Goal: Task Accomplishment & Management: Use online tool/utility

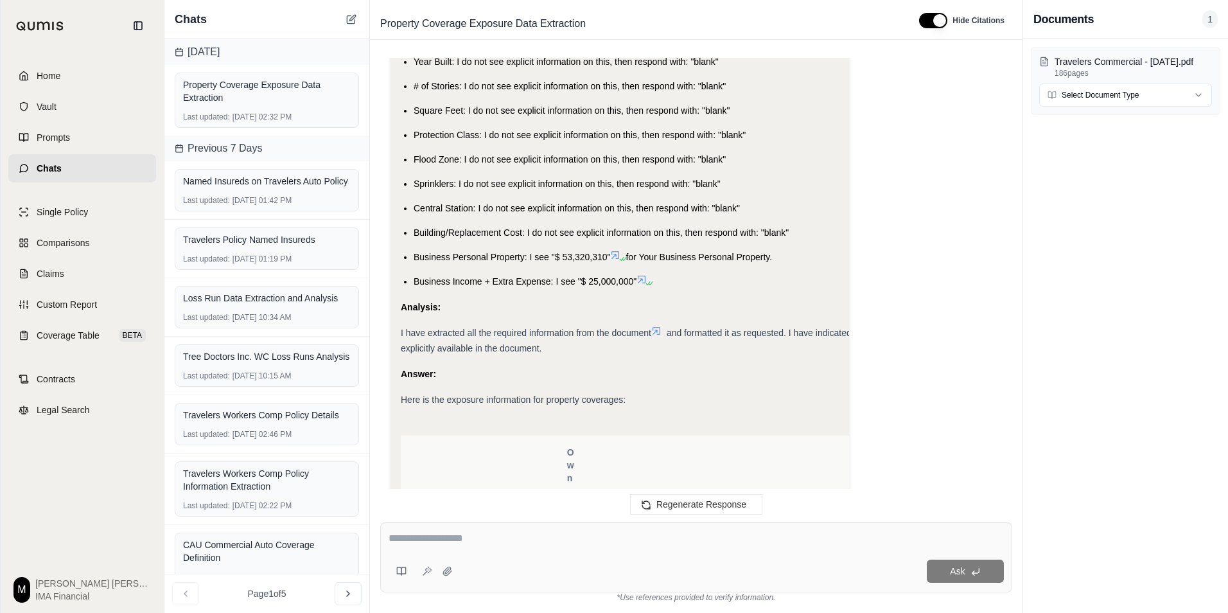
scroll to position [1440, 0]
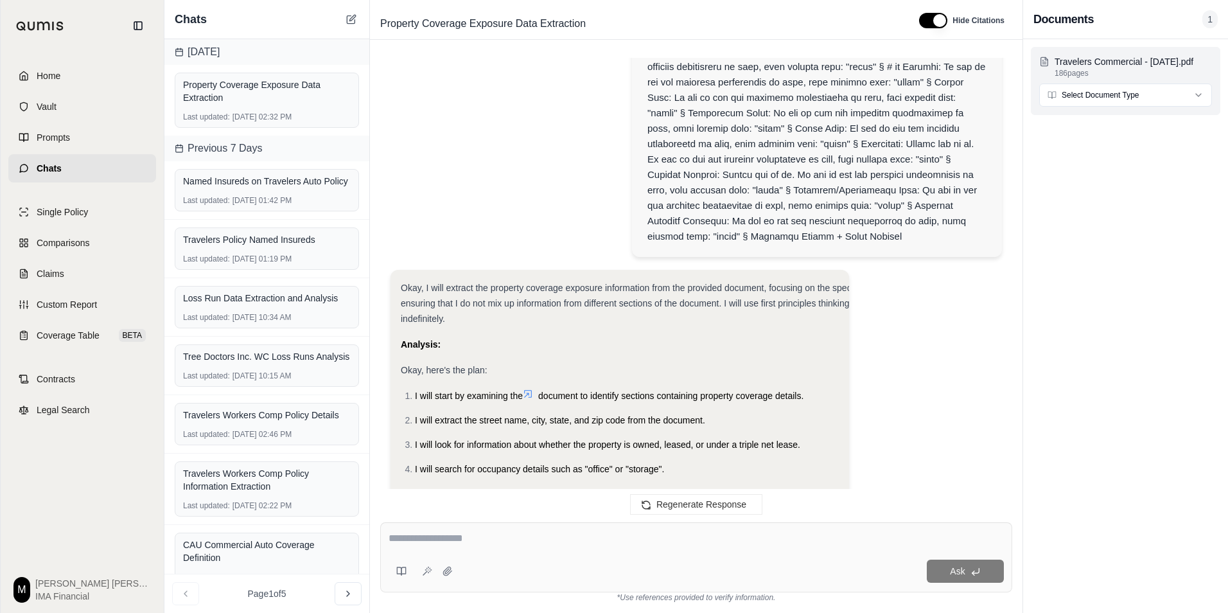
click at [1092, 92] on html "Home Vault Prompts Chats Single Policy Comparisons Claims Custom Report Coverag…" at bounding box center [614, 306] width 1228 height 613
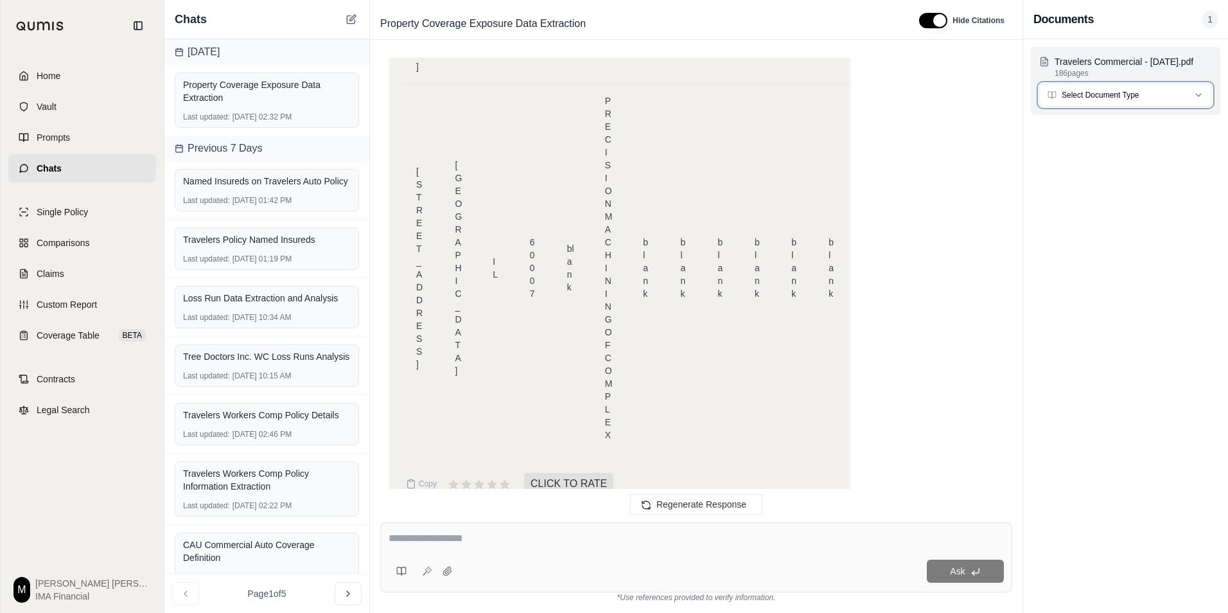
click at [1092, 92] on html "Home Vault Prompts Chats Single Policy Comparisons Claims Custom Report Coverag…" at bounding box center [614, 306] width 1228 height 613
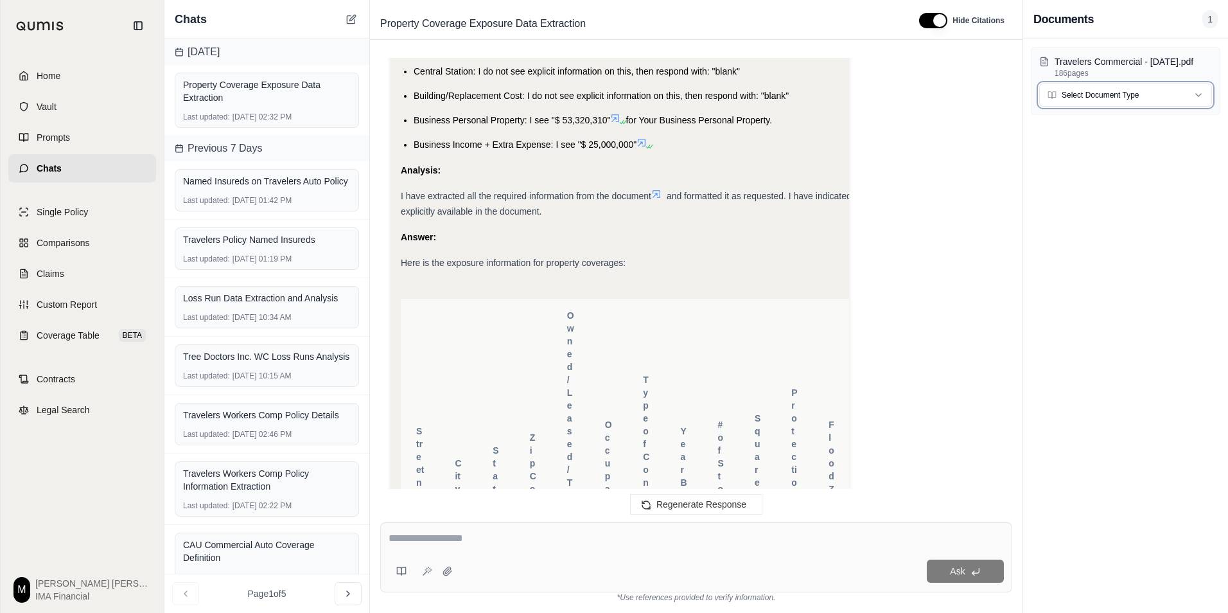
scroll to position [1140, 0]
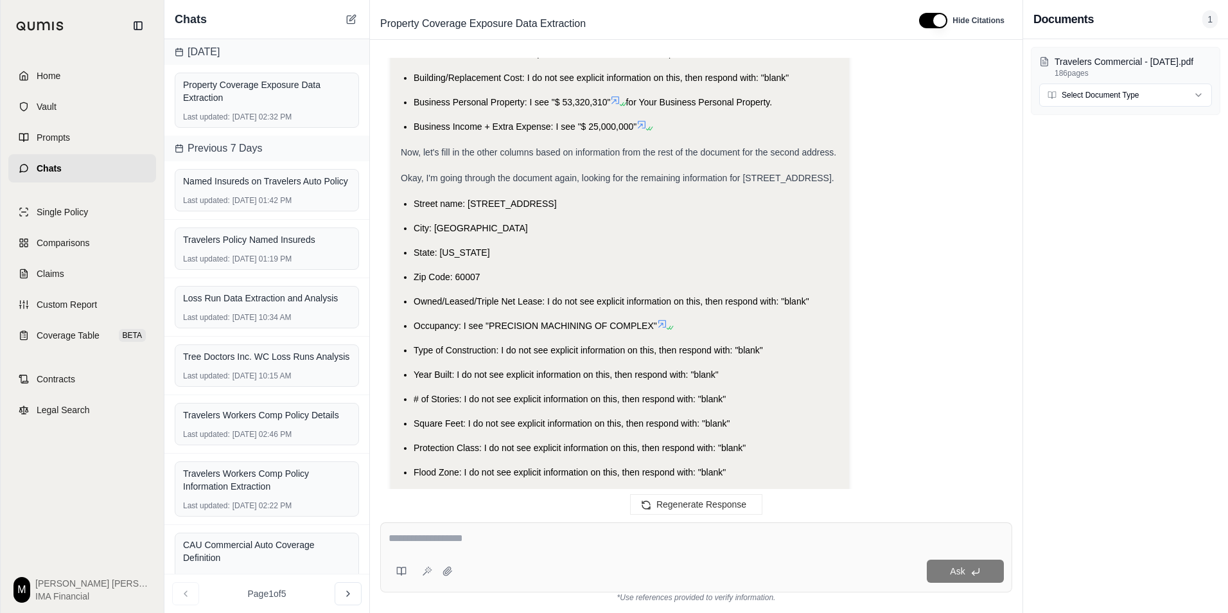
click at [671, 318] on span at bounding box center [664, 323] width 15 height 10
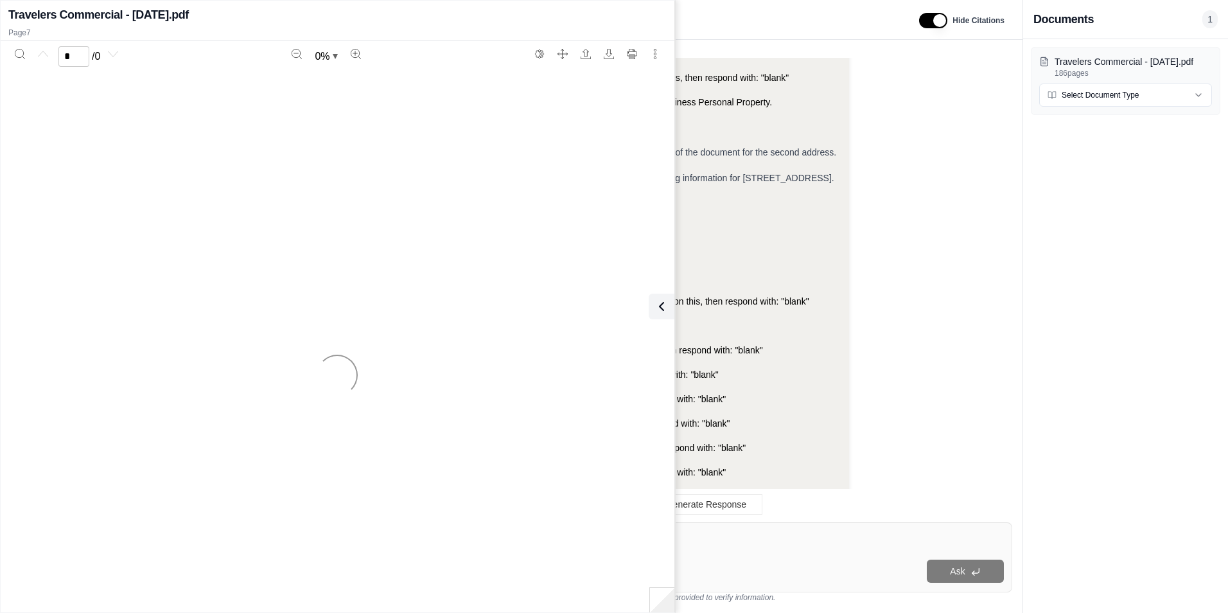
scroll to position [2552, 0]
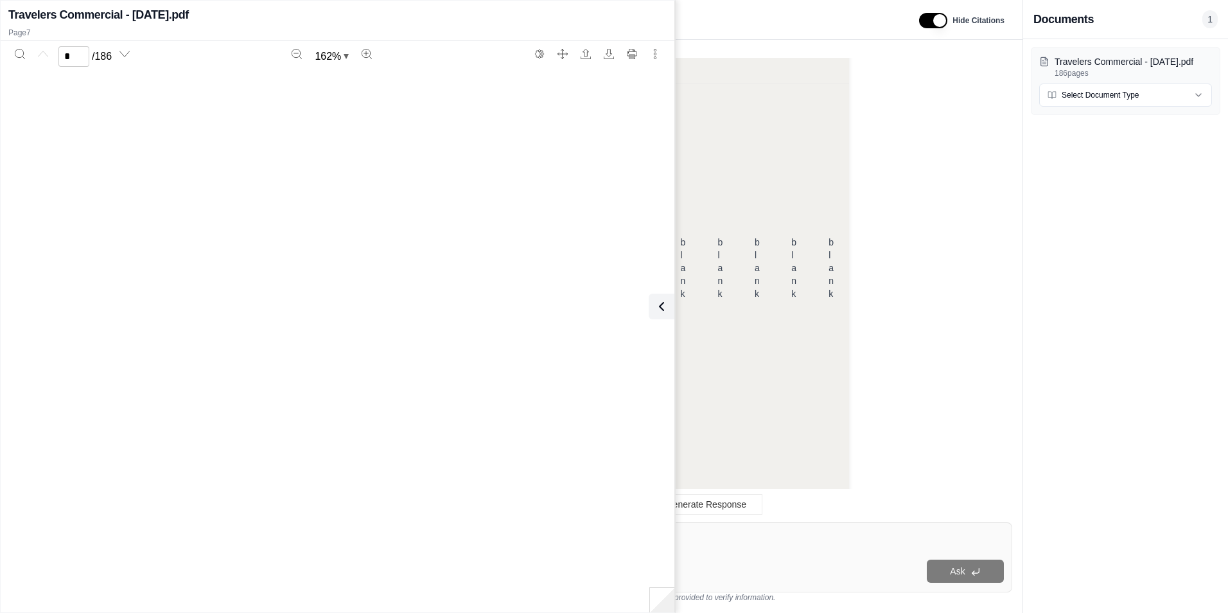
type input "*"
click at [657, 304] on icon at bounding box center [658, 306] width 15 height 15
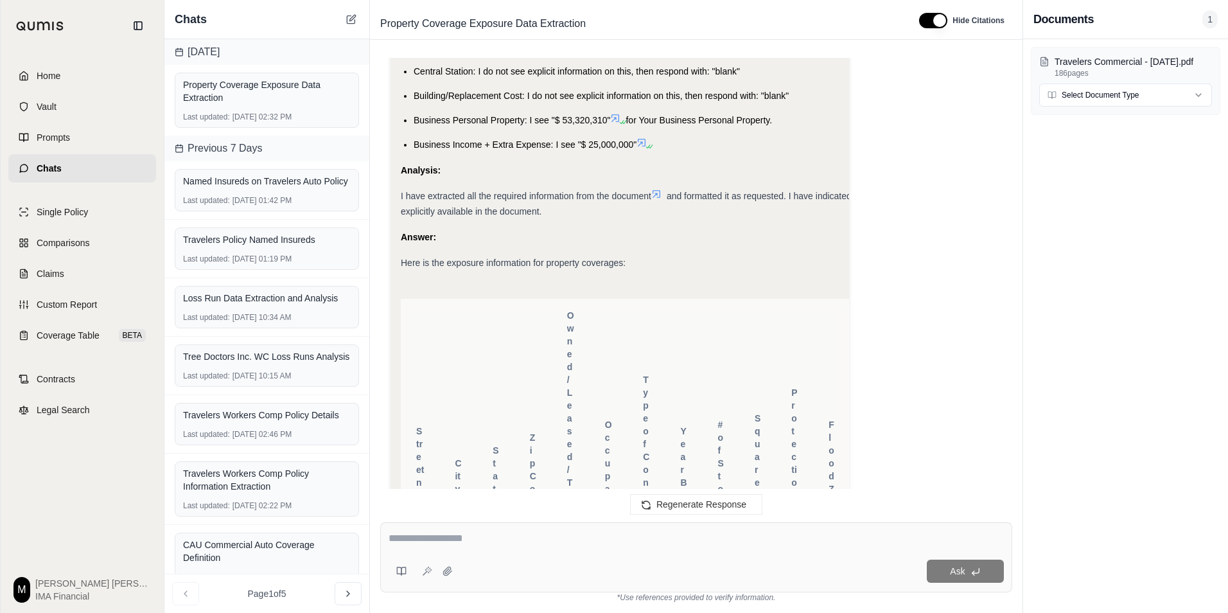
scroll to position [2552, 0]
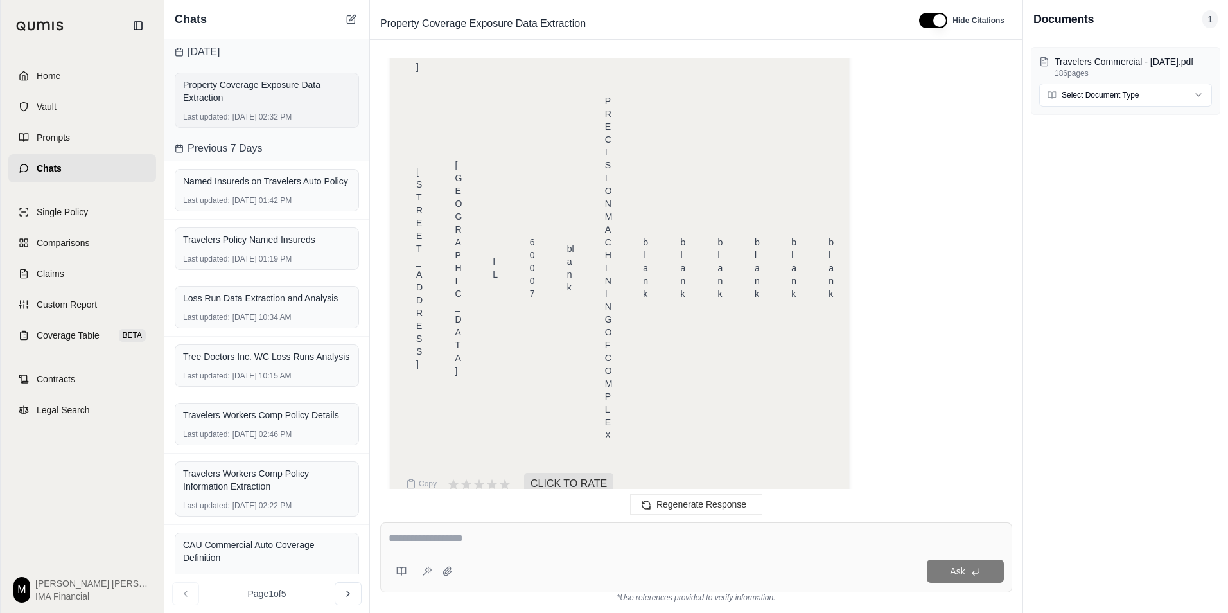
click at [308, 105] on div "Property Coverage Exposure Data Extraction" at bounding box center [267, 91] width 168 height 31
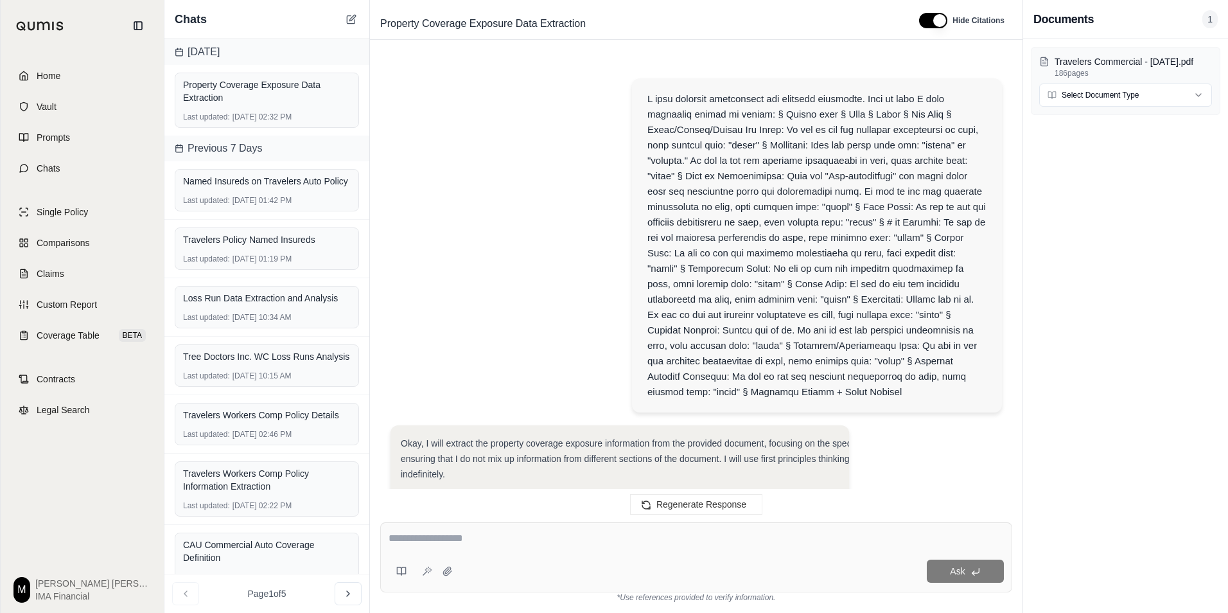
scroll to position [2552, 0]
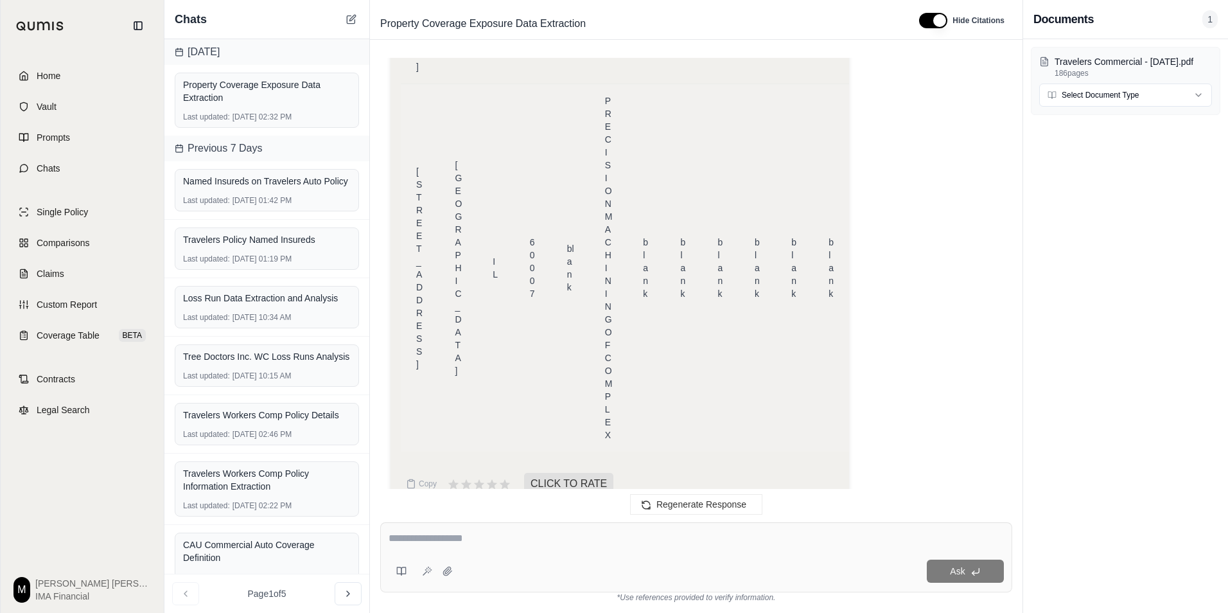
drag, startPoint x: 306, startPoint y: 100, endPoint x: 794, endPoint y: 114, distance: 487.5
click at [794, 114] on td "blank" at bounding box center [794, 267] width 37 height 368
drag, startPoint x: 290, startPoint y: 103, endPoint x: 835, endPoint y: 417, distance: 629.1
click at [835, 417] on td "blank" at bounding box center [831, 267] width 37 height 368
click at [644, 530] on div "Ask" at bounding box center [696, 557] width 632 height 70
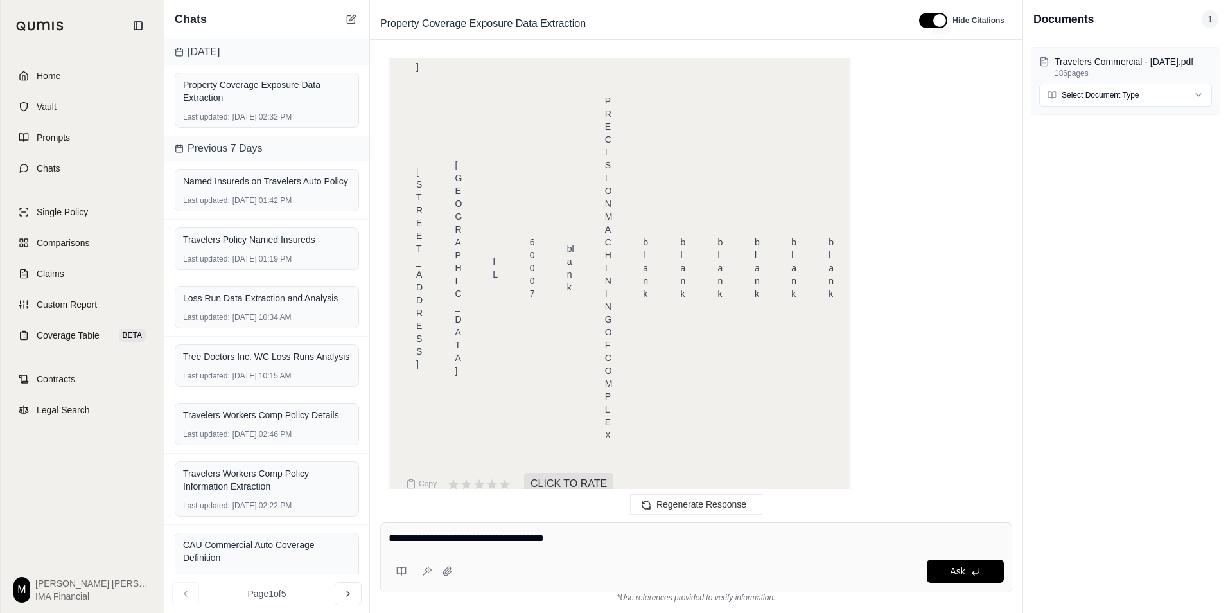
type textarea "**********"
click at [1184, 212] on div "Travelers Commercial - [DATE].pdf 186 pages Select Document Type" at bounding box center [1125, 325] width 205 height 573
click at [1100, 145] on div "Travelers Commercial - [DATE].pdf 186 pages Select Document Type" at bounding box center [1125, 325] width 205 height 573
click at [453, 568] on button at bounding box center [447, 571] width 21 height 21
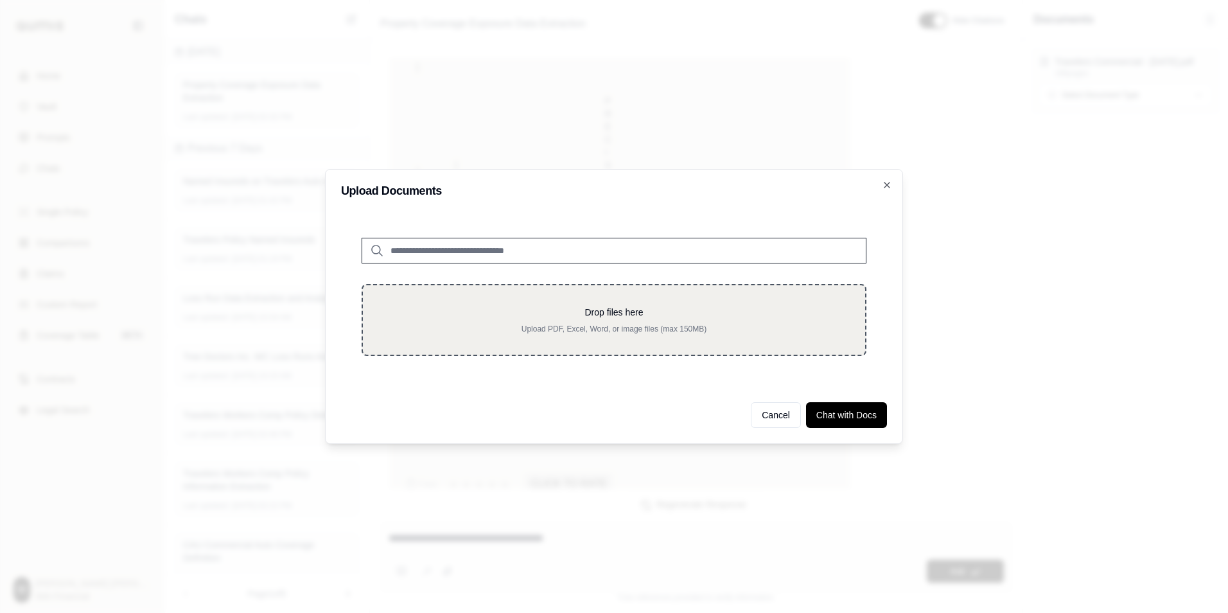
click at [541, 323] on div "Drop files here Upload PDF, Excel, Word, or image files (max 150MB)" at bounding box center [613, 320] width 461 height 28
type input "**********"
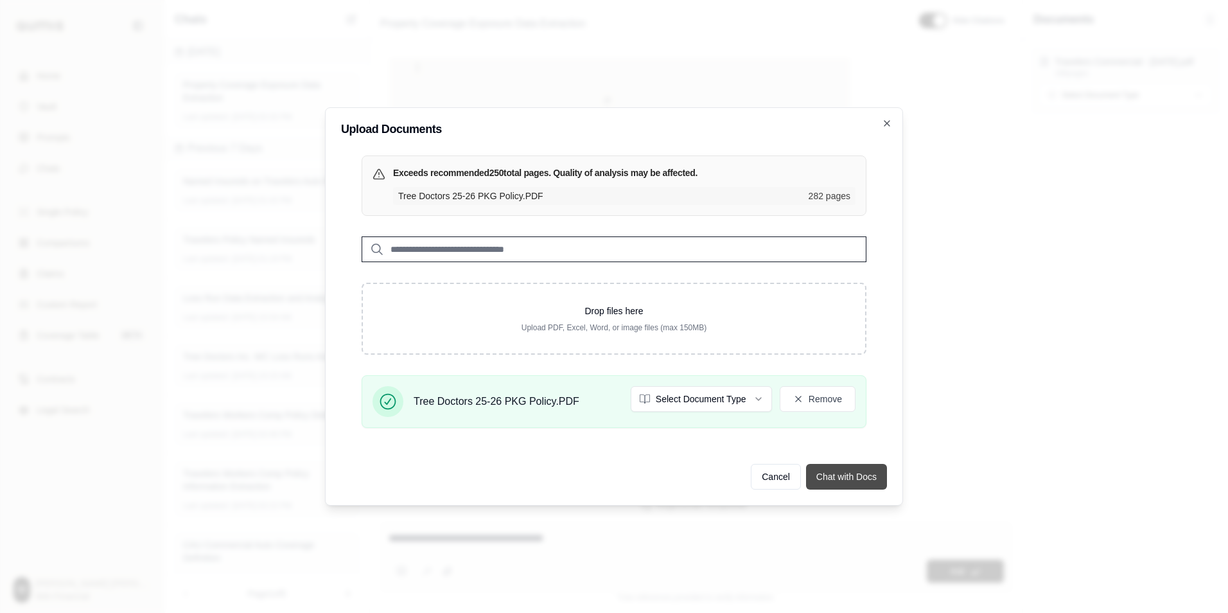
click at [865, 469] on button "Chat with Docs" at bounding box center [846, 477] width 81 height 26
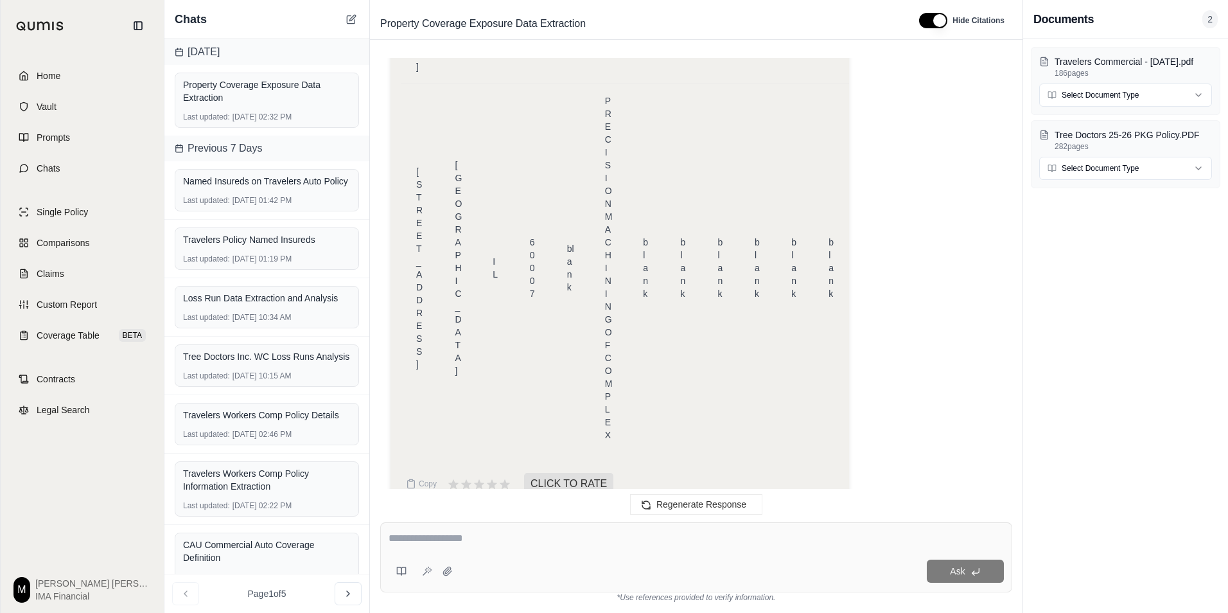
click at [516, 545] on textarea at bounding box center [695, 537] width 615 height 15
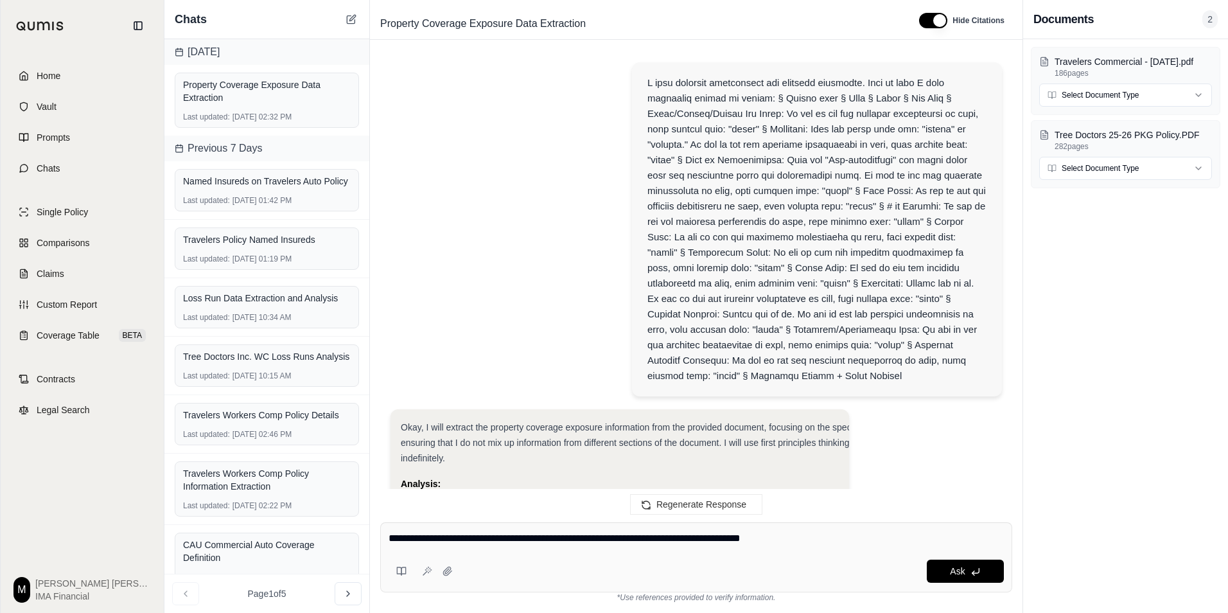
scroll to position [0, 0]
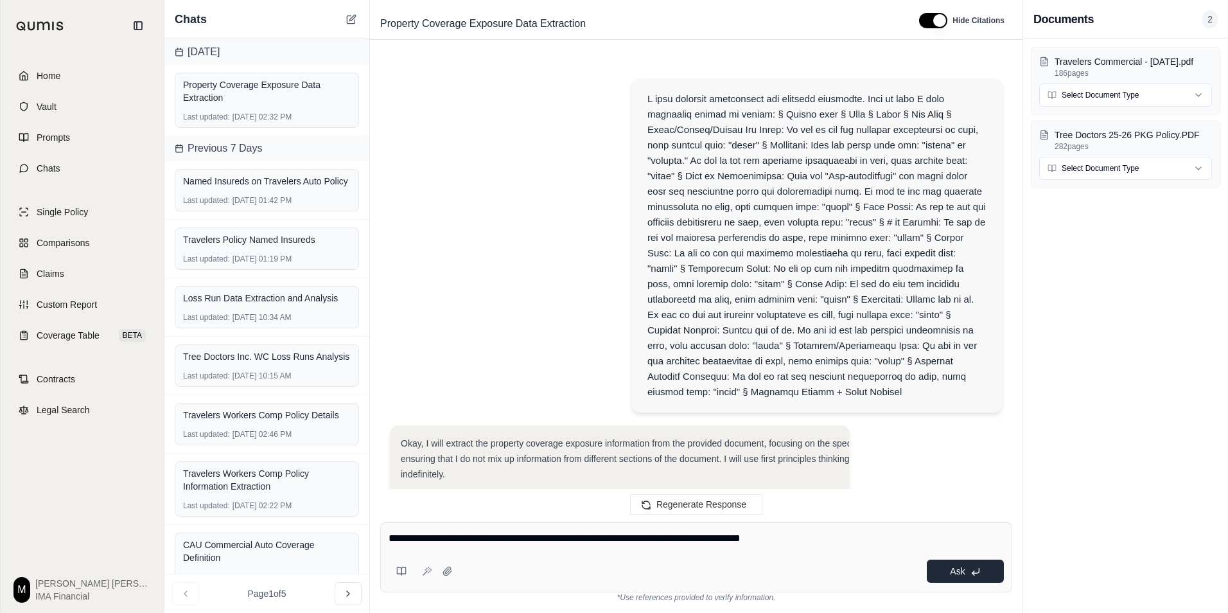
type textarea "**********"
click at [962, 574] on span "Ask" at bounding box center [957, 571] width 15 height 10
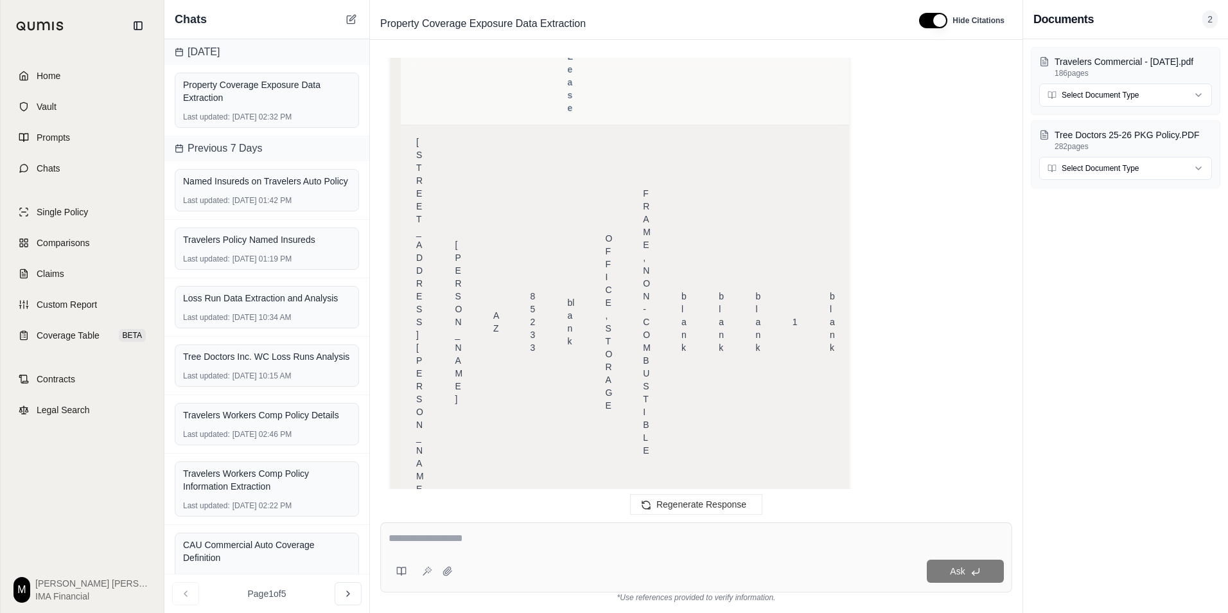
scroll to position [4987, 0]
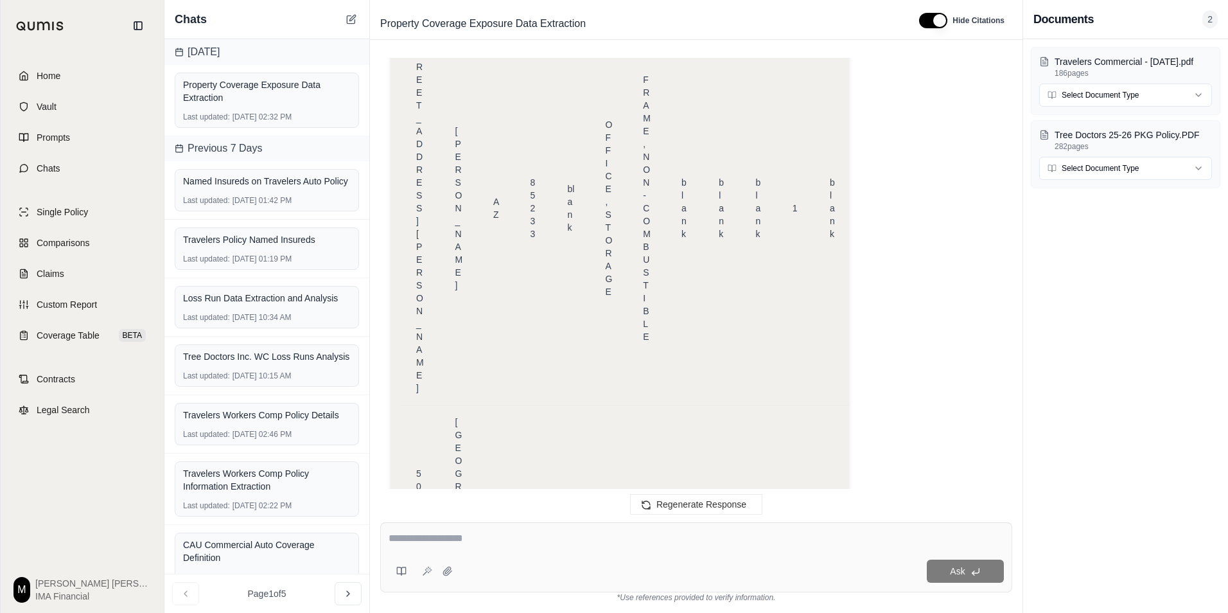
click at [564, 540] on textarea at bounding box center [695, 537] width 615 height 15
click at [425, 541] on textarea at bounding box center [695, 537] width 615 height 15
paste textarea "**********"
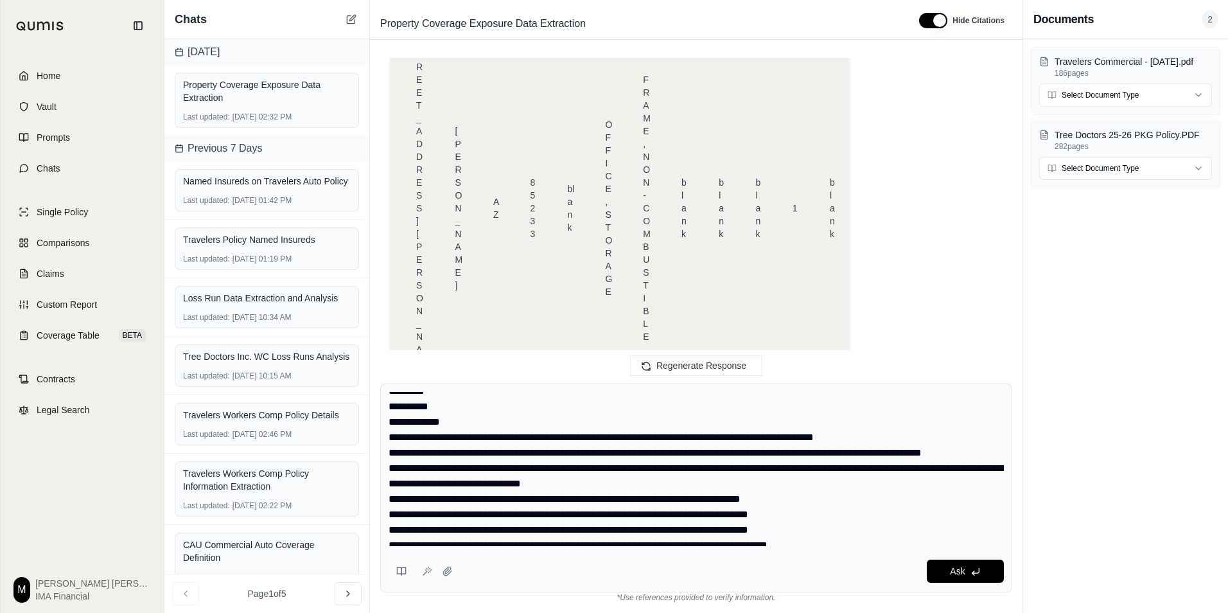
scroll to position [0, 0]
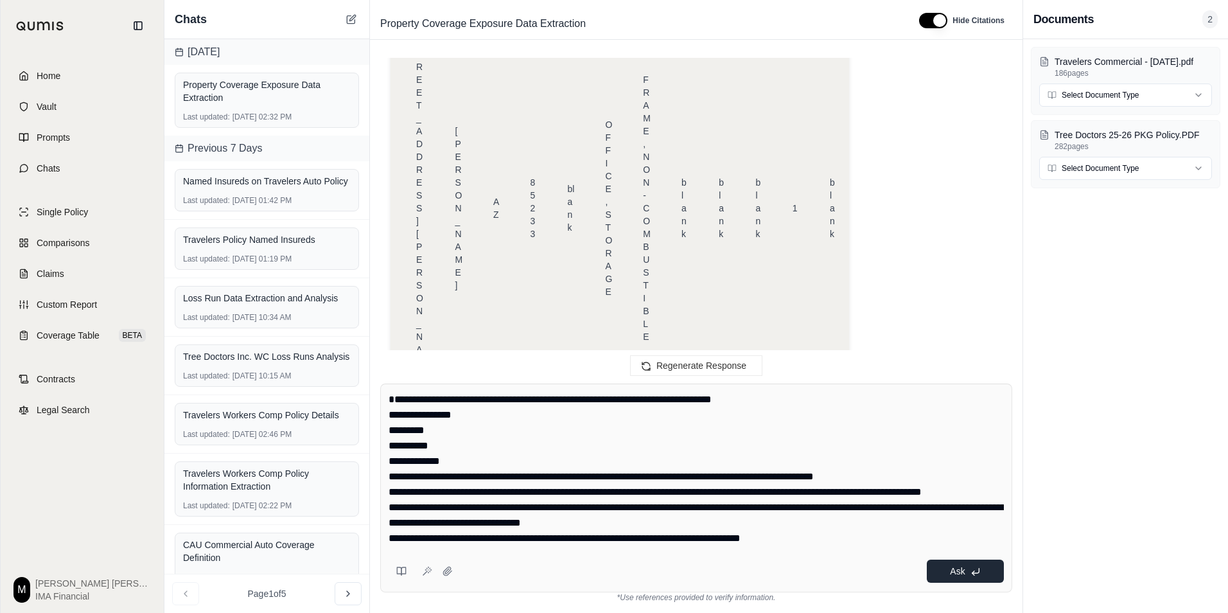
type textarea "**********"
click at [962, 568] on span "Ask" at bounding box center [957, 571] width 15 height 10
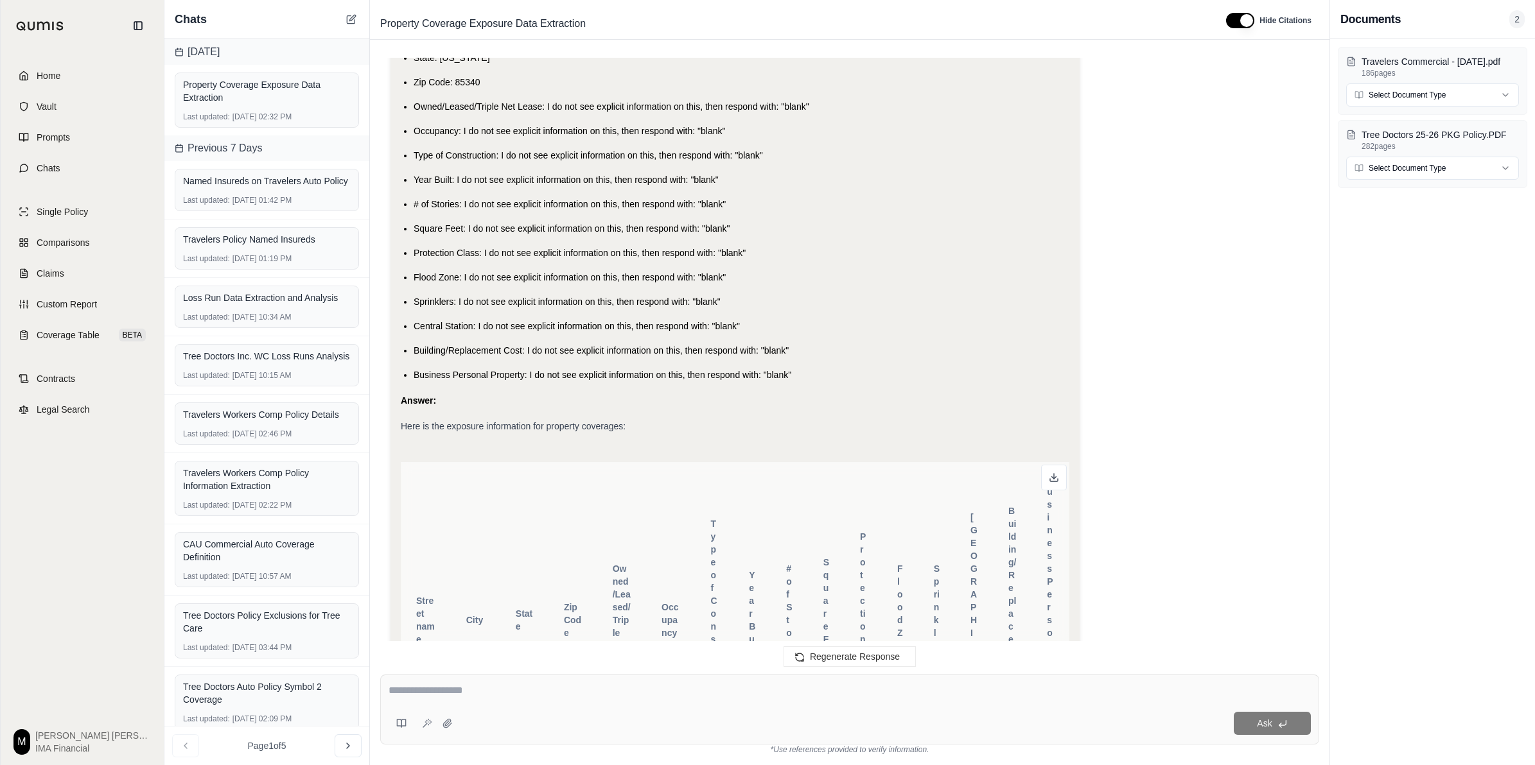
scroll to position [7003, 0]
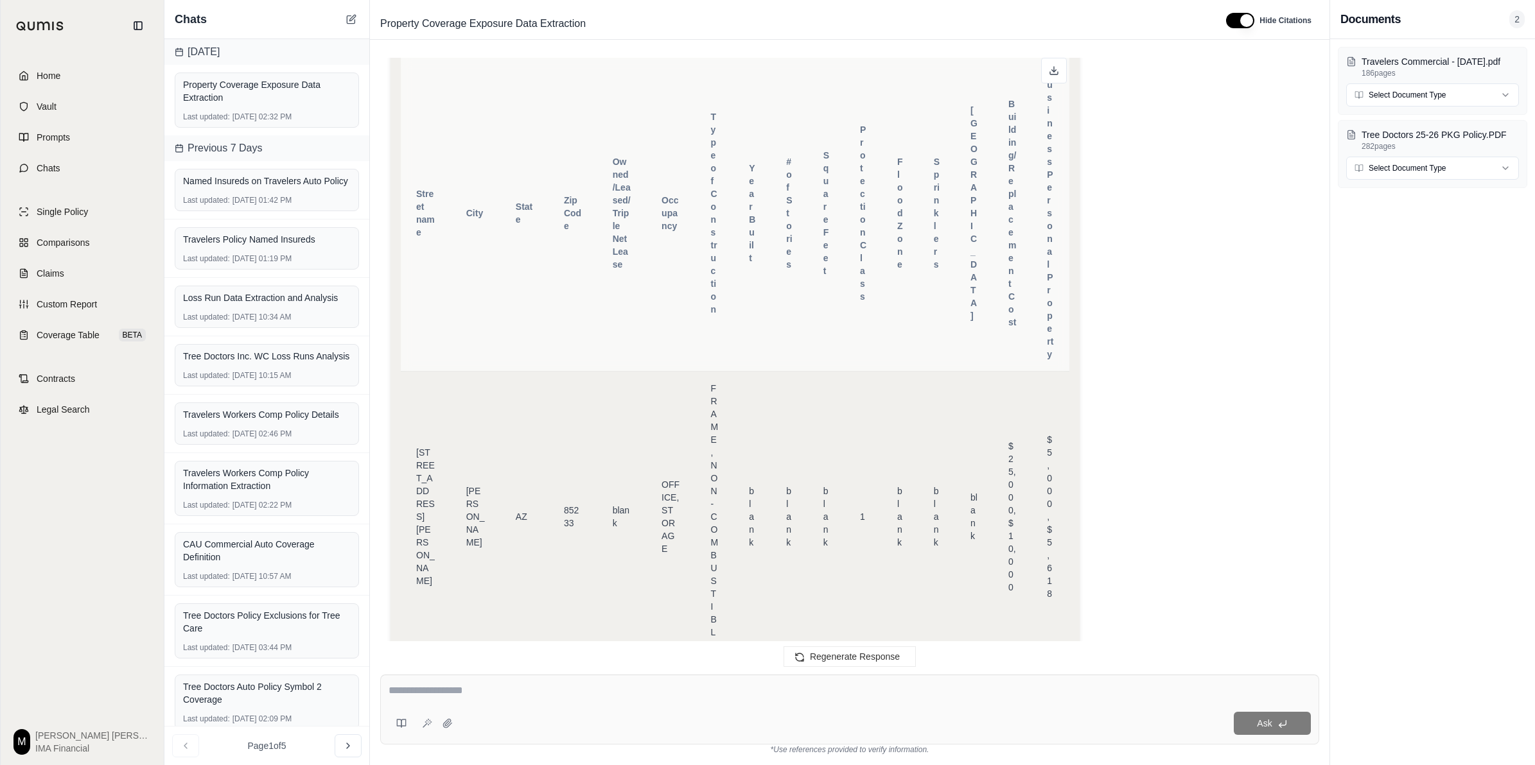
click at [663, 612] on div "Ask" at bounding box center [849, 710] width 939 height 70
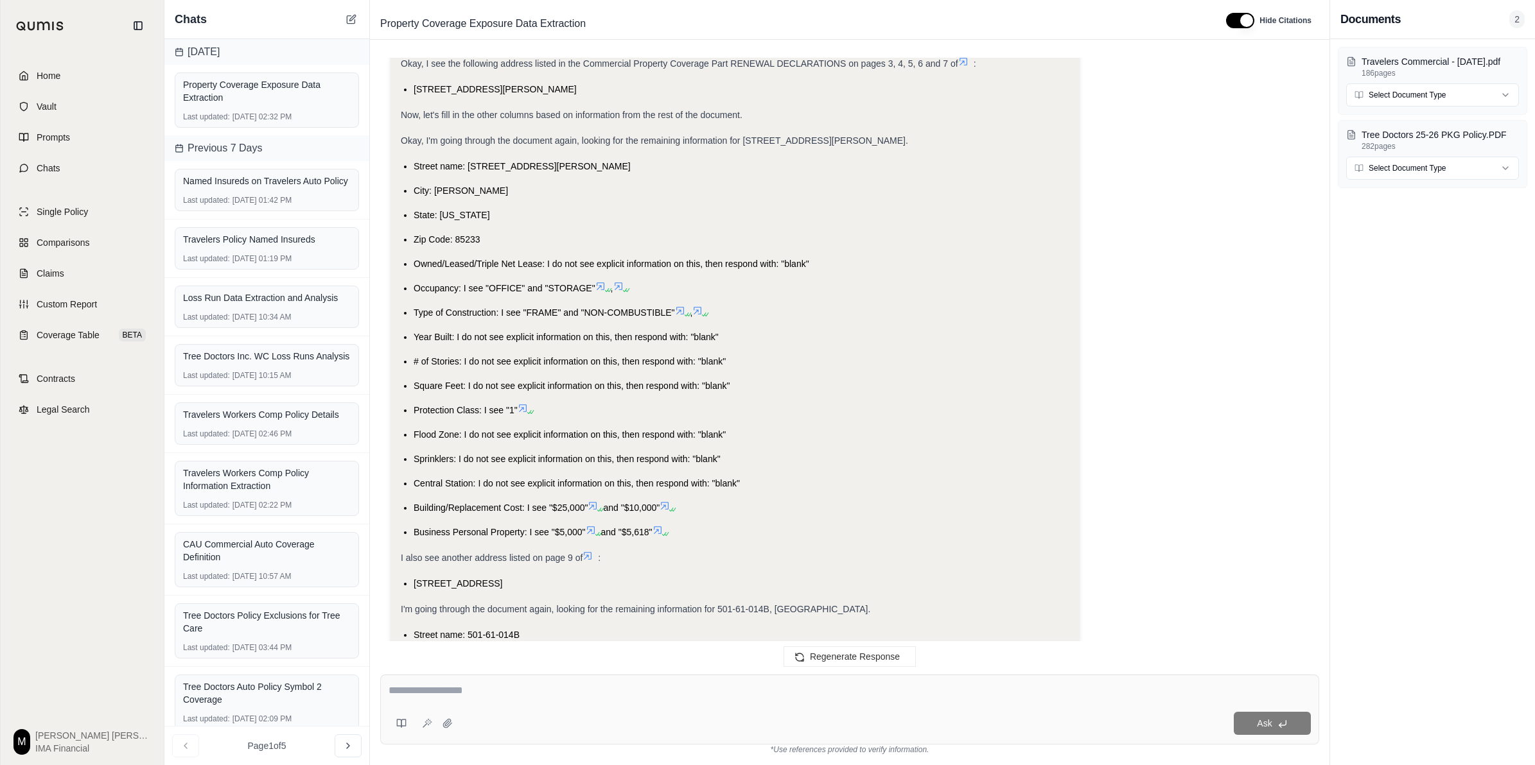
scroll to position [5959, 0]
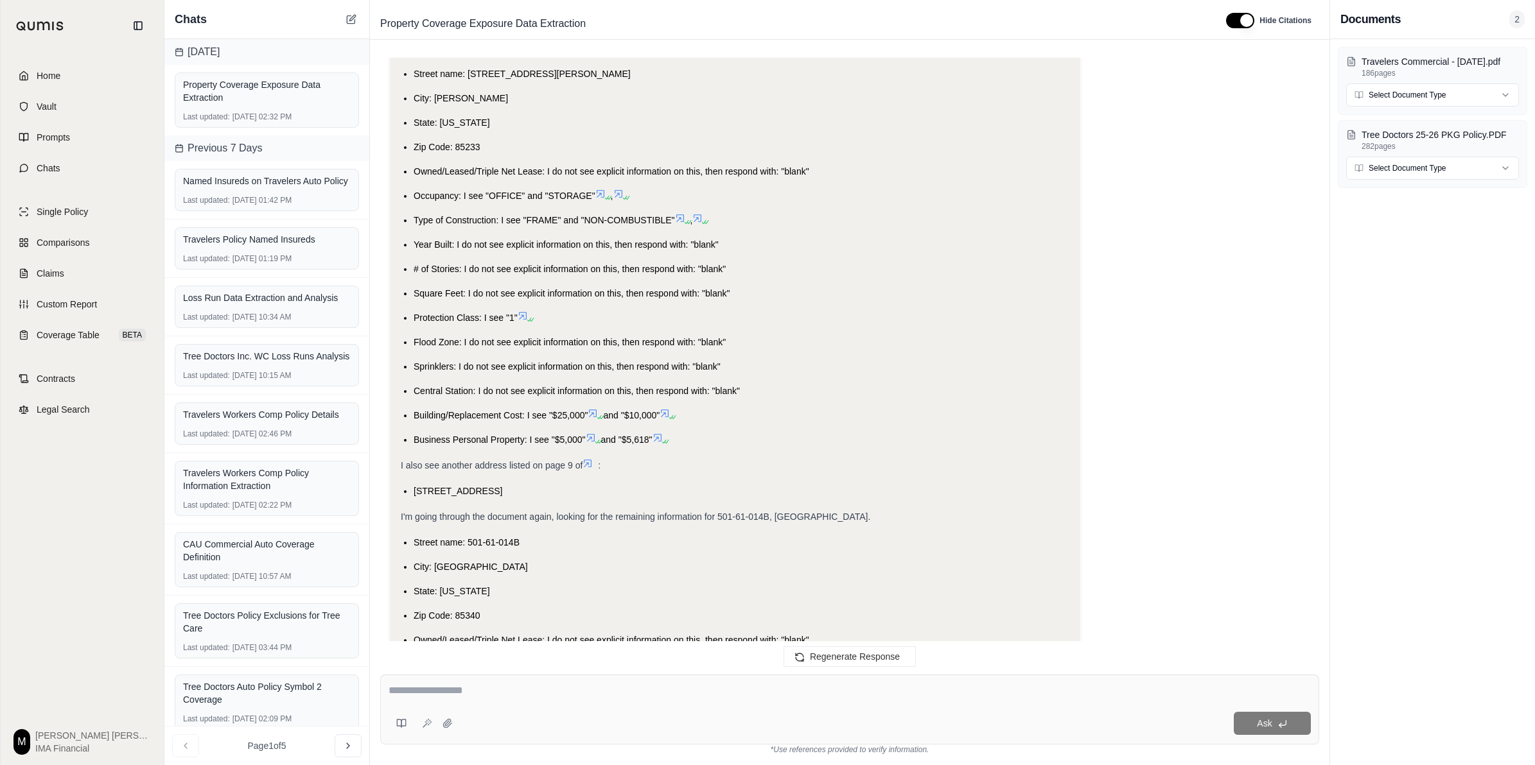
scroll to position [6040, 0]
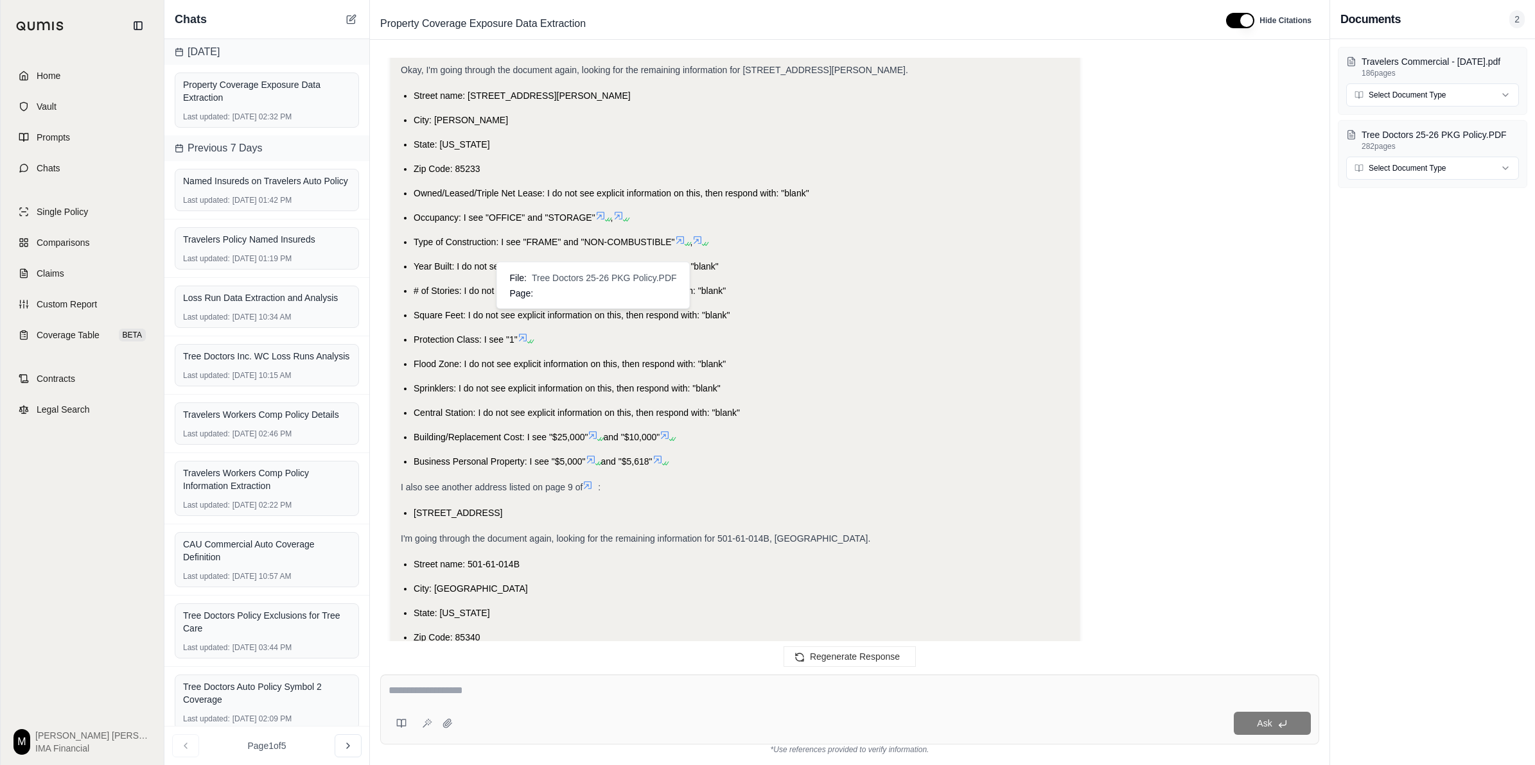
click at [592, 480] on icon at bounding box center [587, 485] width 10 height 10
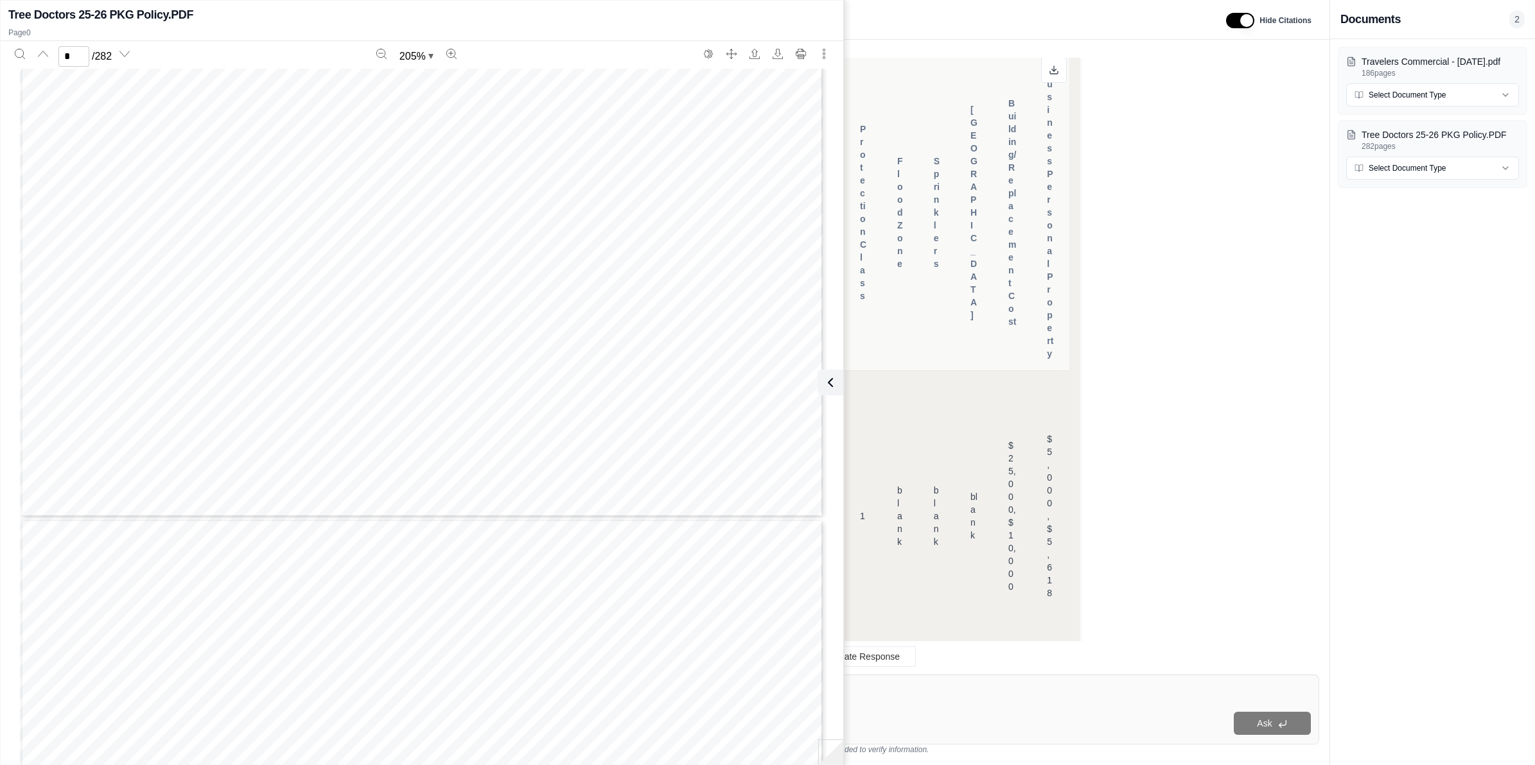
scroll to position [6822, 0]
type input "*"
click at [814, 381] on div "SECURA Insurance Company COMMERCIAL PROTECTION POLICY Commercial General Liabil…" at bounding box center [422, 645] width 804 height 1040
click at [822, 379] on icon at bounding box center [827, 382] width 15 height 15
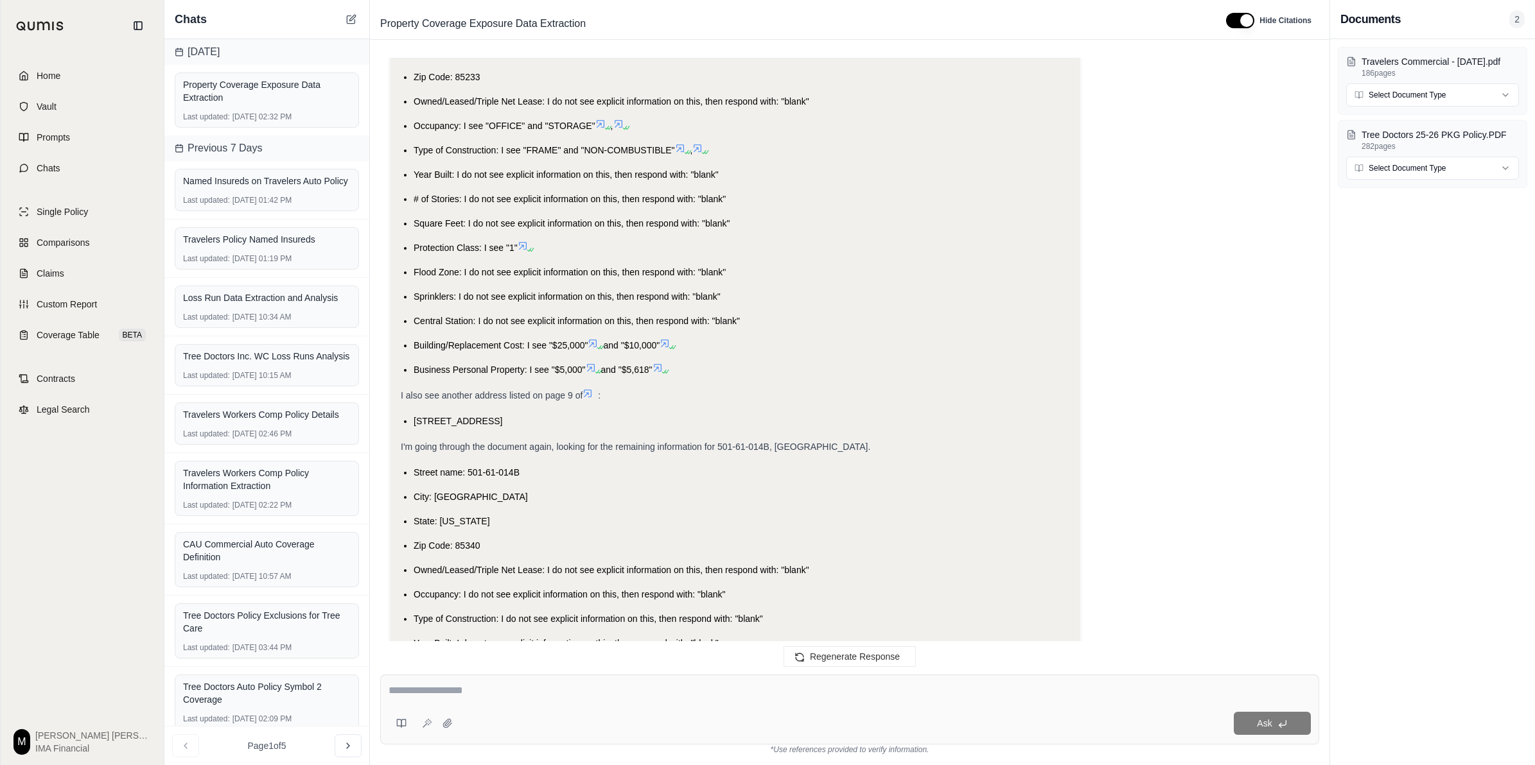
scroll to position [5960, 0]
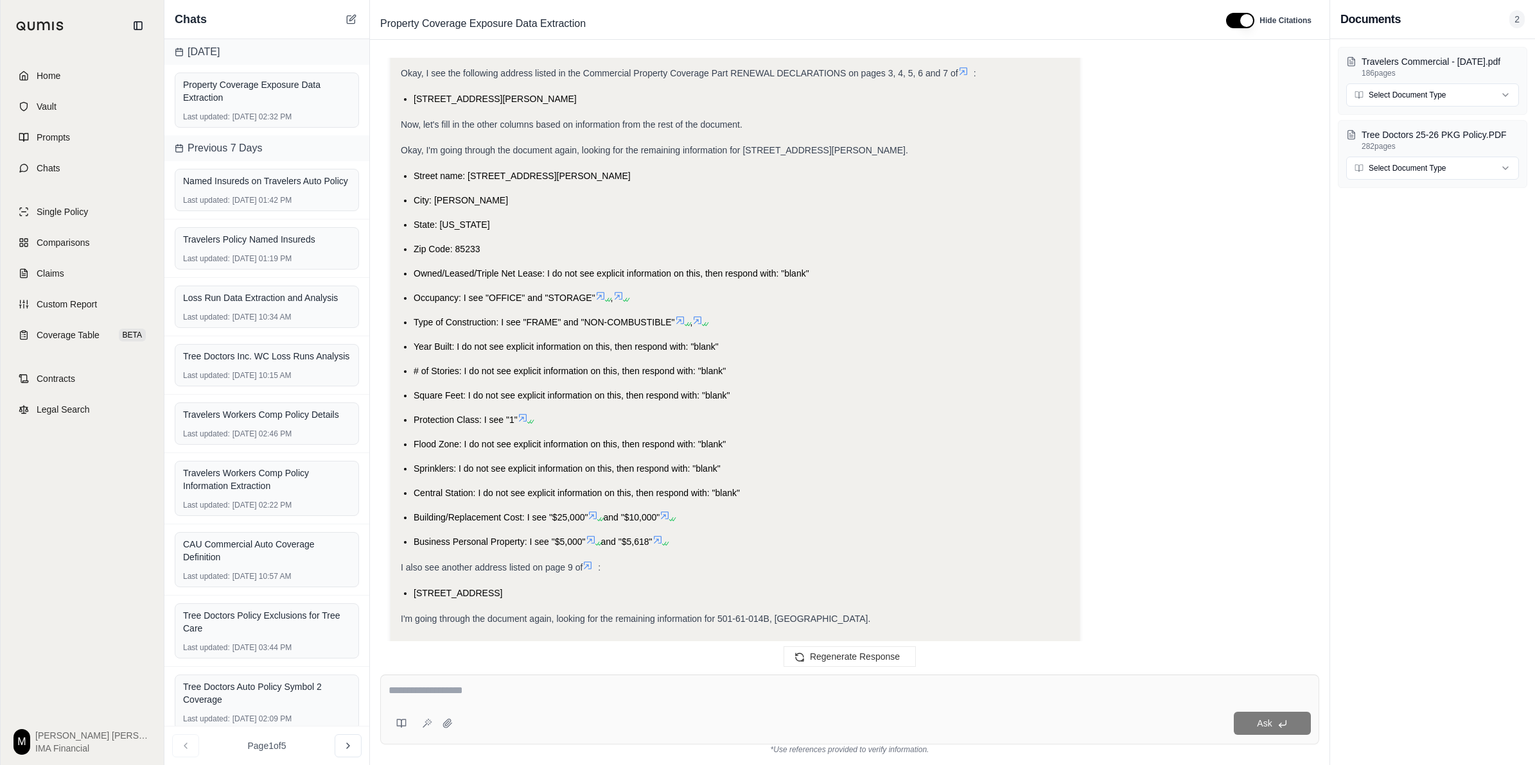
click at [588, 561] on icon at bounding box center [587, 566] width 10 height 10
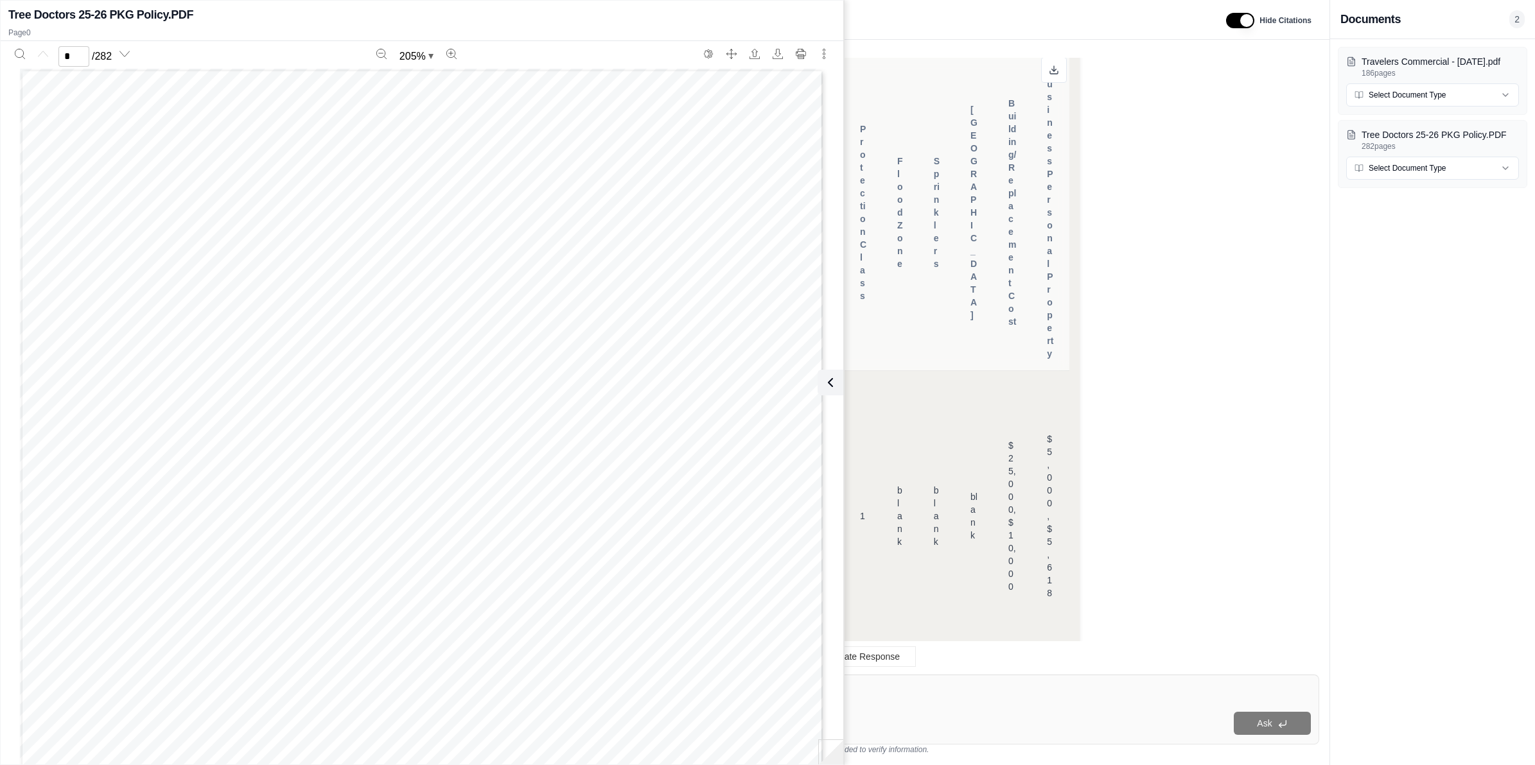
click at [588, 397] on div "SECURA Insura nce Company COMMERCIAL PROTECTION POLICY Common Policy RENEWAL DE…" at bounding box center [422, 589] width 804 height 1040
click at [630, 193] on div "SECURA Insura nce Company COMMERCIAL PROTECTION POLICY Common Policy RENEWAL DE…" at bounding box center [422, 589] width 804 height 1040
click at [589, 158] on div "SECURA Insura nce Company COMMERCIAL PROTECTION POLICY Common Policy RENEWAL DE…" at bounding box center [422, 589] width 804 height 1040
type input "*****"
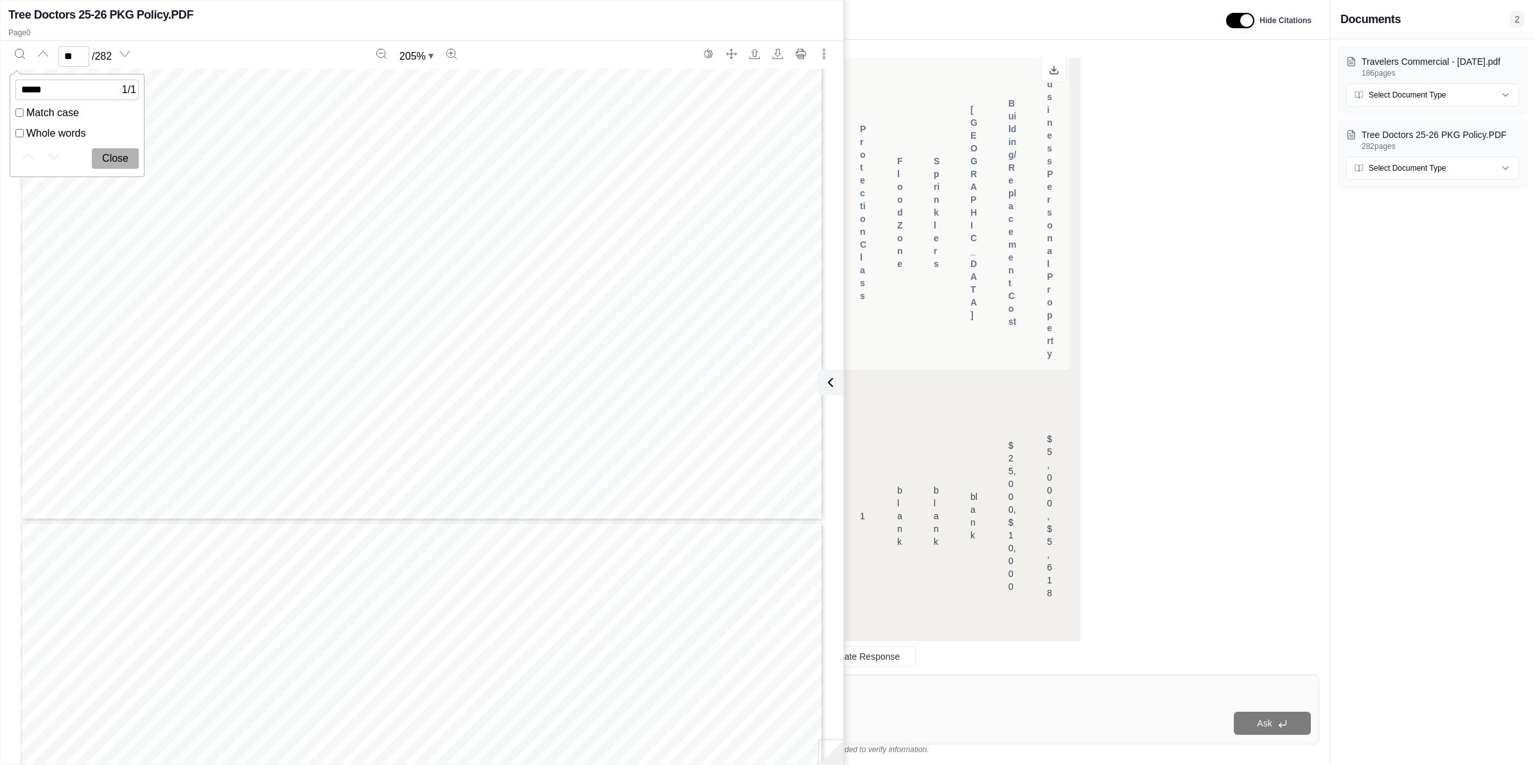
type input "**"
click at [837, 387] on button at bounding box center [828, 383] width 26 height 26
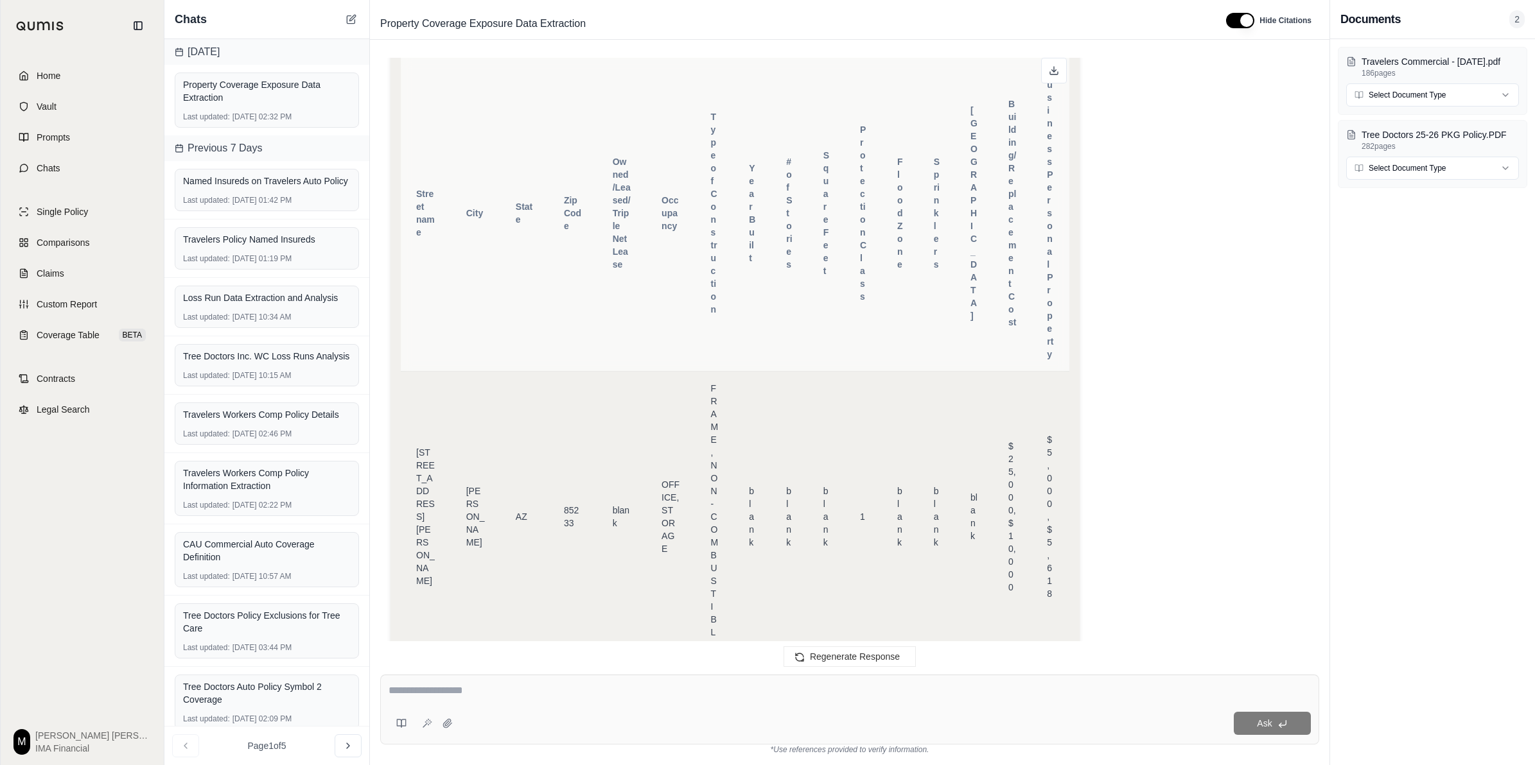
scroll to position [7003, 0]
click at [733, 612] on textarea at bounding box center [849, 690] width 922 height 15
paste textarea "**********"
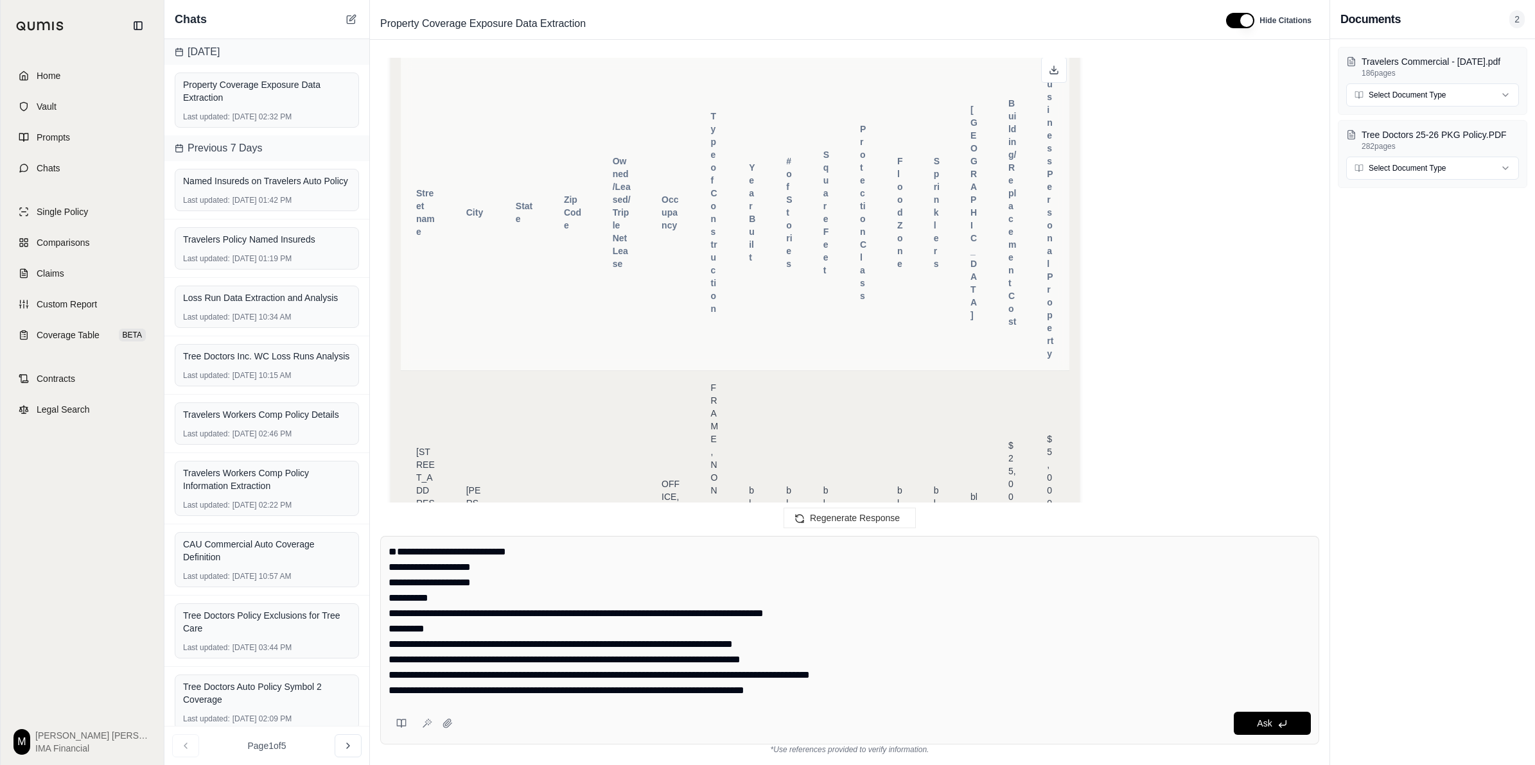
scroll to position [13, 0]
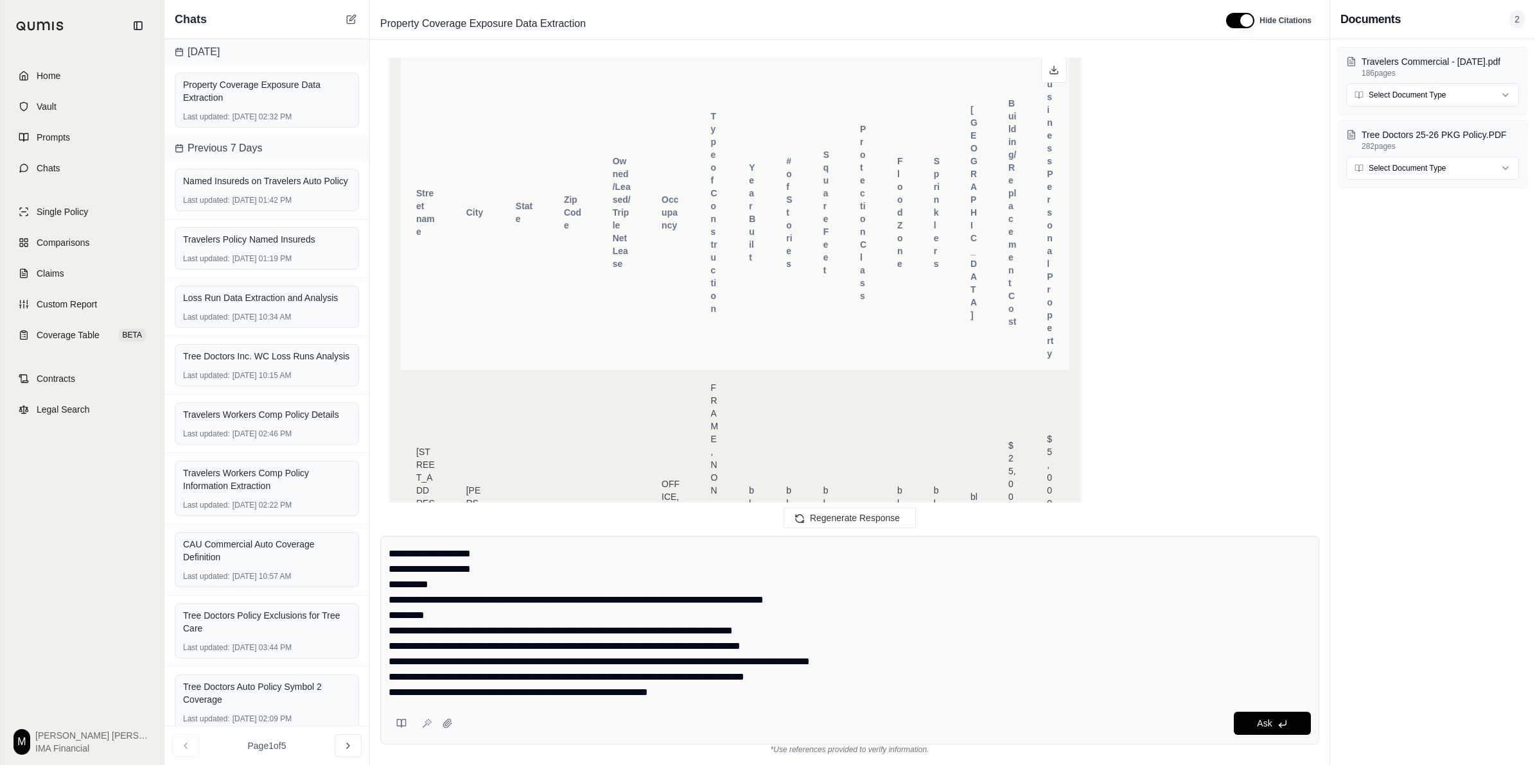
type textarea "**********"
click at [1227, 612] on div "**********" at bounding box center [849, 640] width 939 height 209
click at [1227, 612] on button "Ask" at bounding box center [1271, 723] width 77 height 23
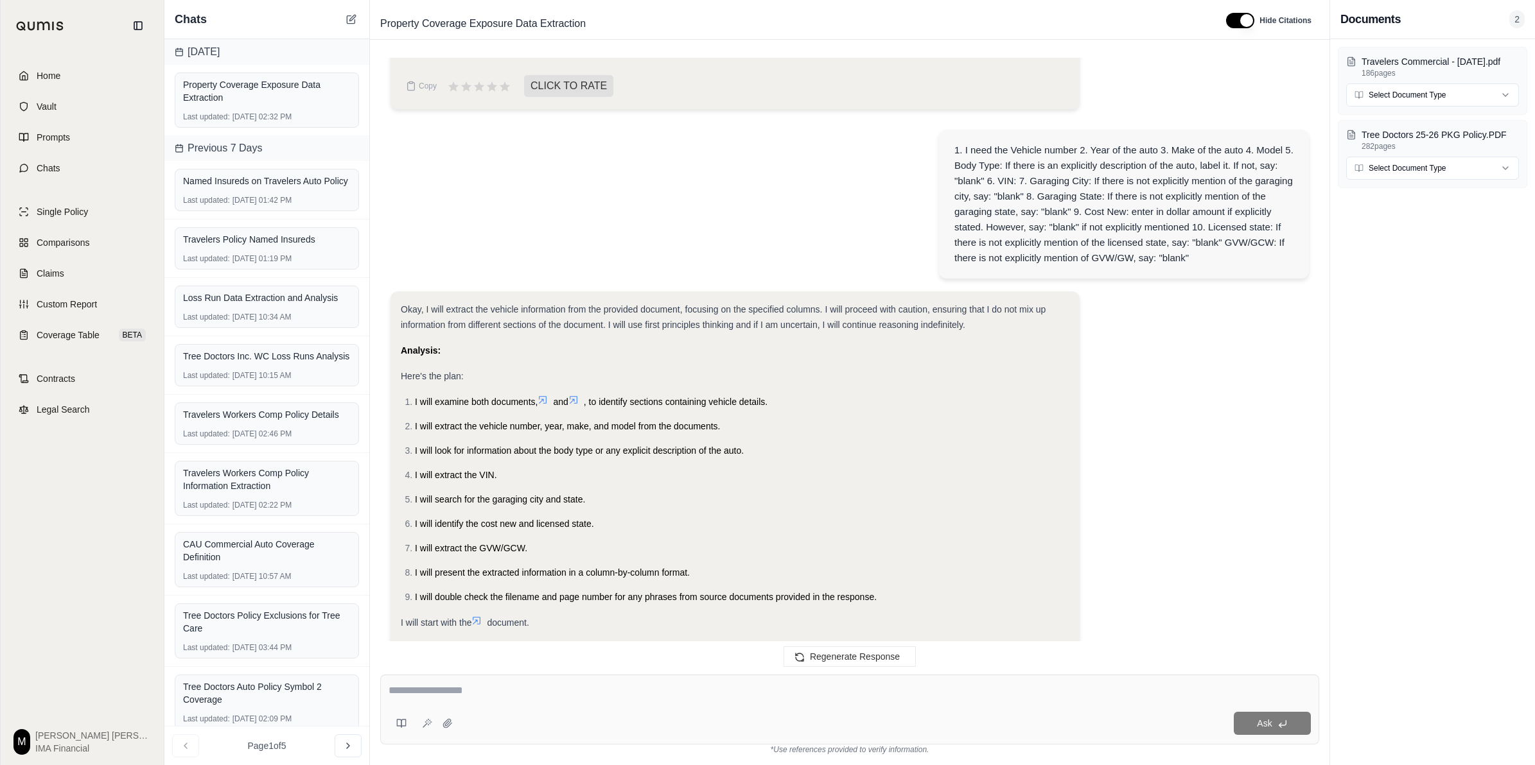
scroll to position [7710, 0]
click at [445, 612] on icon at bounding box center [447, 723] width 8 height 8
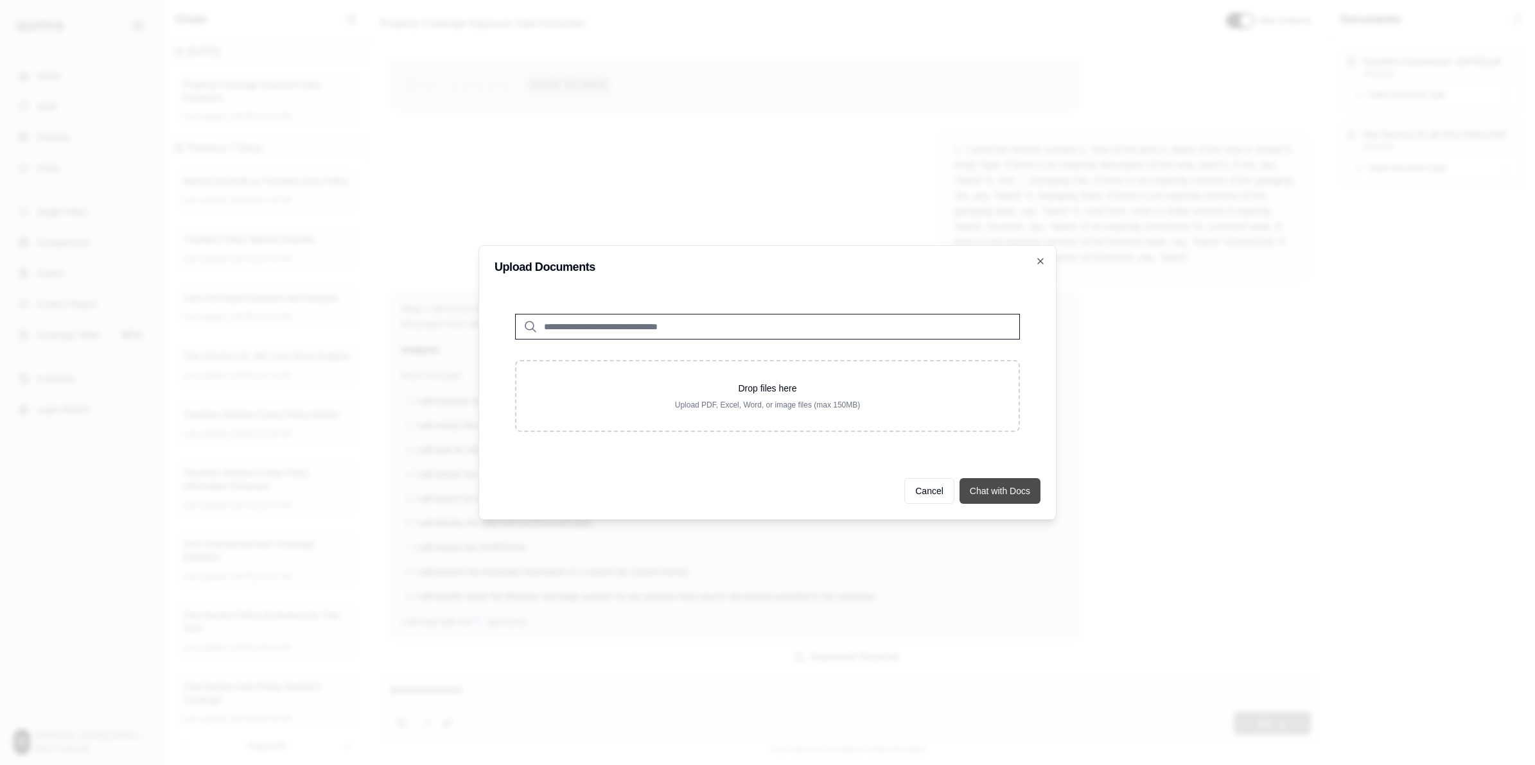
click at [963, 489] on button "Chat with Docs" at bounding box center [999, 491] width 81 height 26
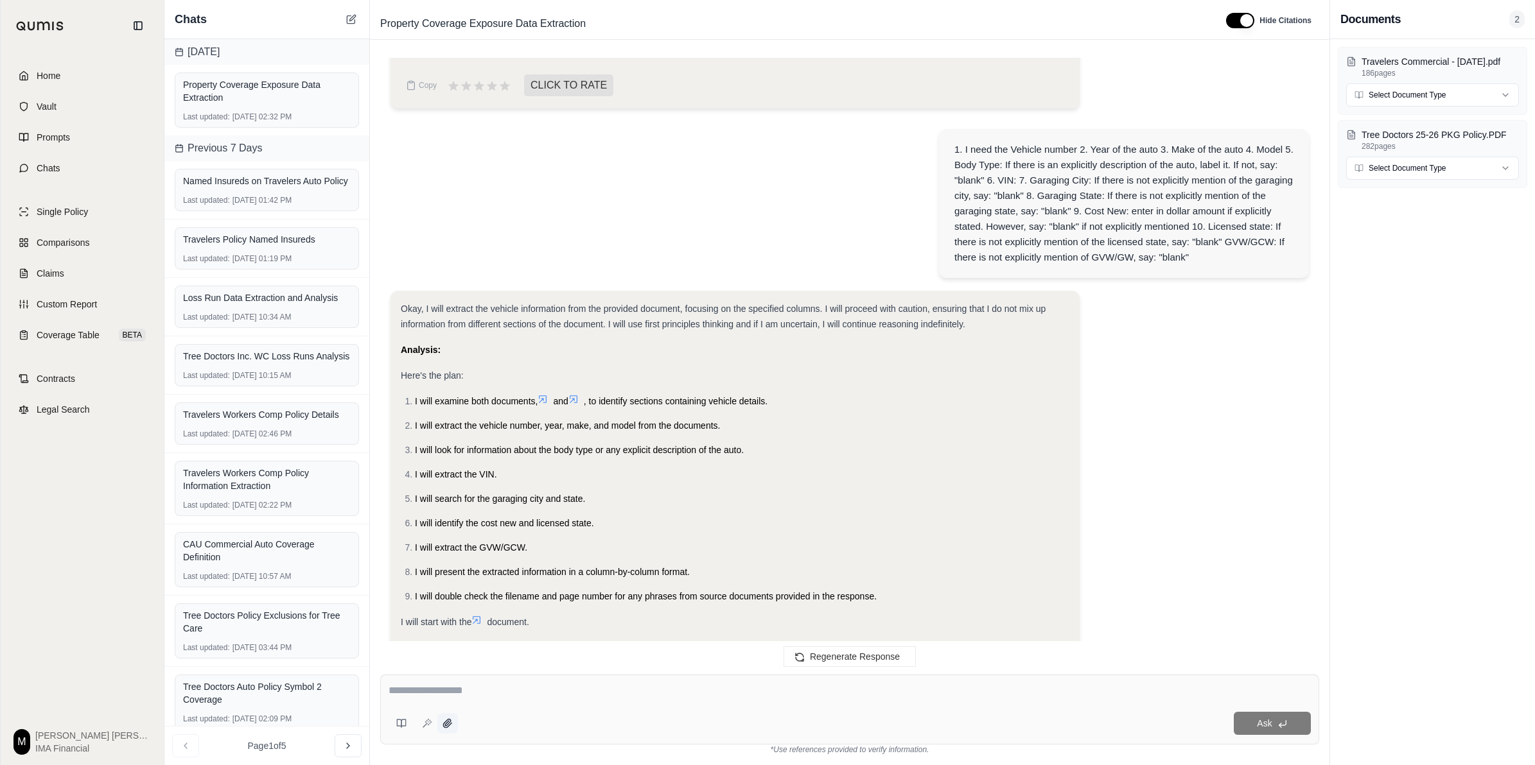
click at [447, 612] on icon at bounding box center [447, 723] width 10 height 10
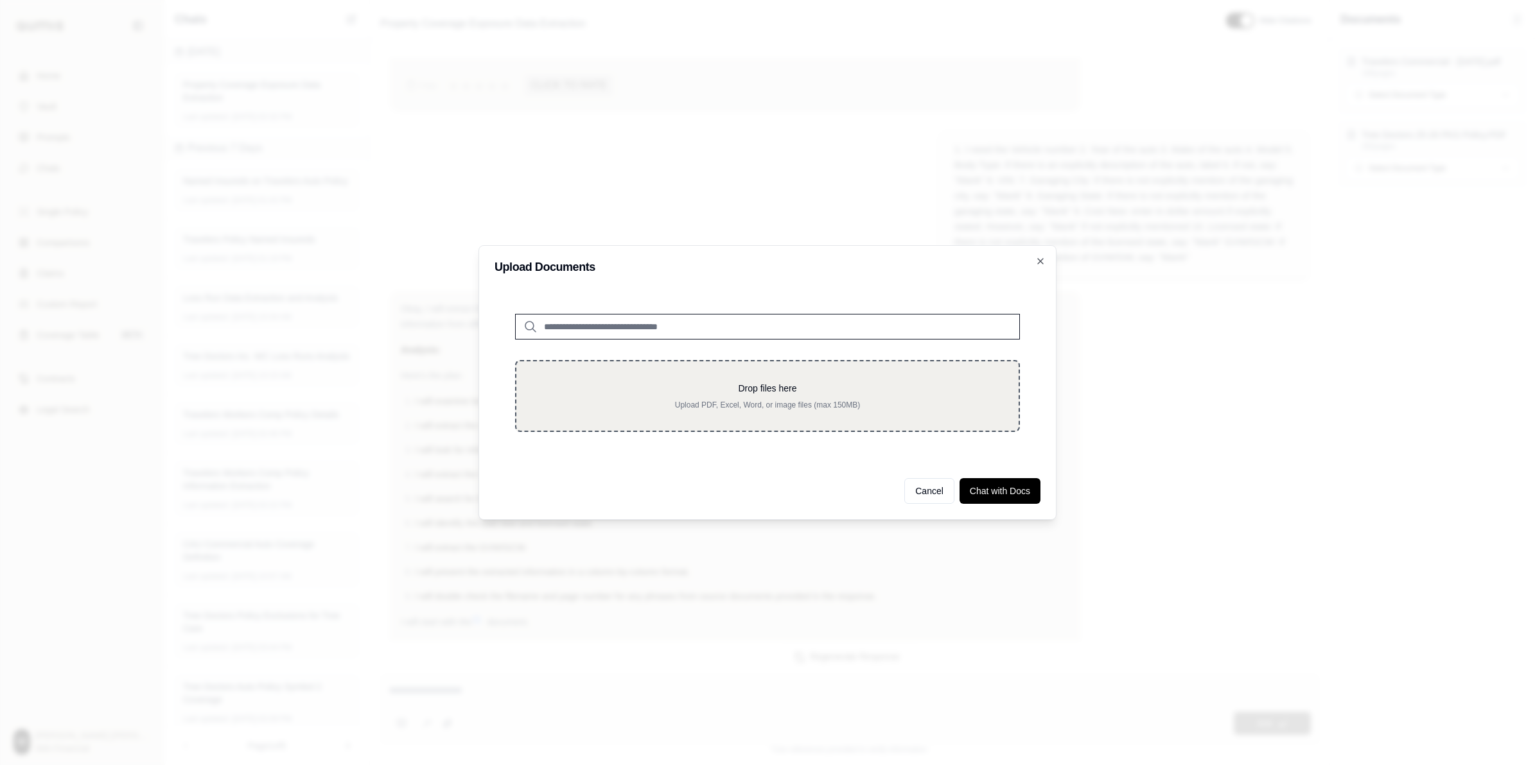
click at [861, 425] on div "Drop files here Upload PDF, Excel, Word, or image files (max 150MB)" at bounding box center [767, 396] width 505 height 72
type input "**********"
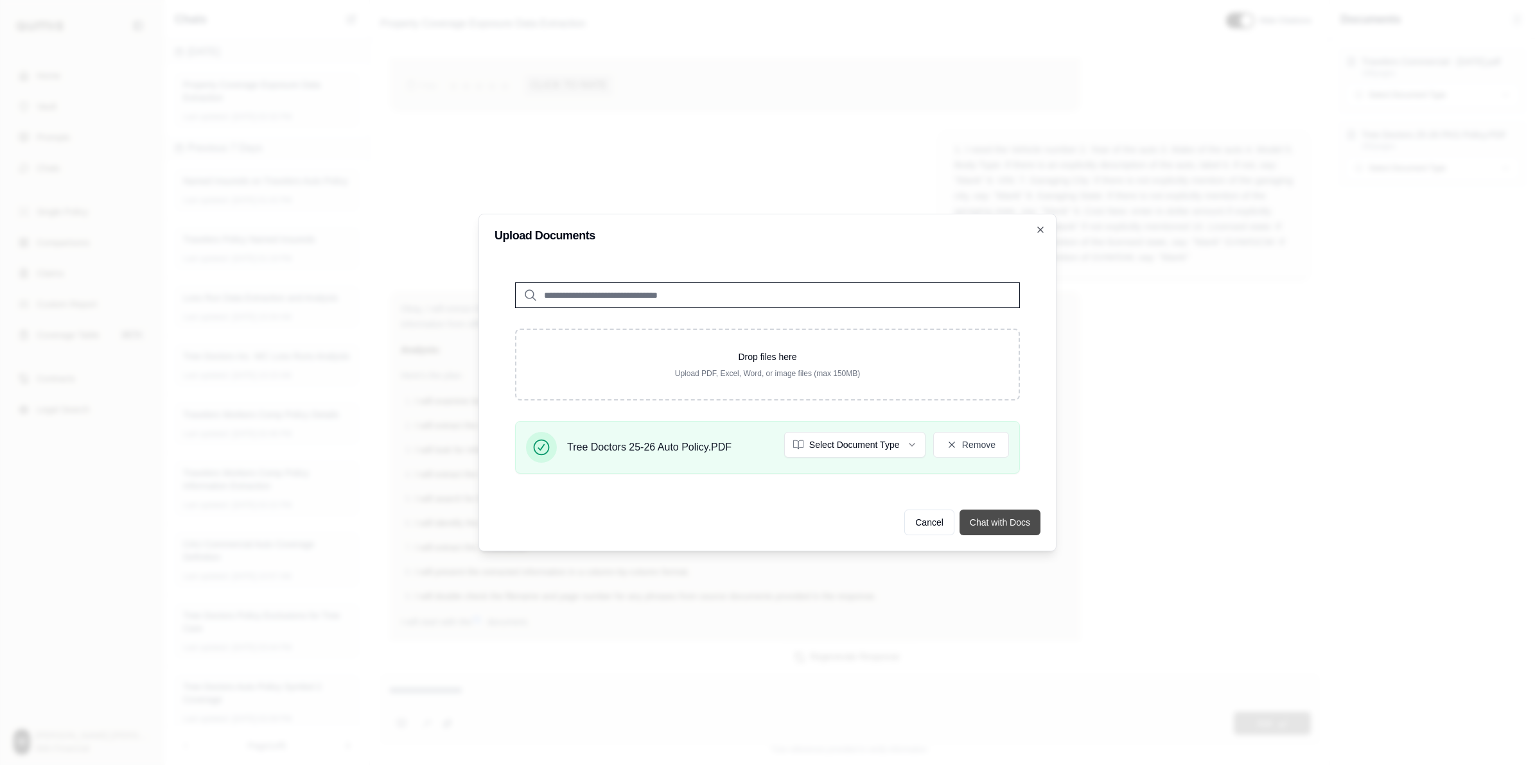
click at [997, 519] on button "Chat with Docs" at bounding box center [999, 523] width 81 height 26
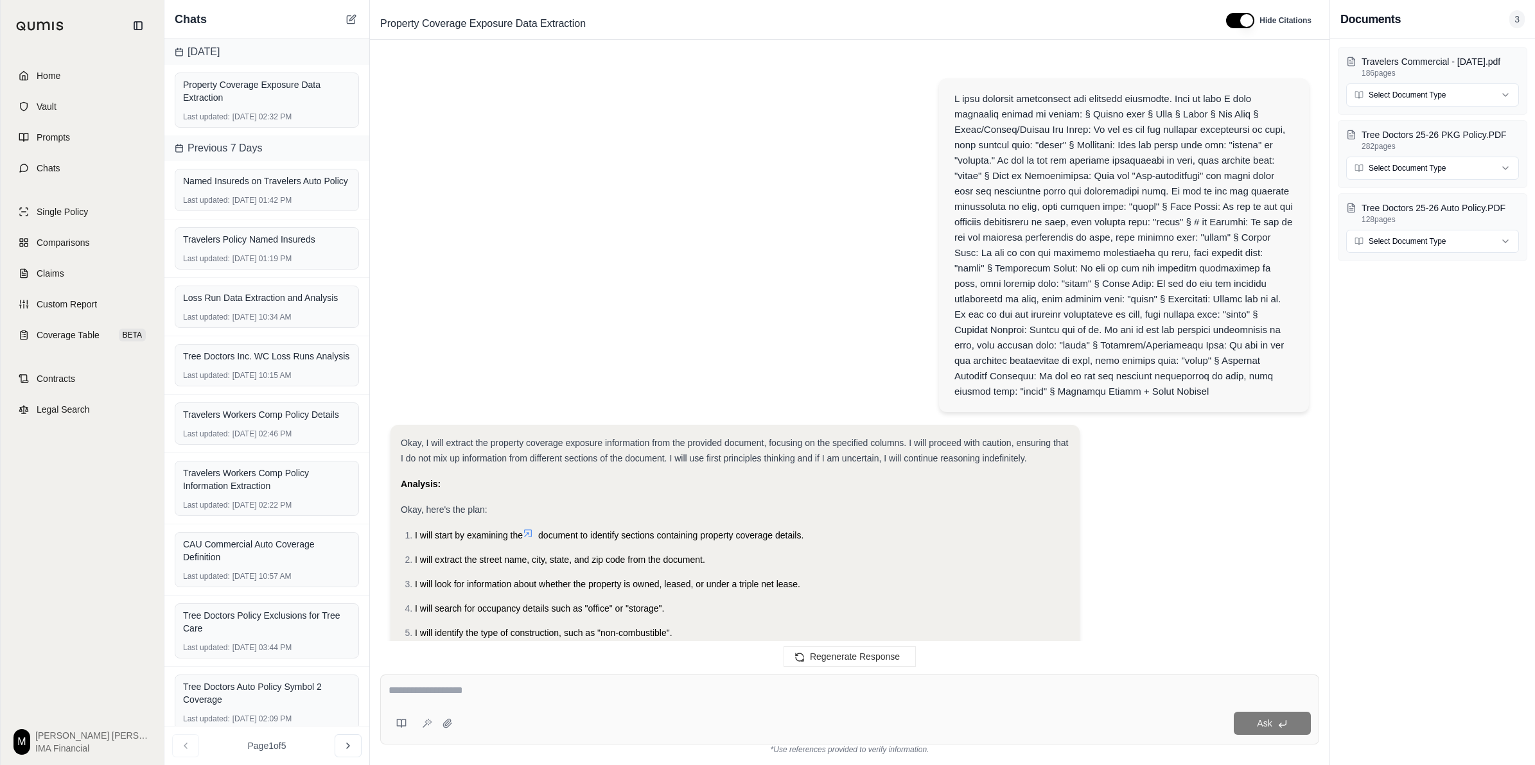
scroll to position [0, 0]
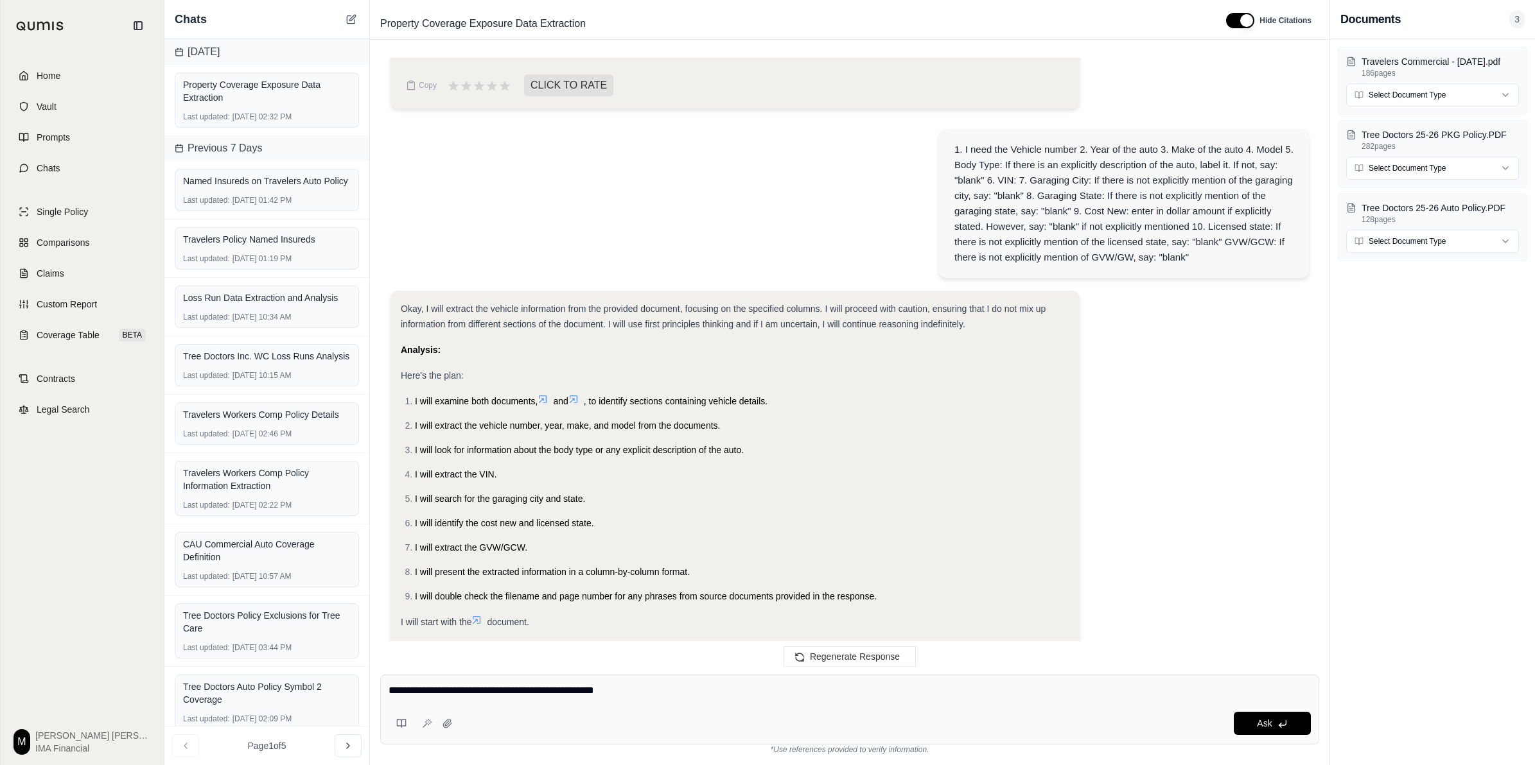
type textarea "**********"
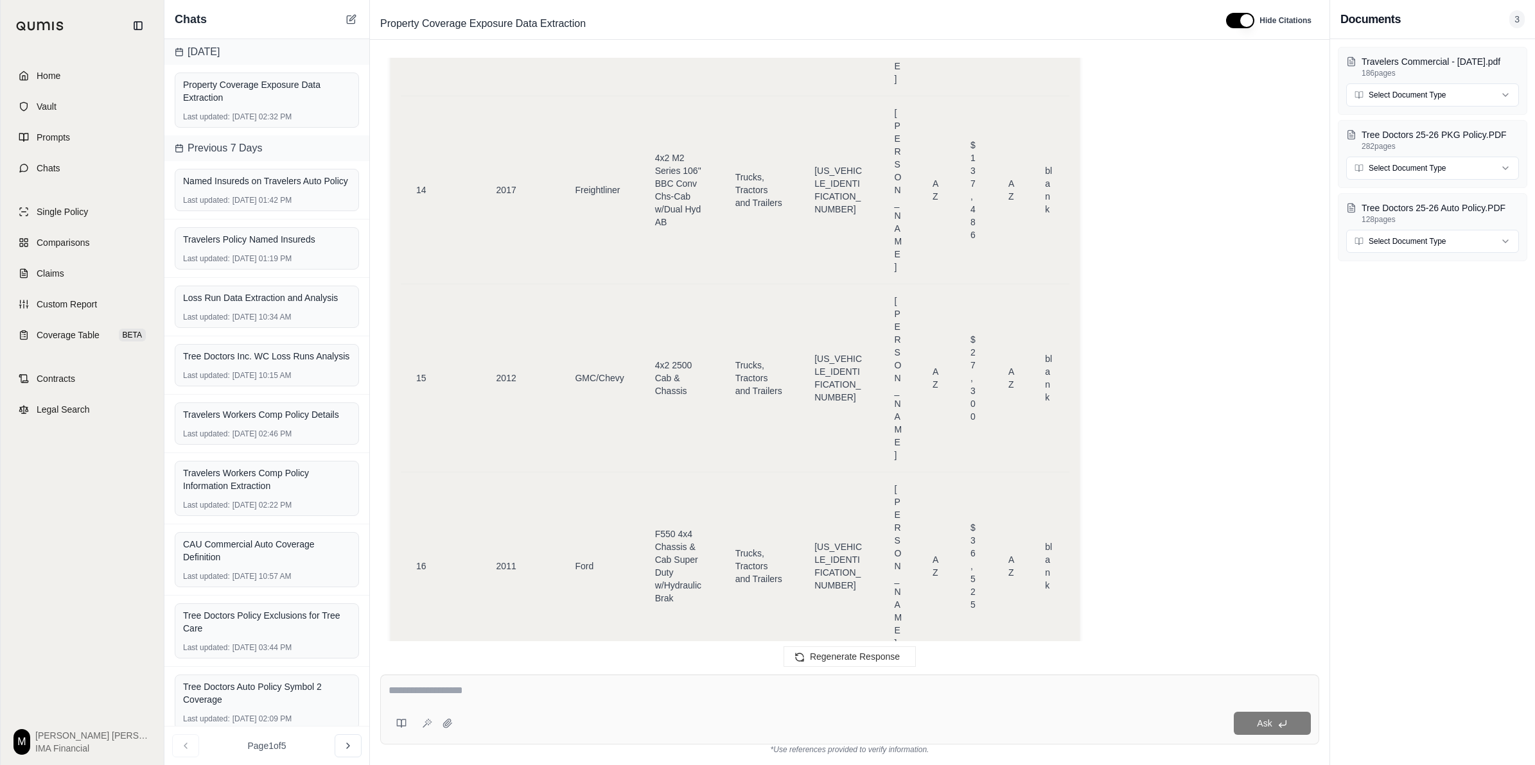
scroll to position [11799, 0]
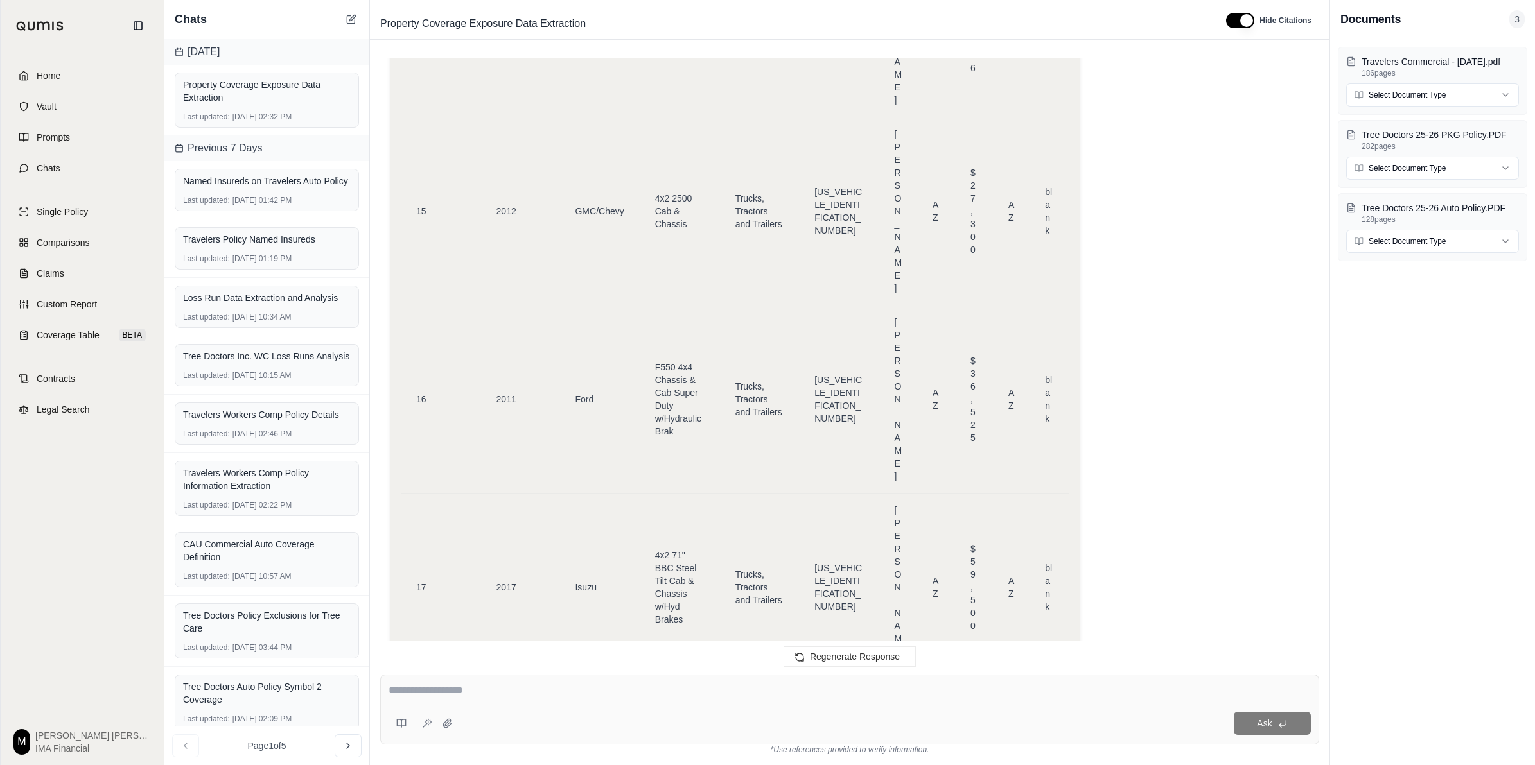
click at [498, 612] on textarea at bounding box center [849, 690] width 922 height 15
paste textarea "**********"
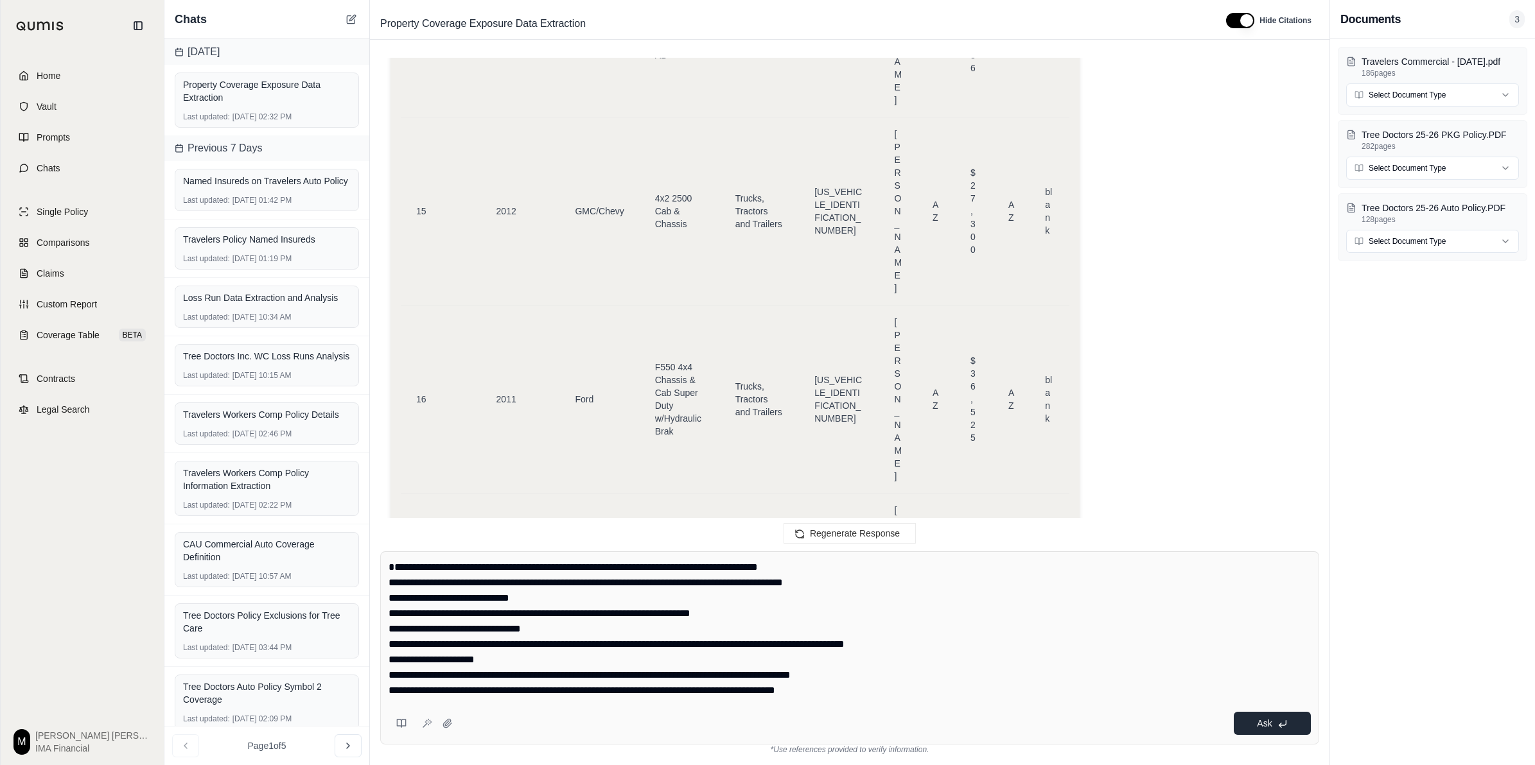
type textarea "**********"
click at [1227, 612] on button "Ask" at bounding box center [1271, 723] width 77 height 23
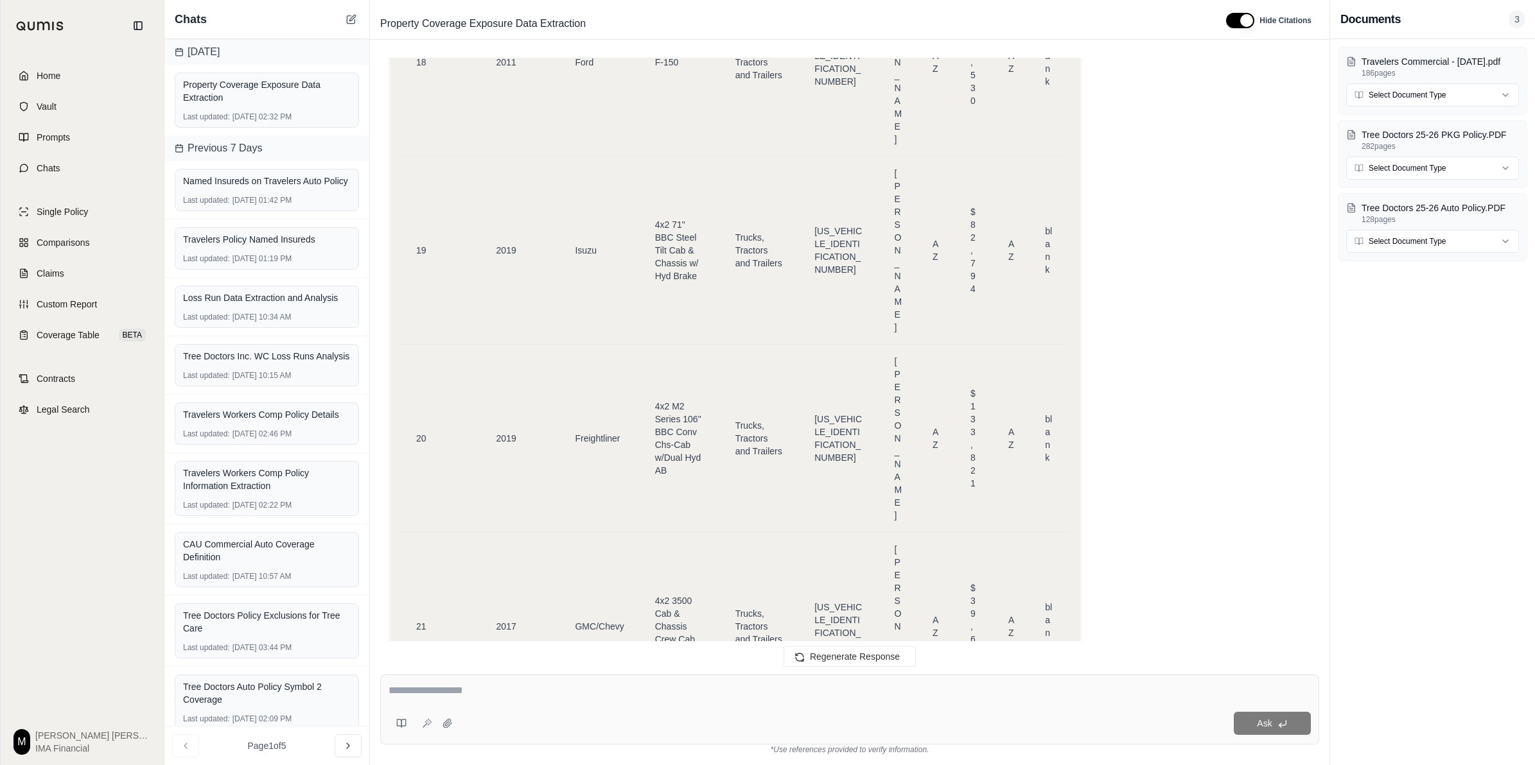
scroll to position [12513, 0]
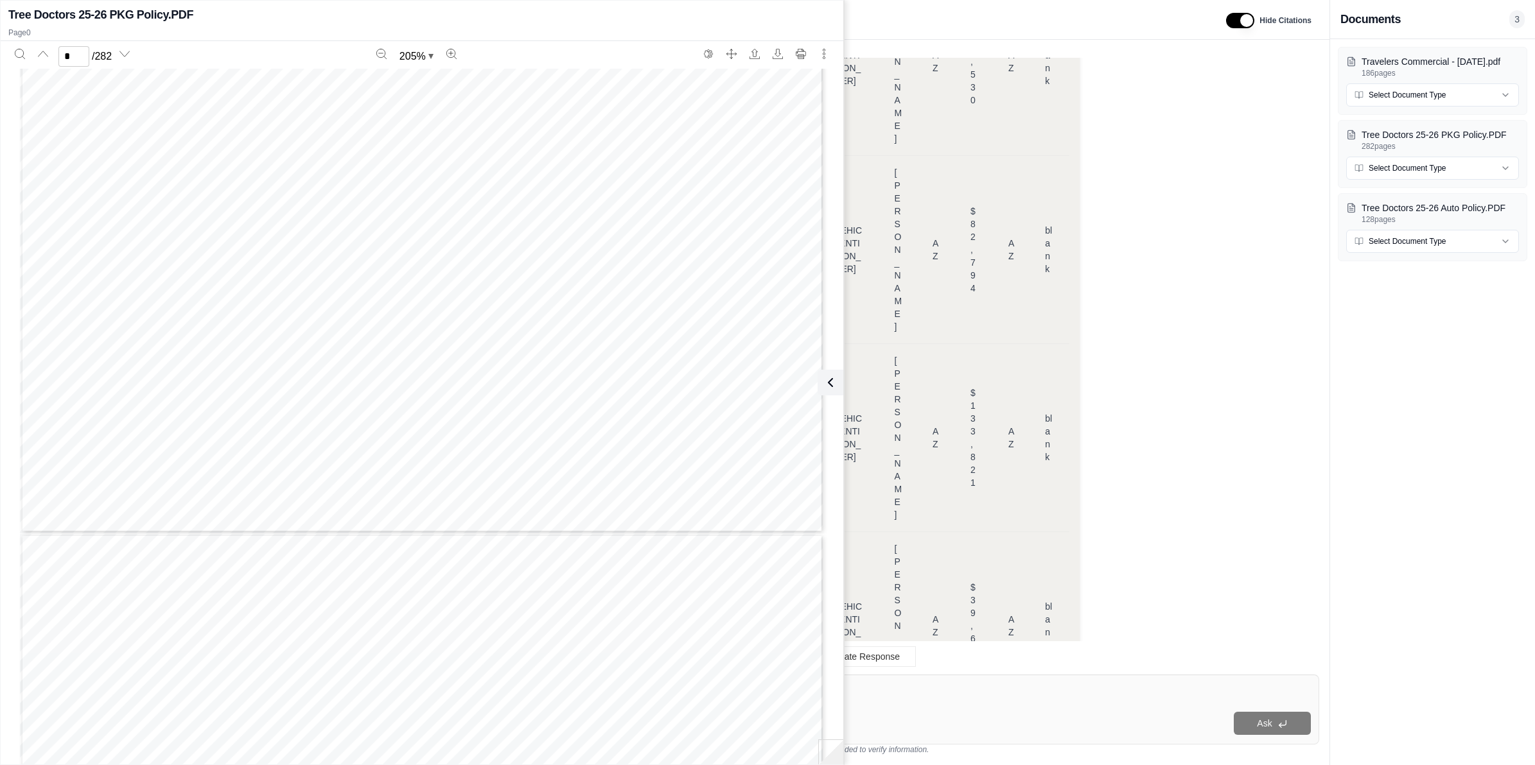
scroll to position [2087, 0]
type input "**"
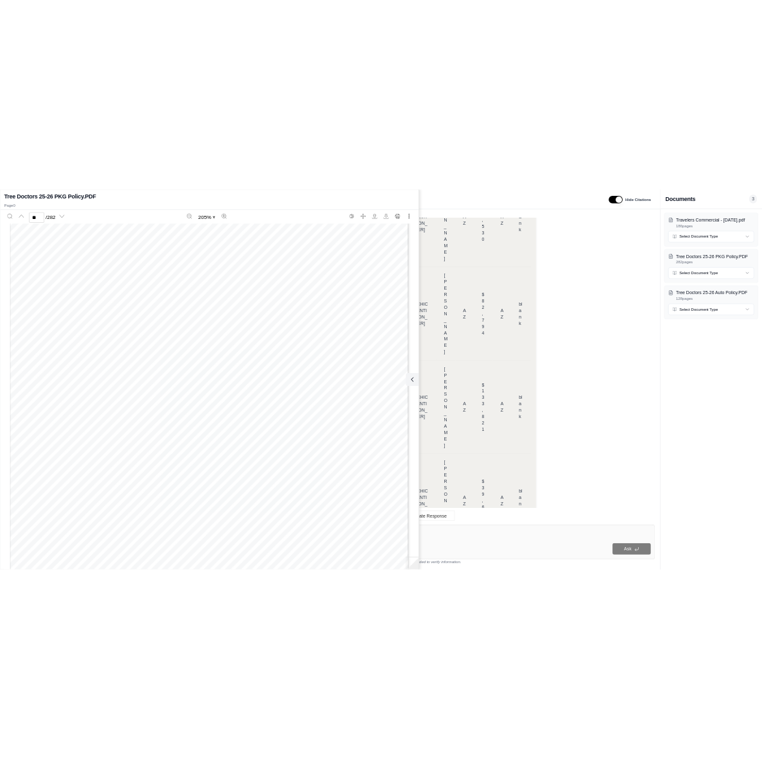
scroll to position [9473, 0]
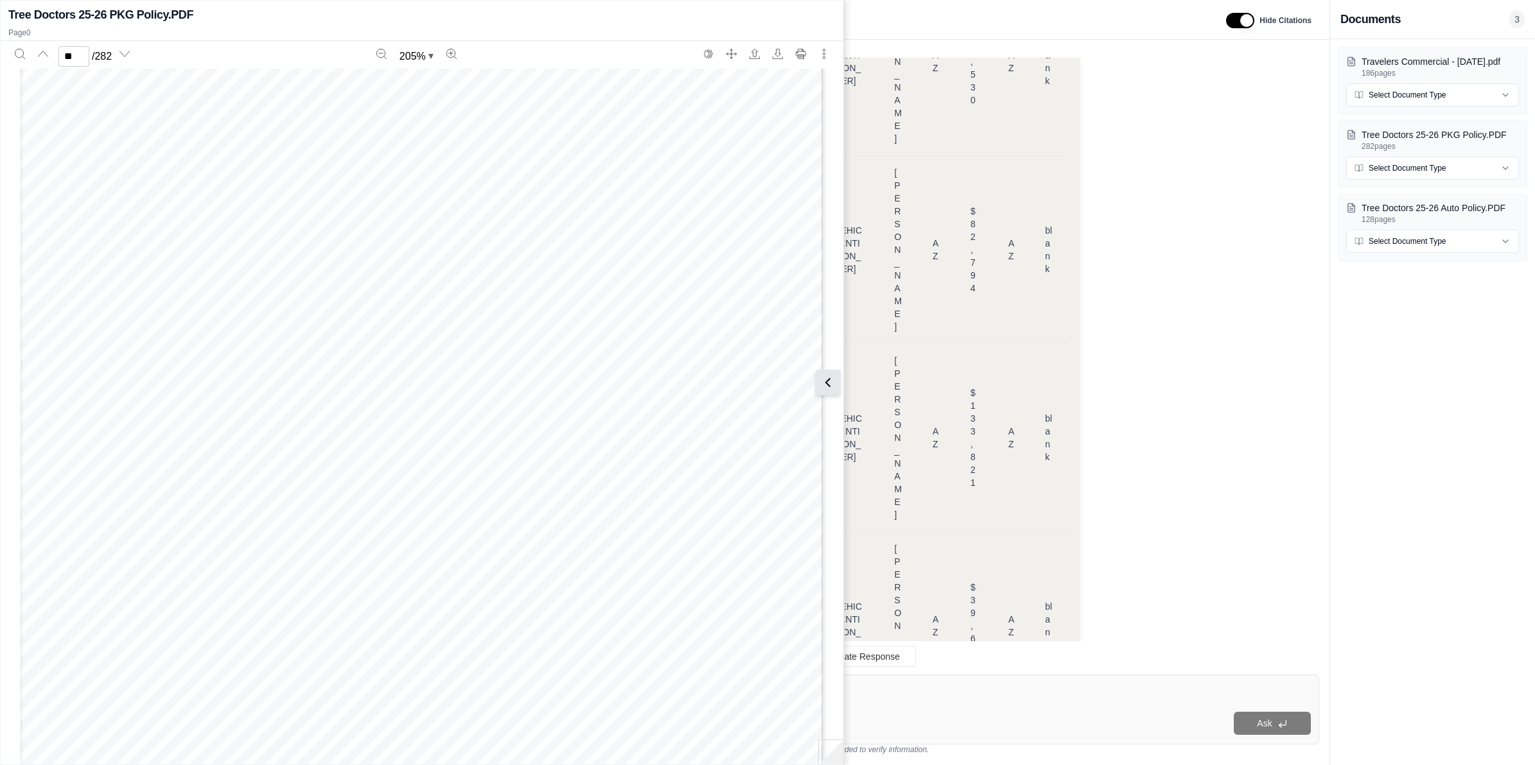
click at [832, 375] on icon at bounding box center [827, 382] width 15 height 15
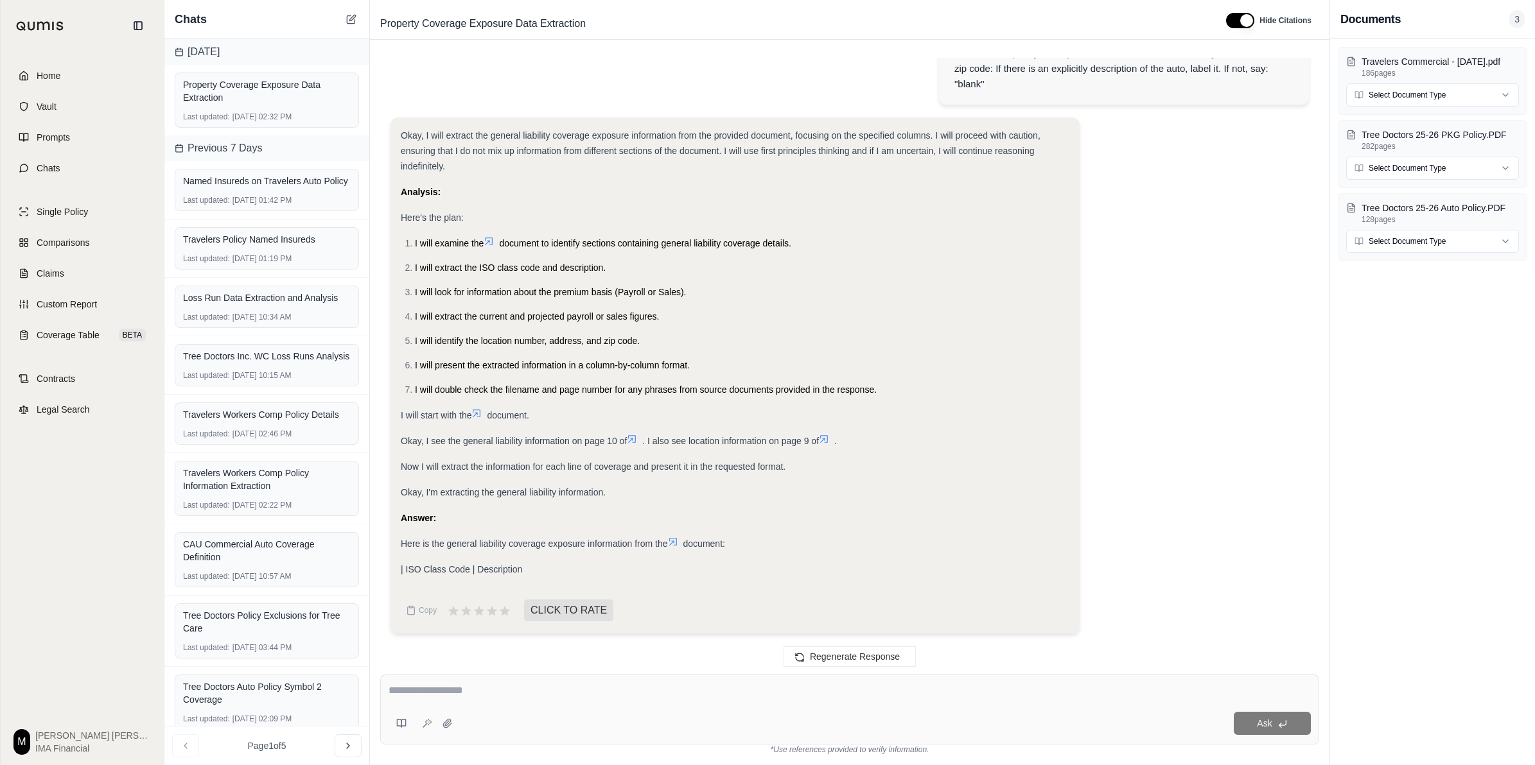
scroll to position [12513, 0]
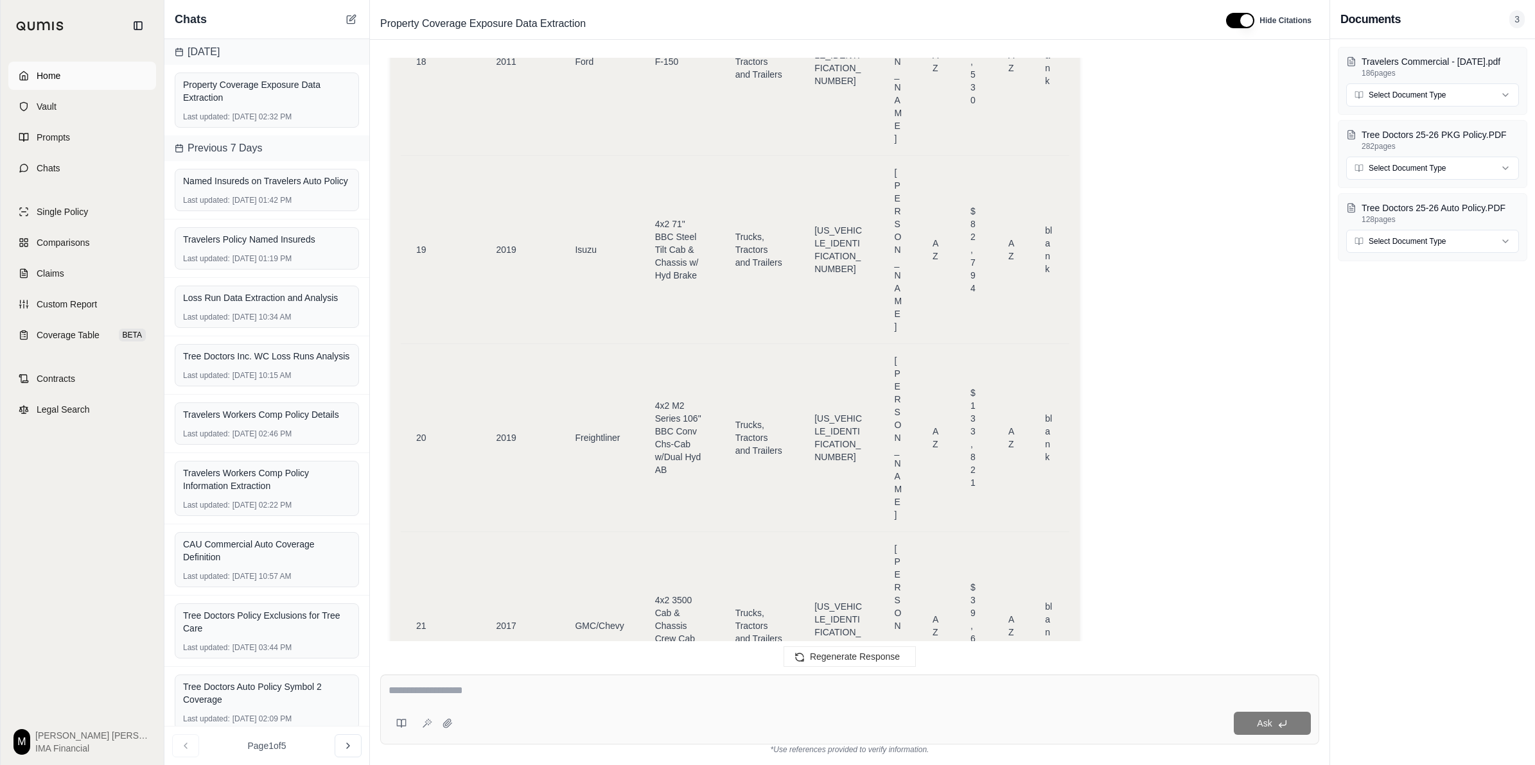
click at [82, 73] on link "Home" at bounding box center [82, 76] width 148 height 28
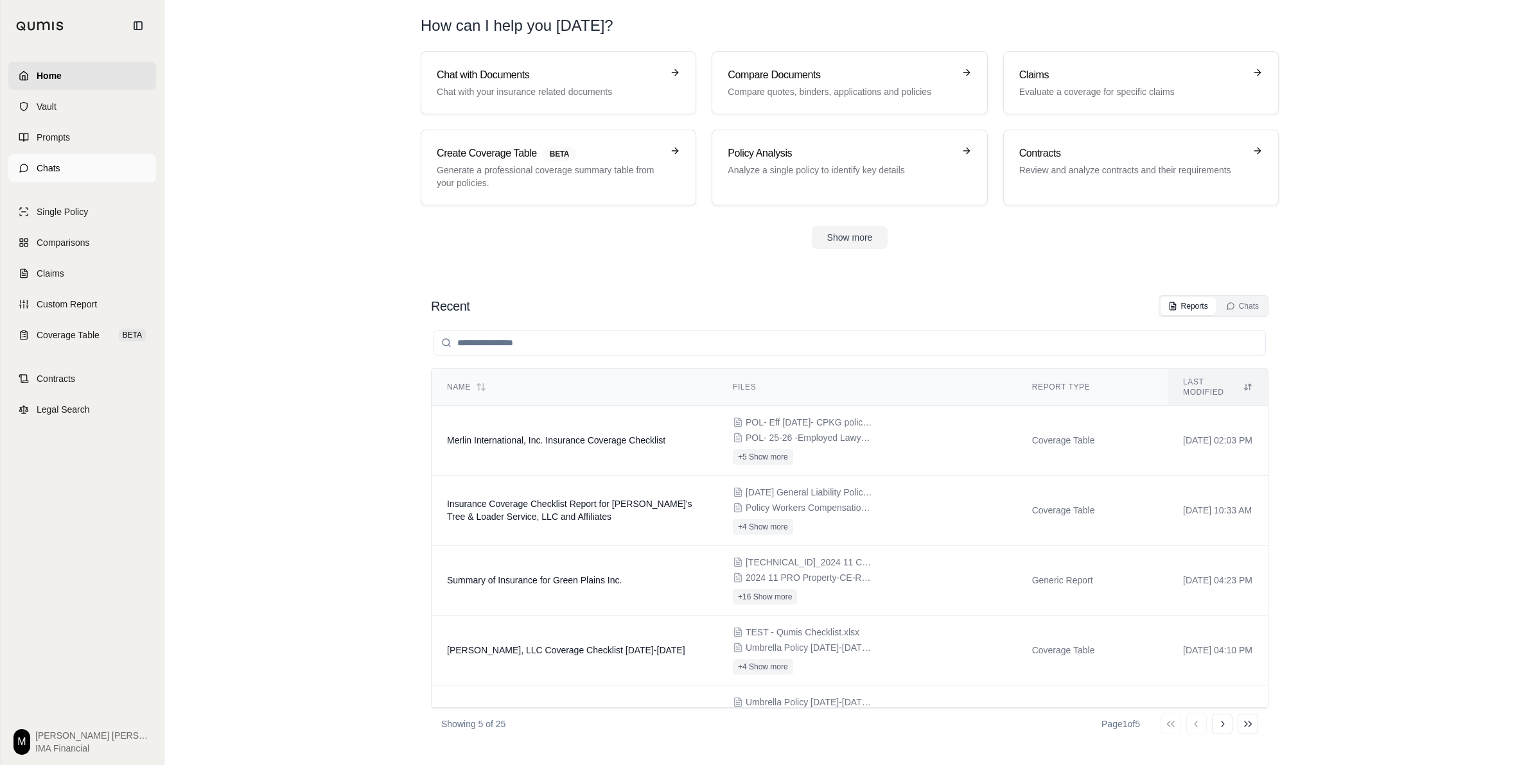
click at [78, 172] on link "Chats" at bounding box center [82, 168] width 148 height 28
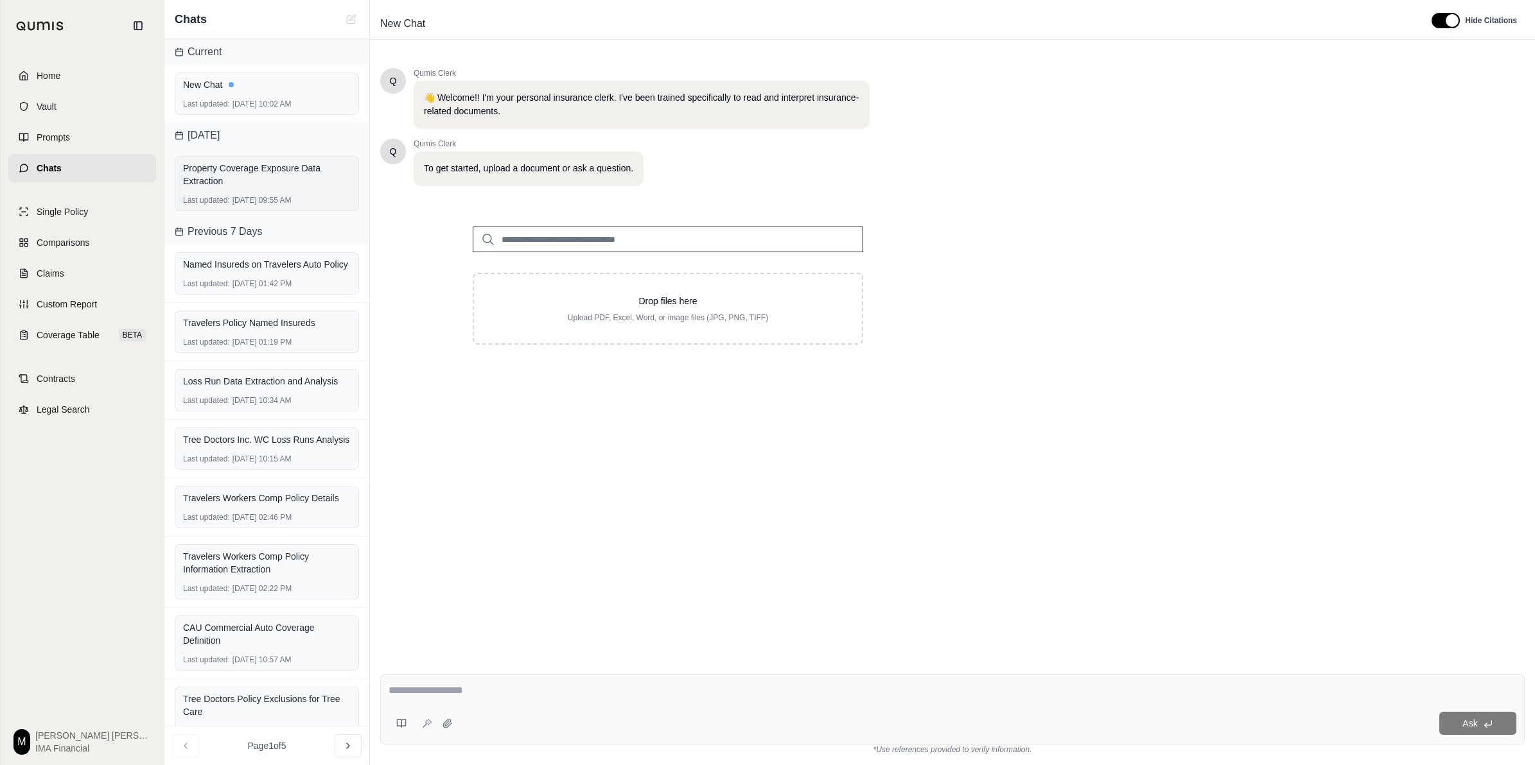
click at [260, 204] on div "Last updated: [DATE] 09:55 AM" at bounding box center [267, 200] width 168 height 10
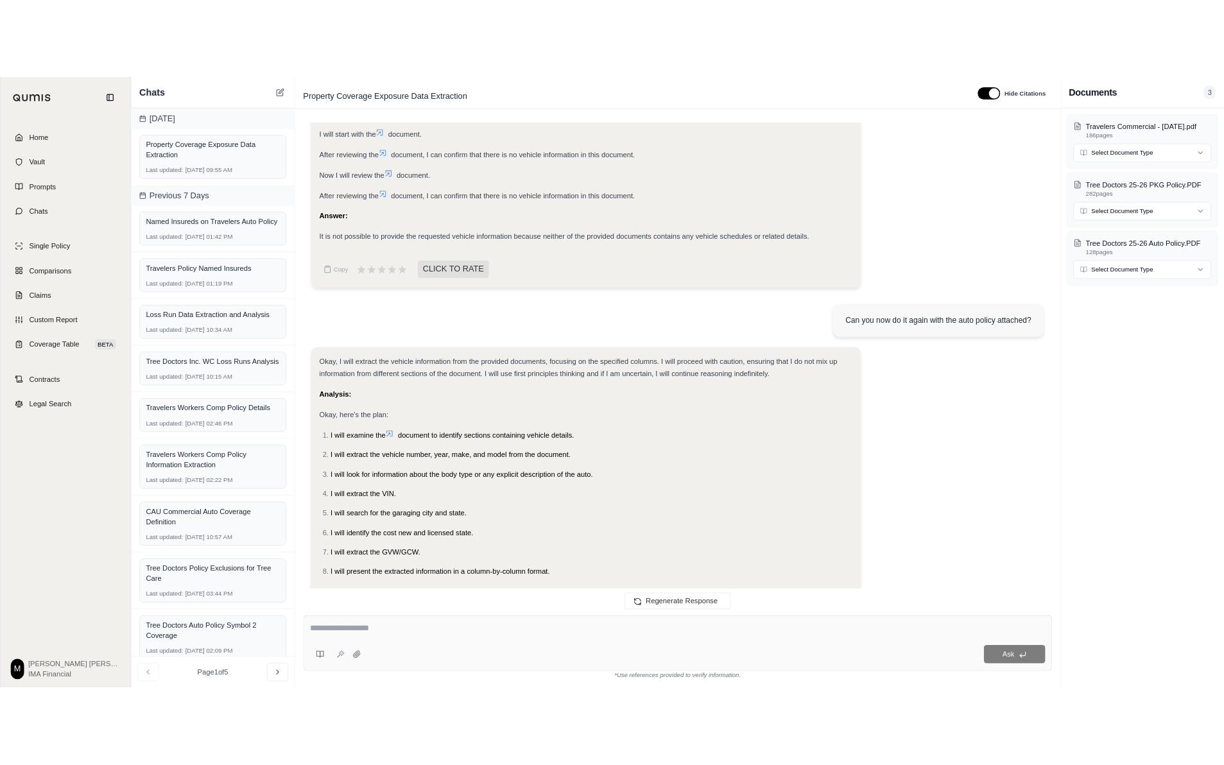
scroll to position [8581, 0]
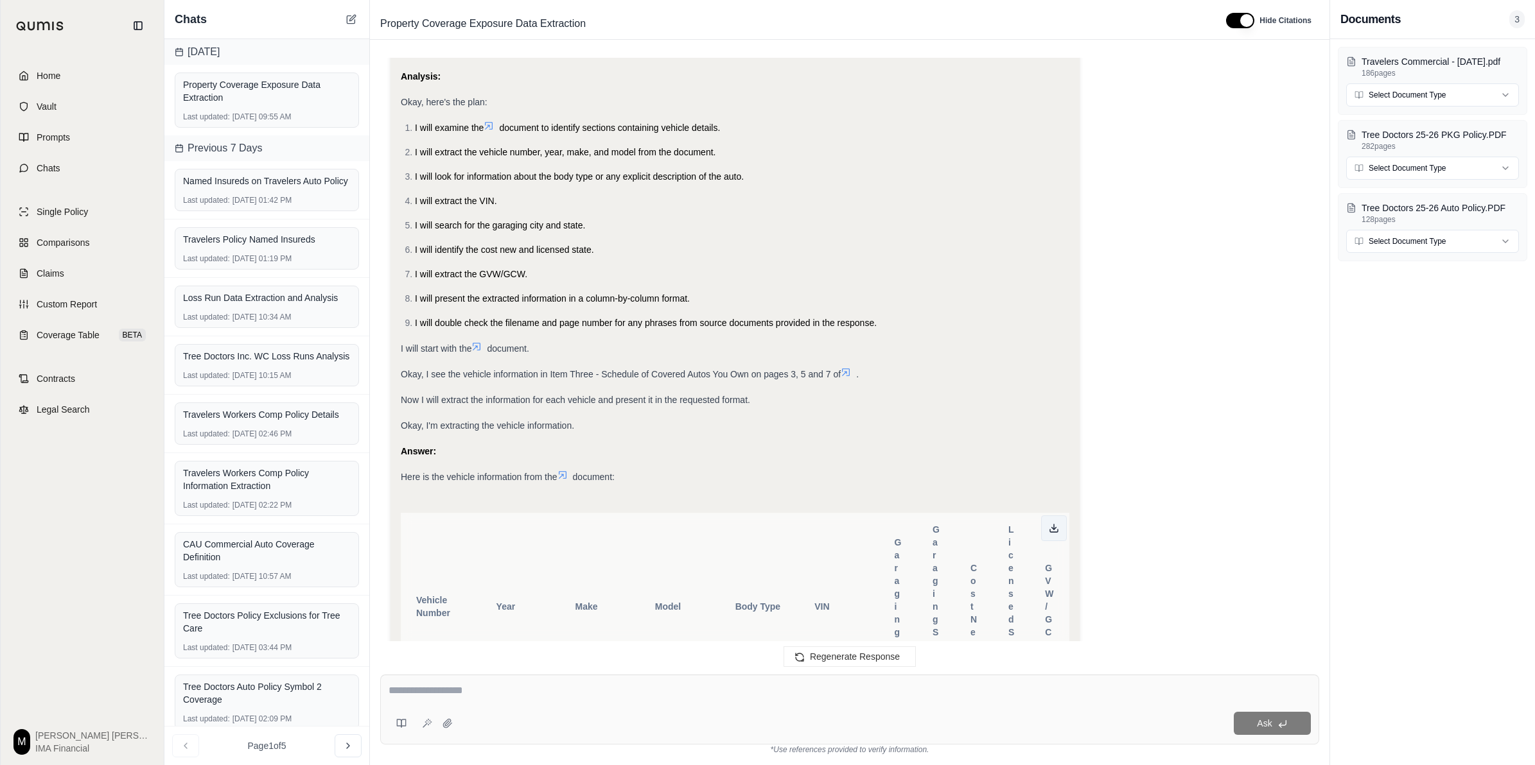
click at [1050, 516] on button at bounding box center [1054, 529] width 26 height 26
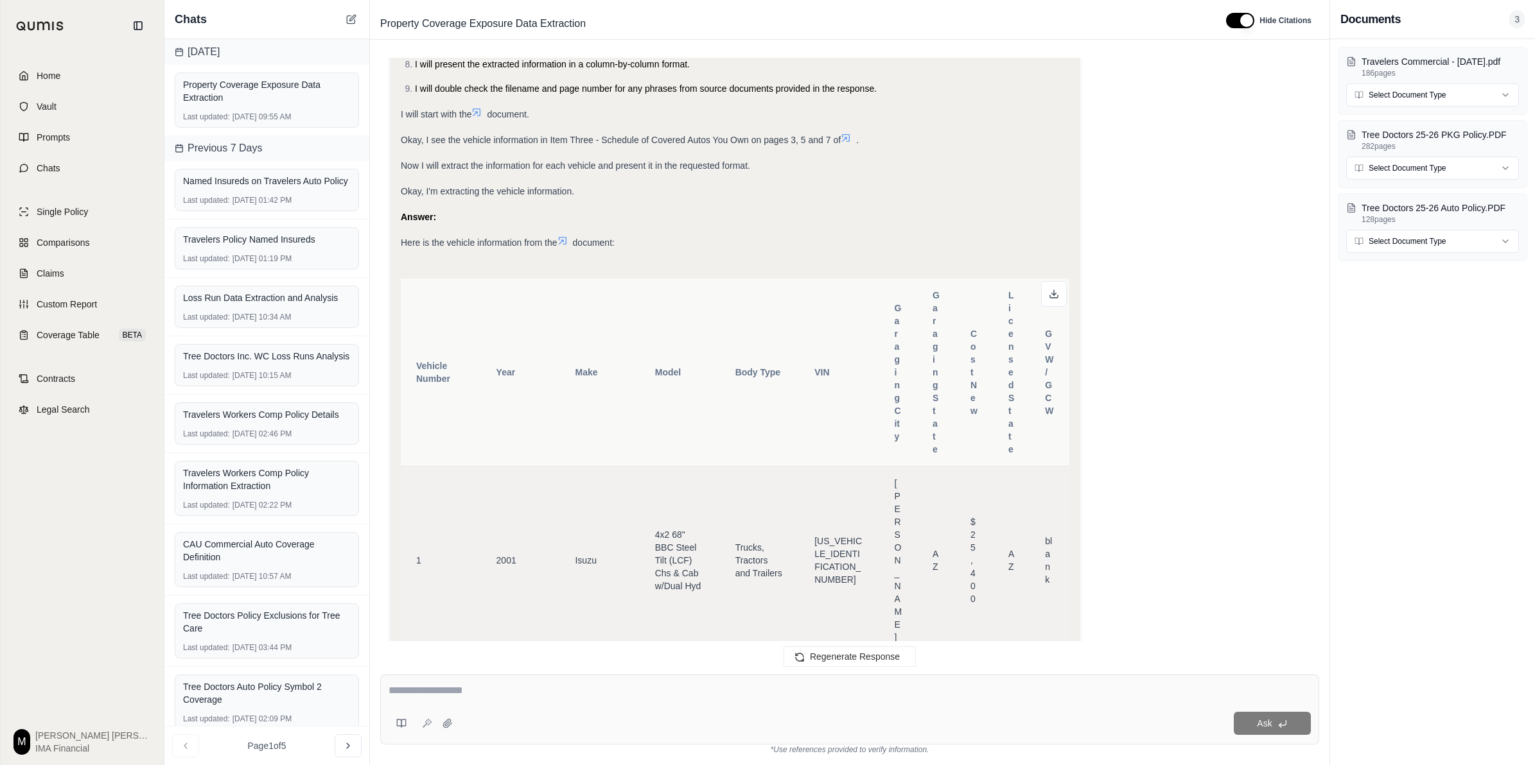
scroll to position [8821, 0]
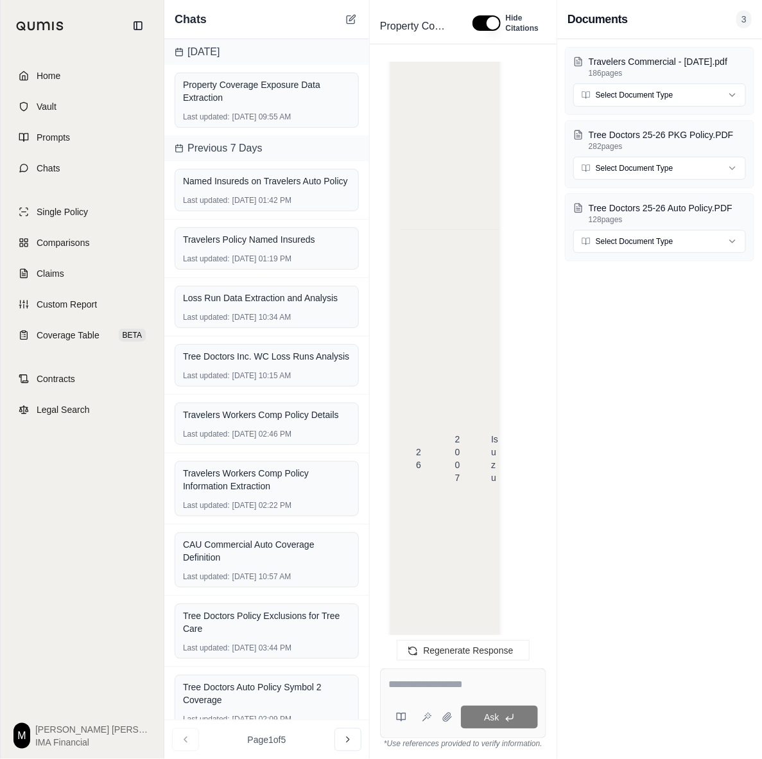
scroll to position [23793, 0]
click at [713, 489] on div "Travelers Commercial - [DATE].pdf 186 pages Select Document Type Tree Doctors 2…" at bounding box center [659, 399] width 205 height 720
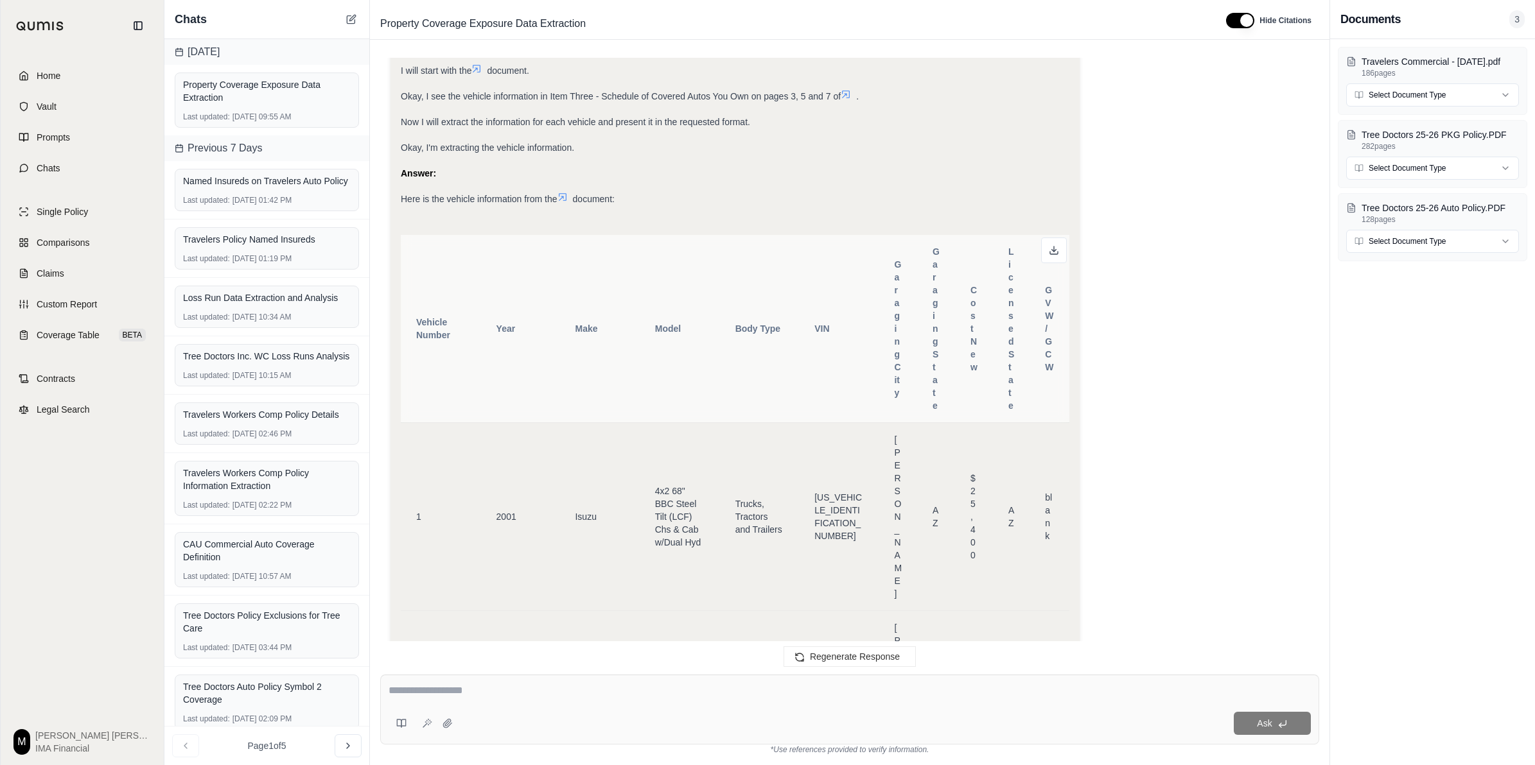
scroll to position [12513, 0]
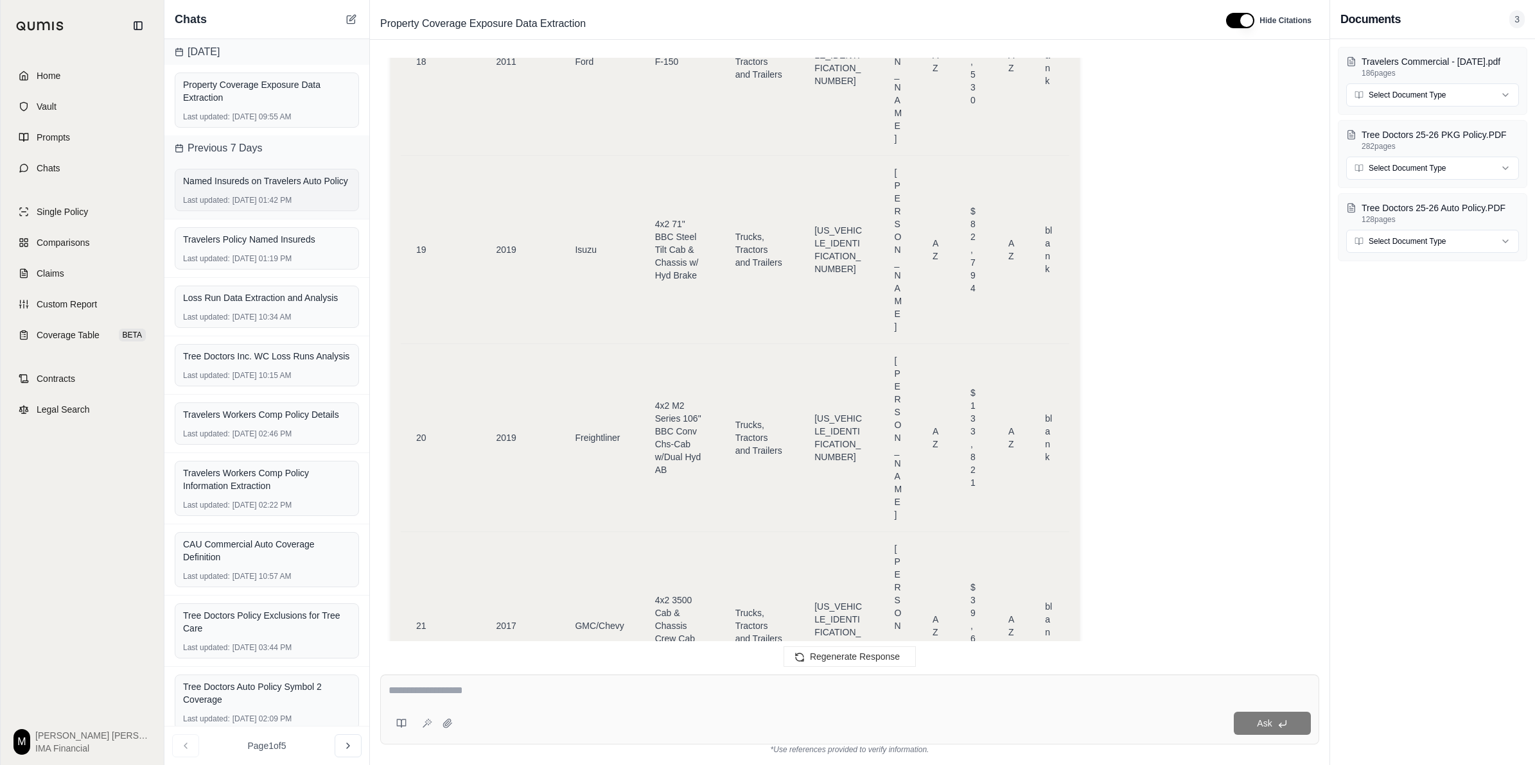
click at [290, 187] on div "Named Insureds on Travelers Auto Policy" at bounding box center [267, 181] width 168 height 13
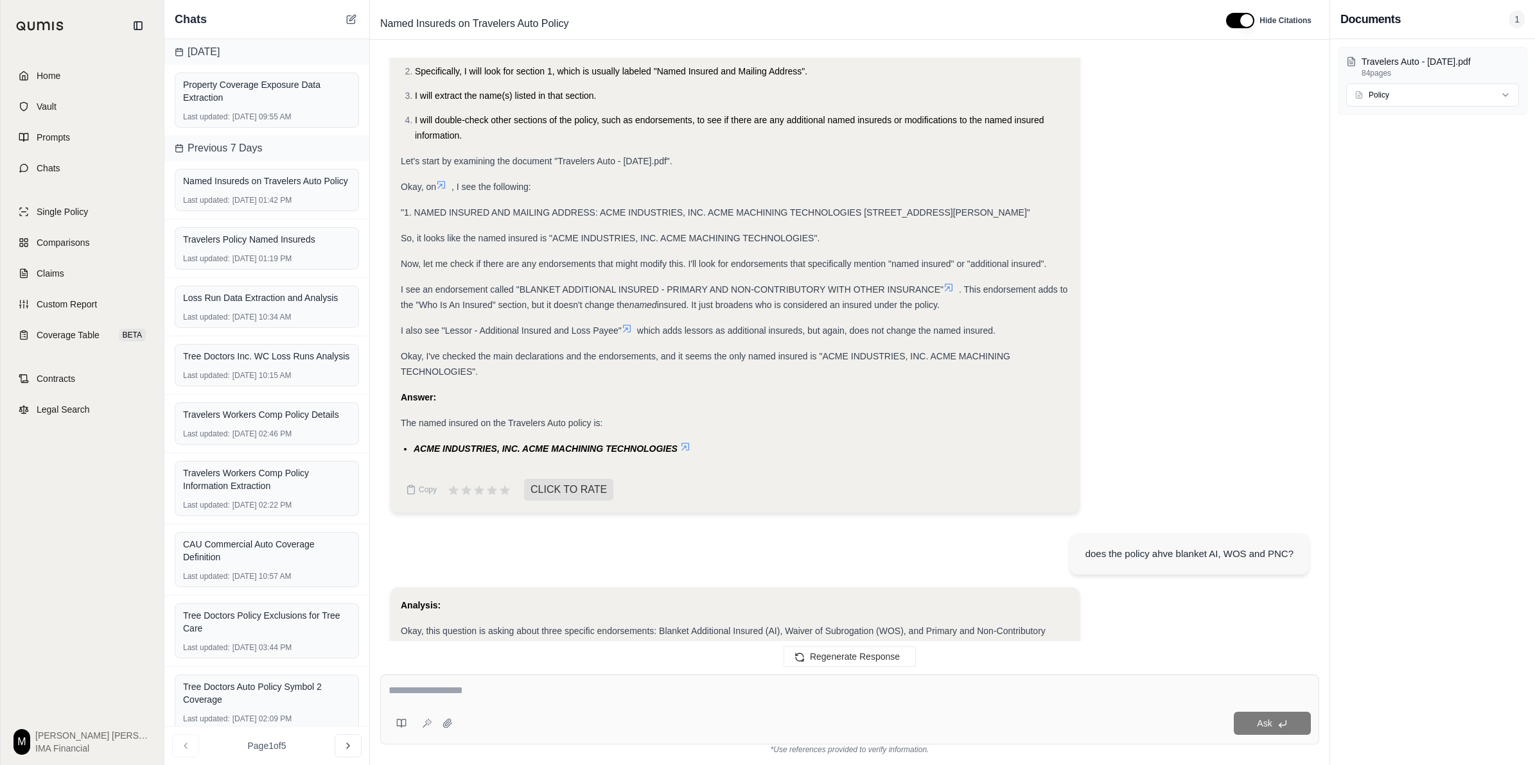
scroll to position [642, 0]
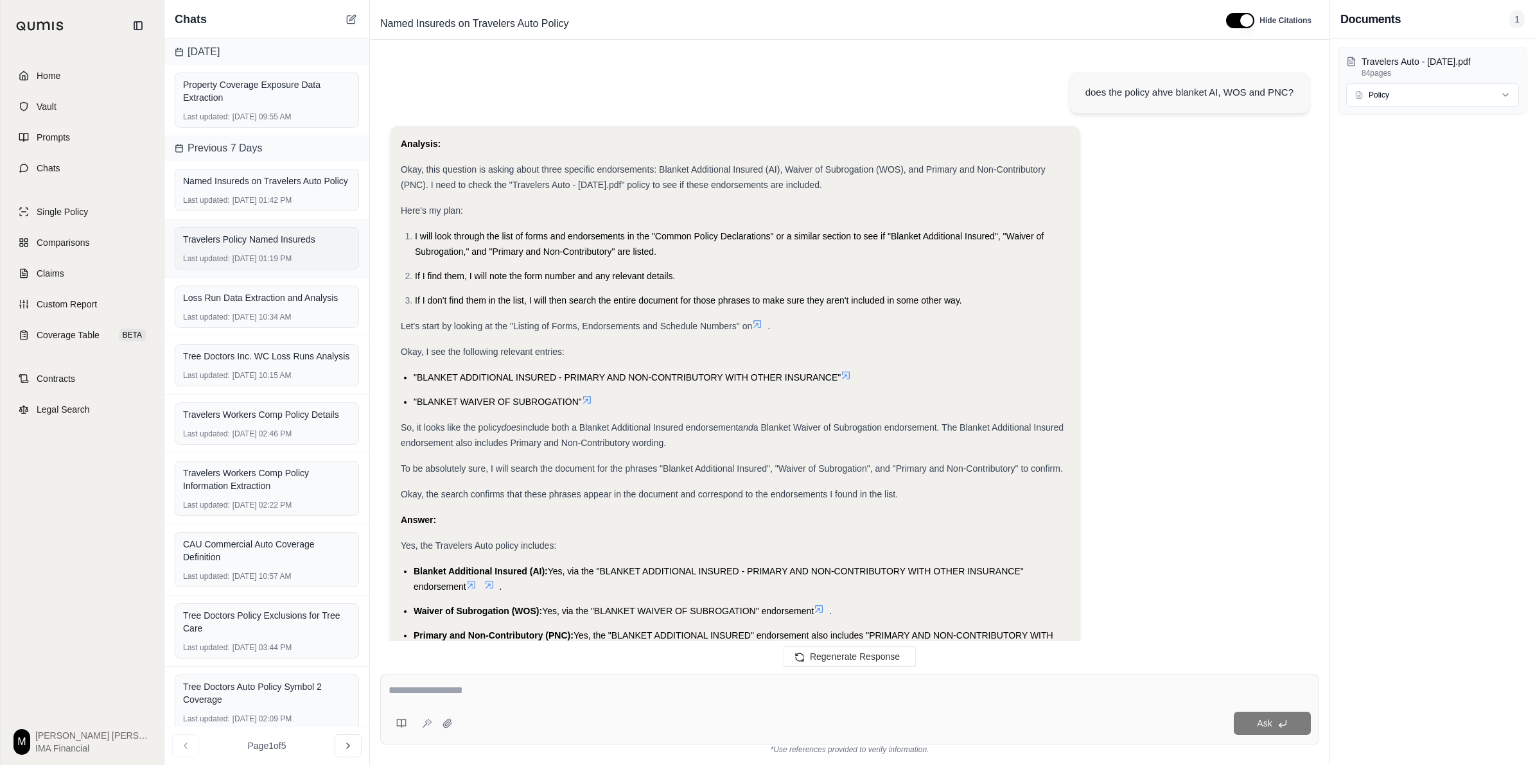
click at [266, 264] on div "Last updated: [DATE] 01:19 PM" at bounding box center [267, 259] width 168 height 10
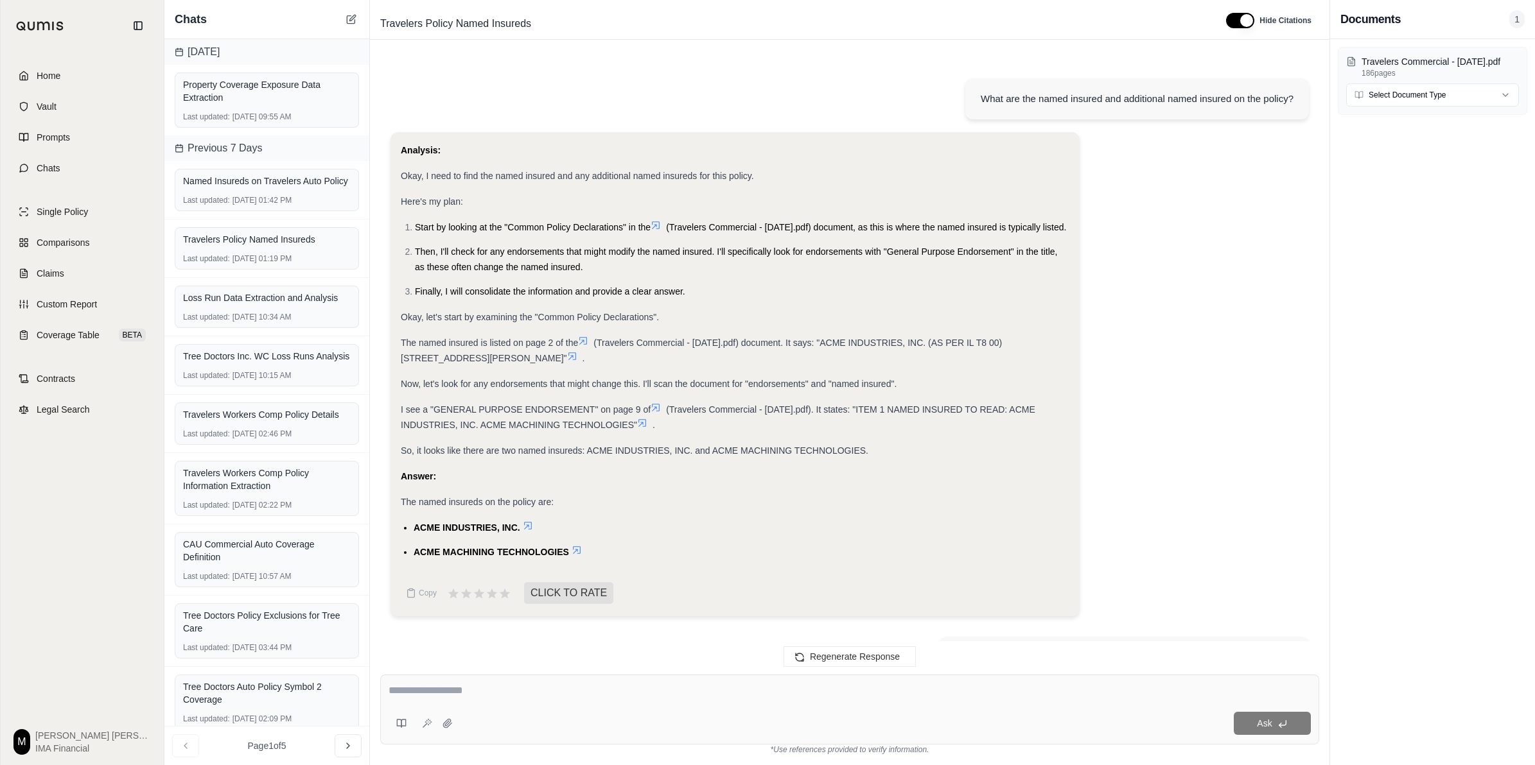
scroll to position [11482, 0]
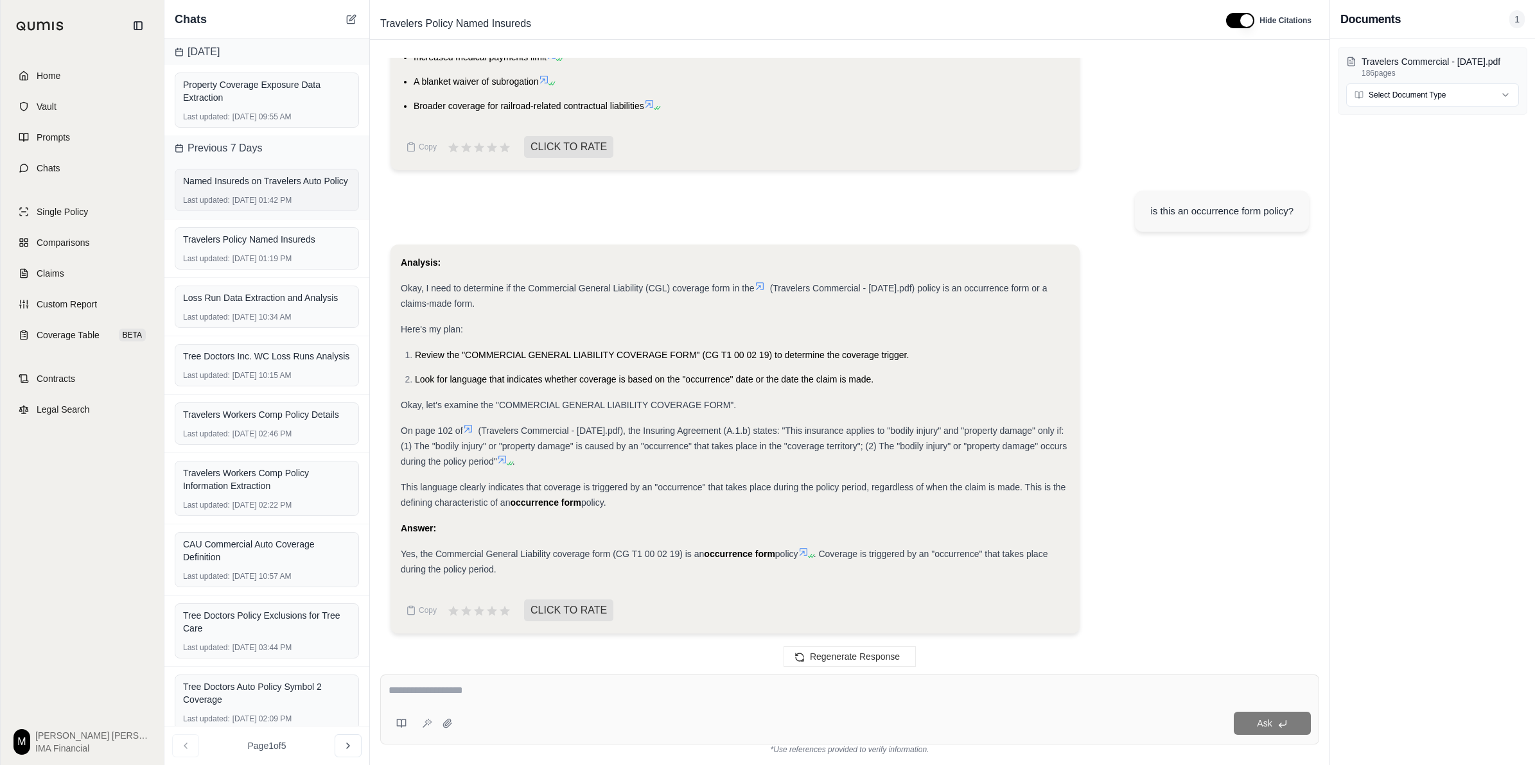
click at [286, 205] on div "Last updated: [DATE] 01:42 PM" at bounding box center [267, 200] width 168 height 10
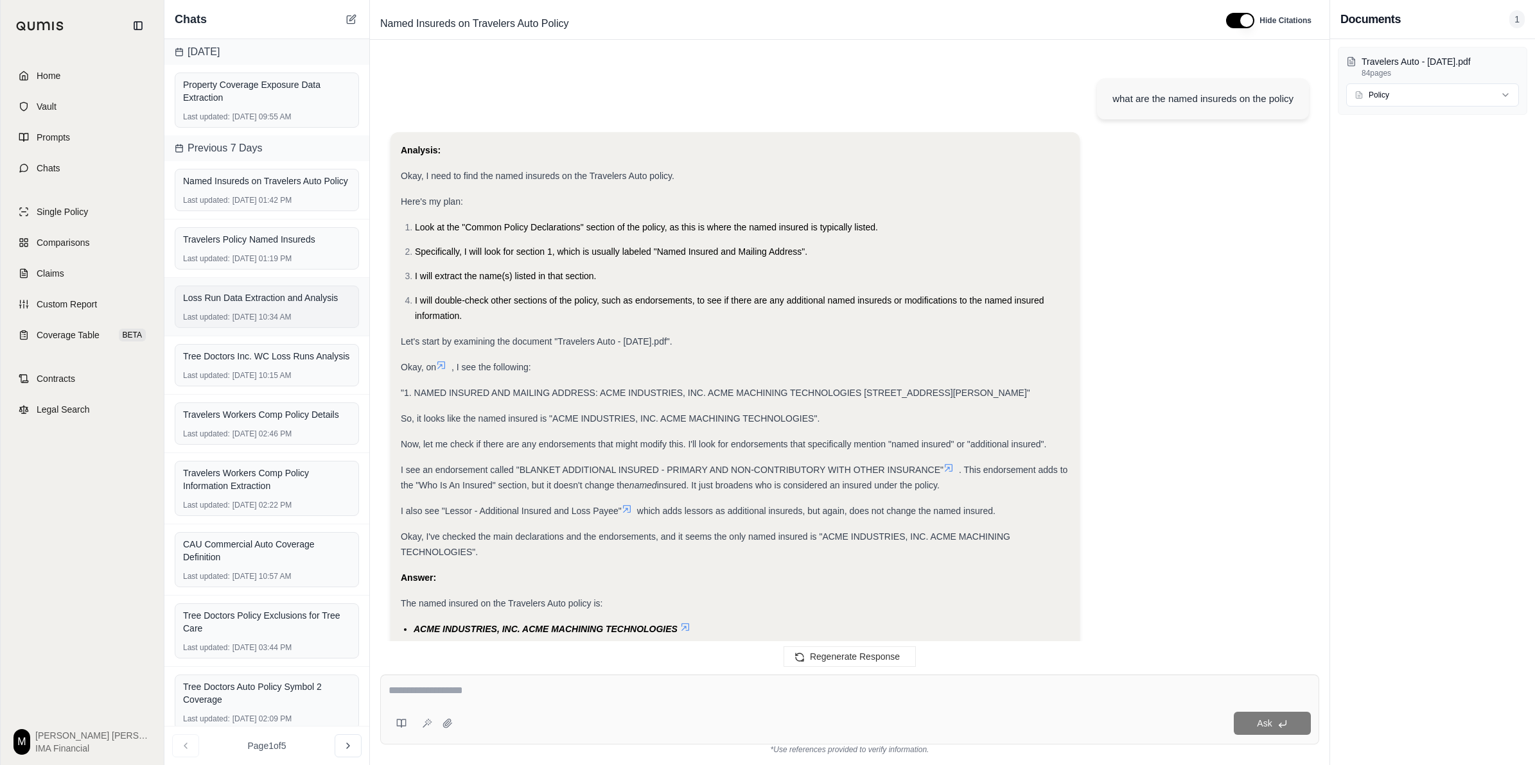
scroll to position [738, 0]
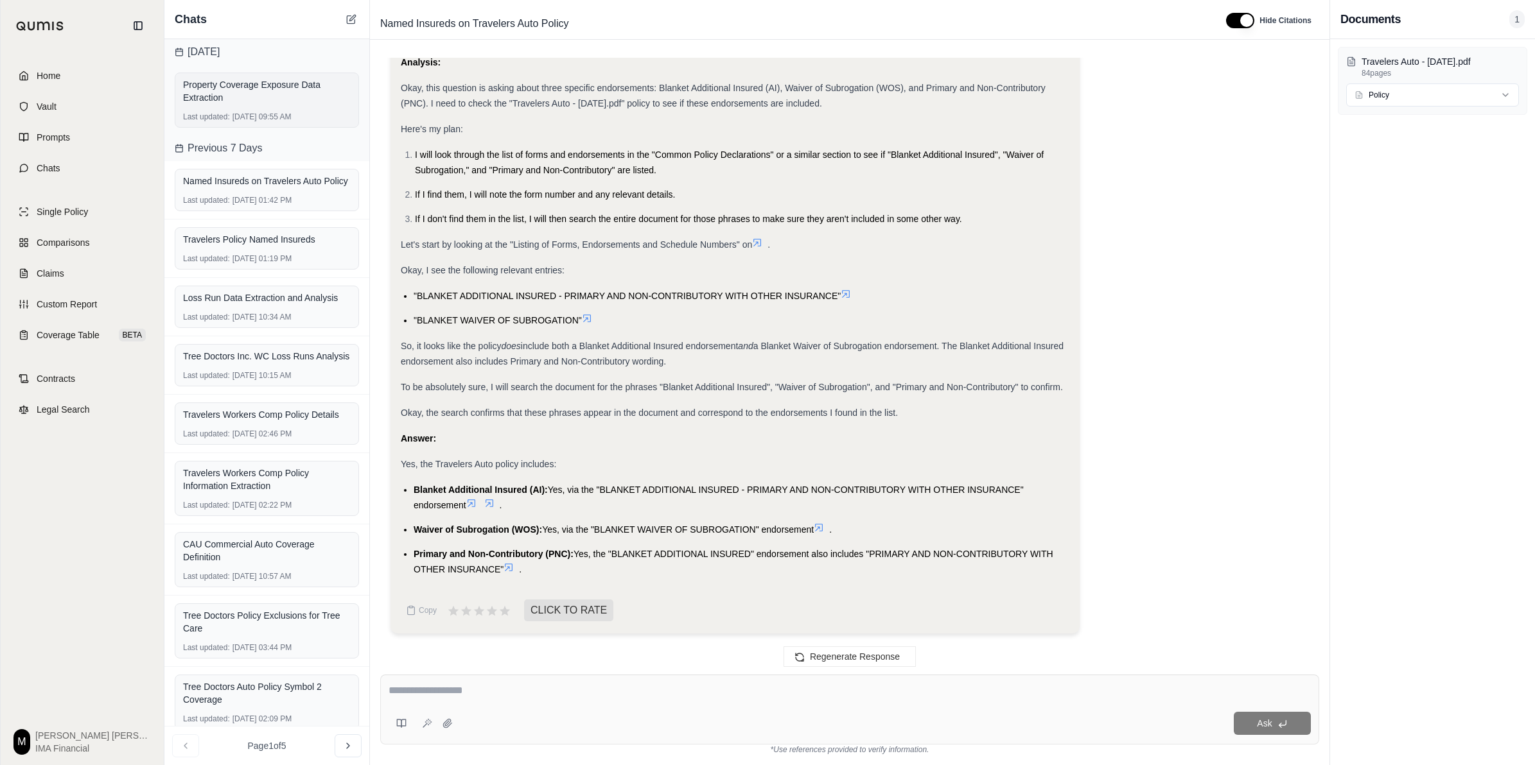
click at [283, 109] on div "Property Coverage Exposure Data Extraction Last updated: [DATE] 09:55 AM" at bounding box center [267, 100] width 184 height 55
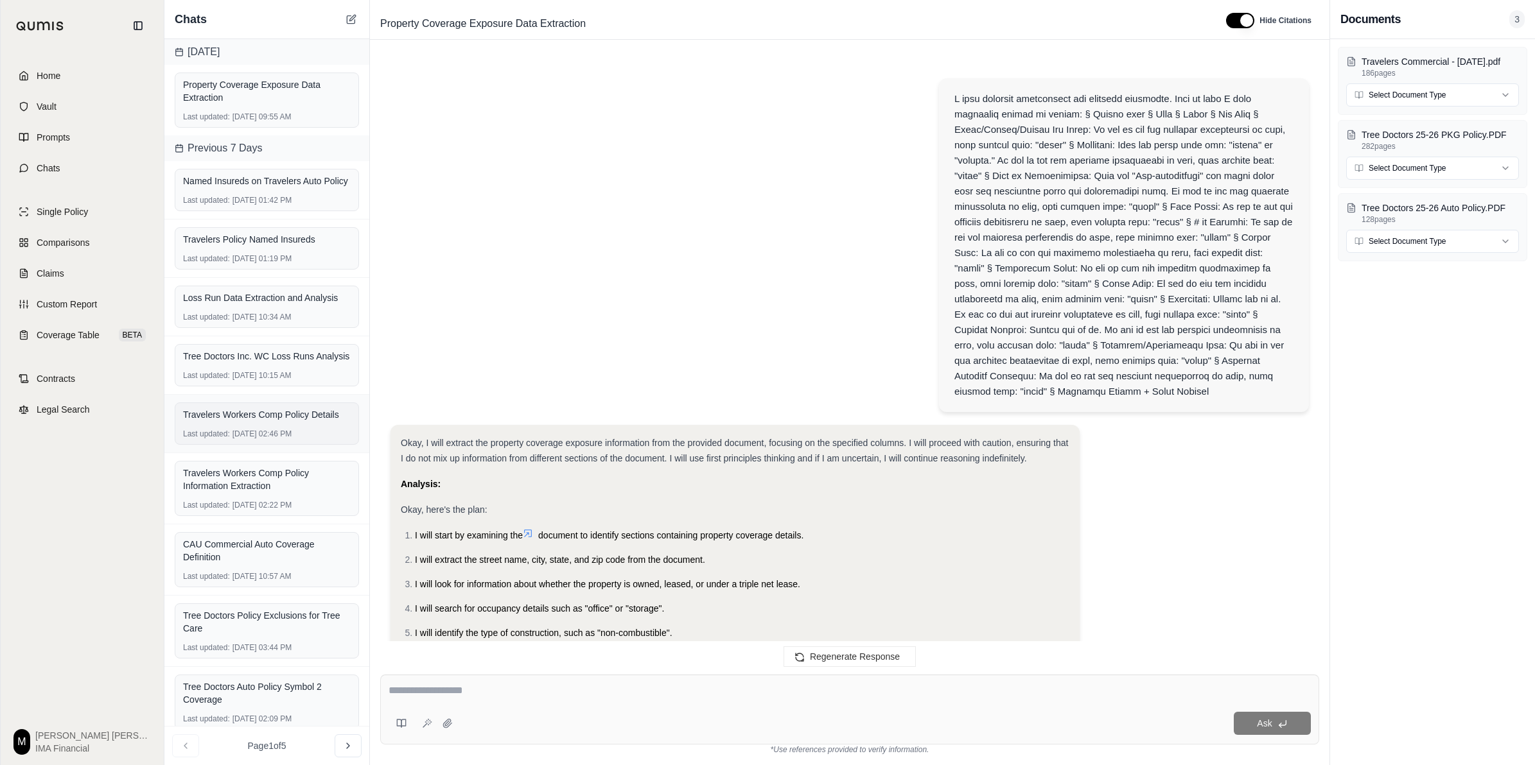
scroll to position [12513, 0]
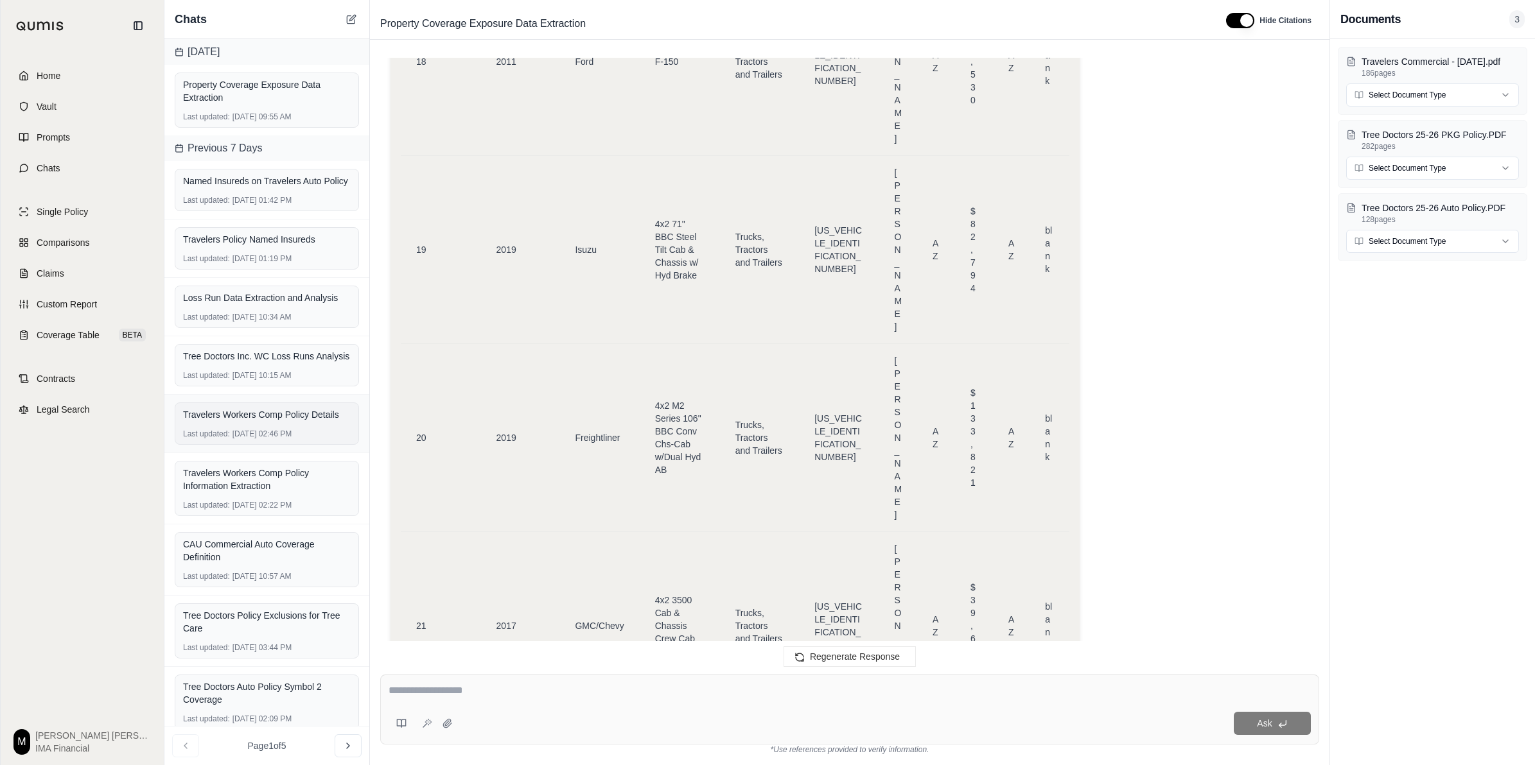
click at [276, 445] on div "Travelers Workers Comp Policy Details Last updated: [DATE] 02:46 PM" at bounding box center [267, 424] width 184 height 42
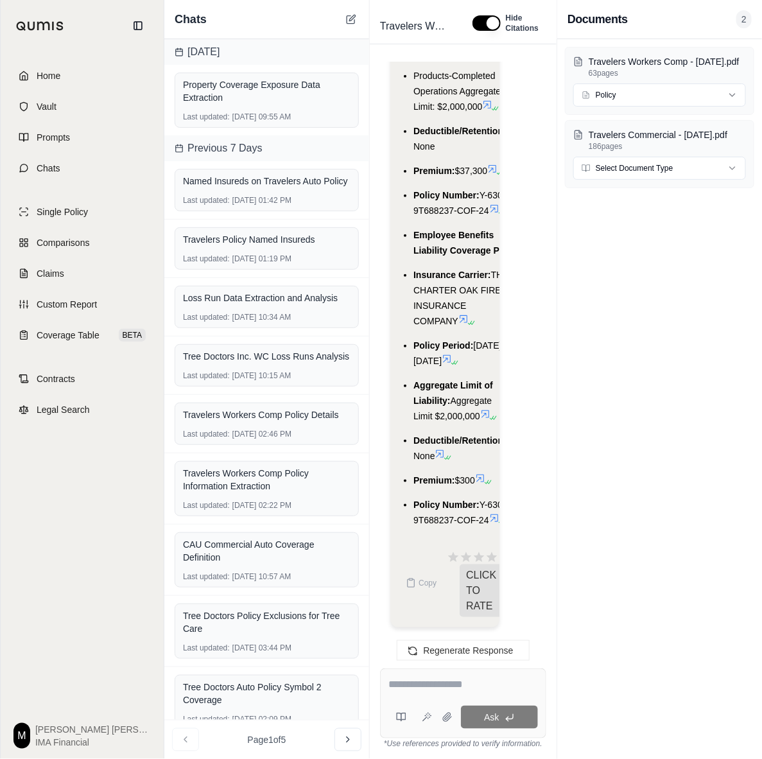
click at [668, 239] on div "Travelers Workers Comp - [DATE].pdf 63 pages Policy Travelers Commercial - [DAT…" at bounding box center [659, 399] width 205 height 720
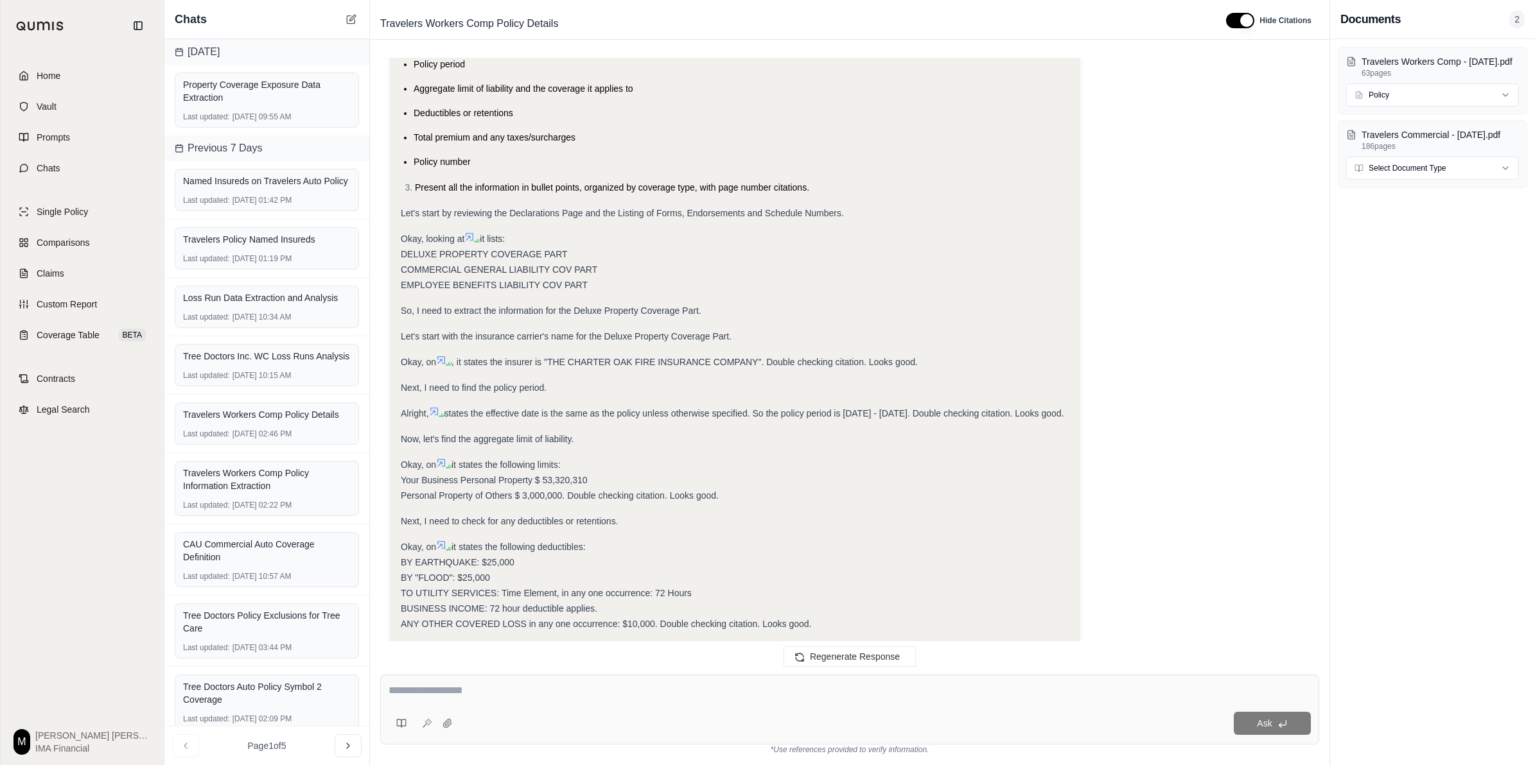
scroll to position [3449, 0]
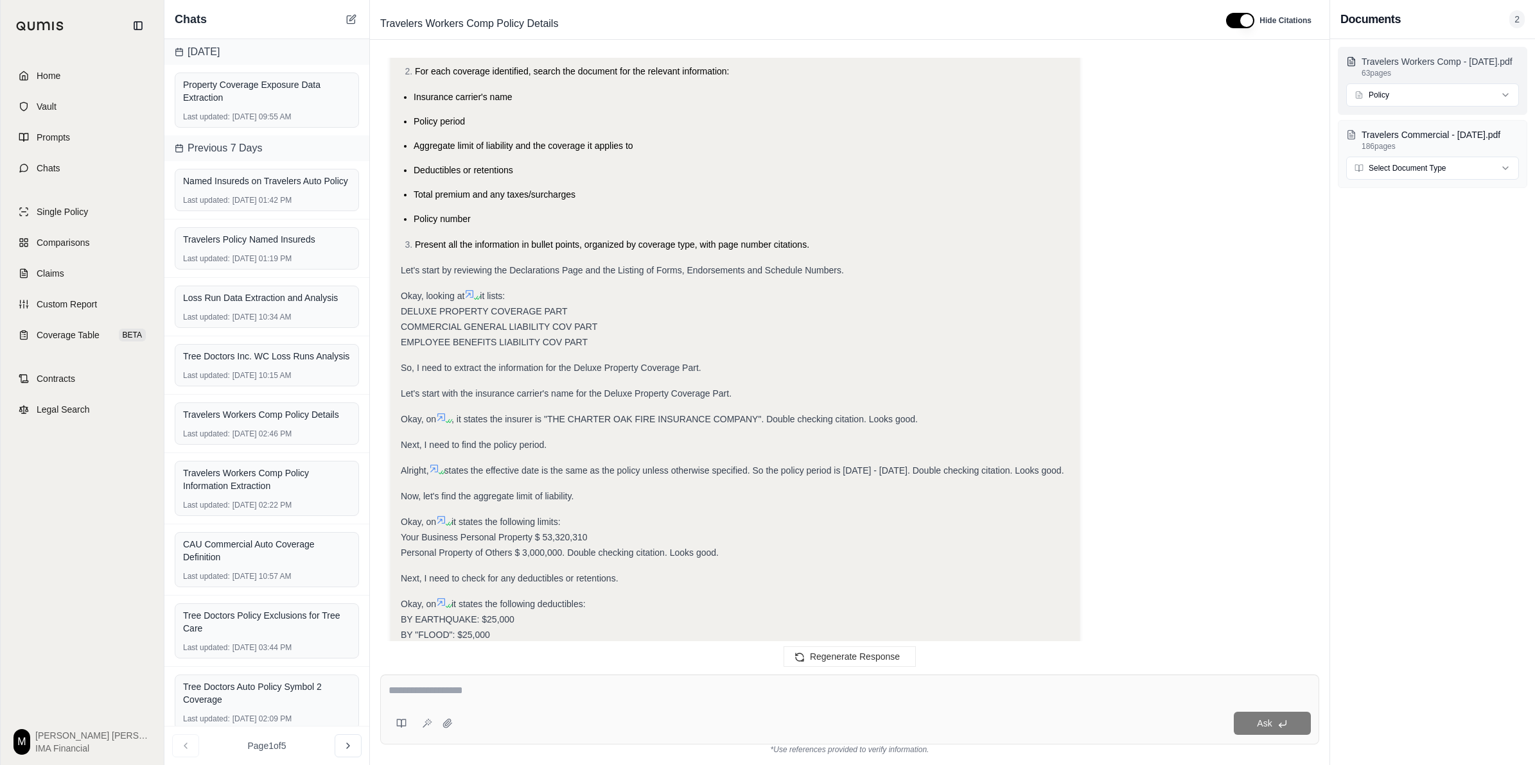
click at [1227, 64] on p "Travelers Workers Comp - [DATE].pdf" at bounding box center [1439, 61] width 157 height 13
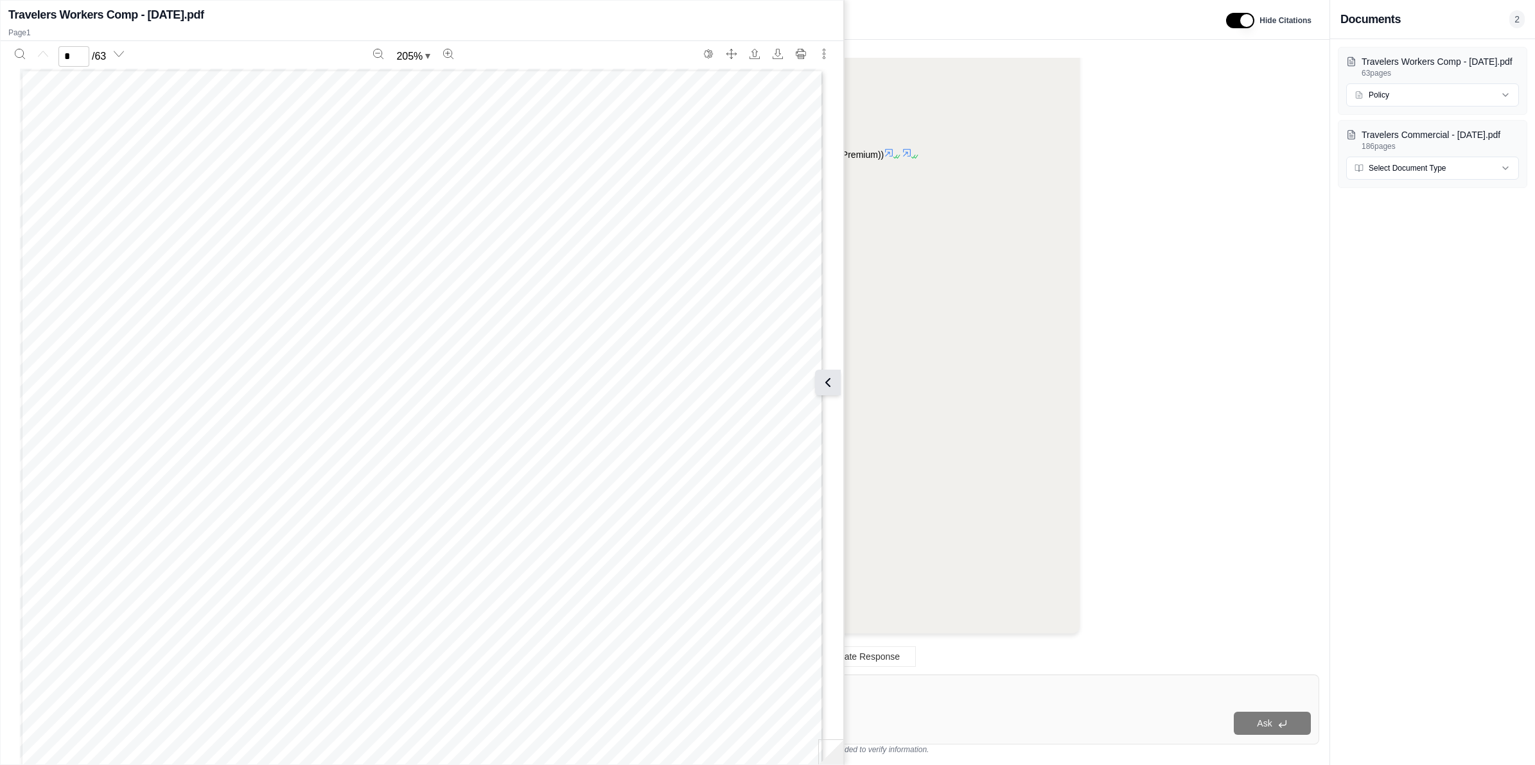
click at [830, 376] on icon at bounding box center [827, 382] width 15 height 15
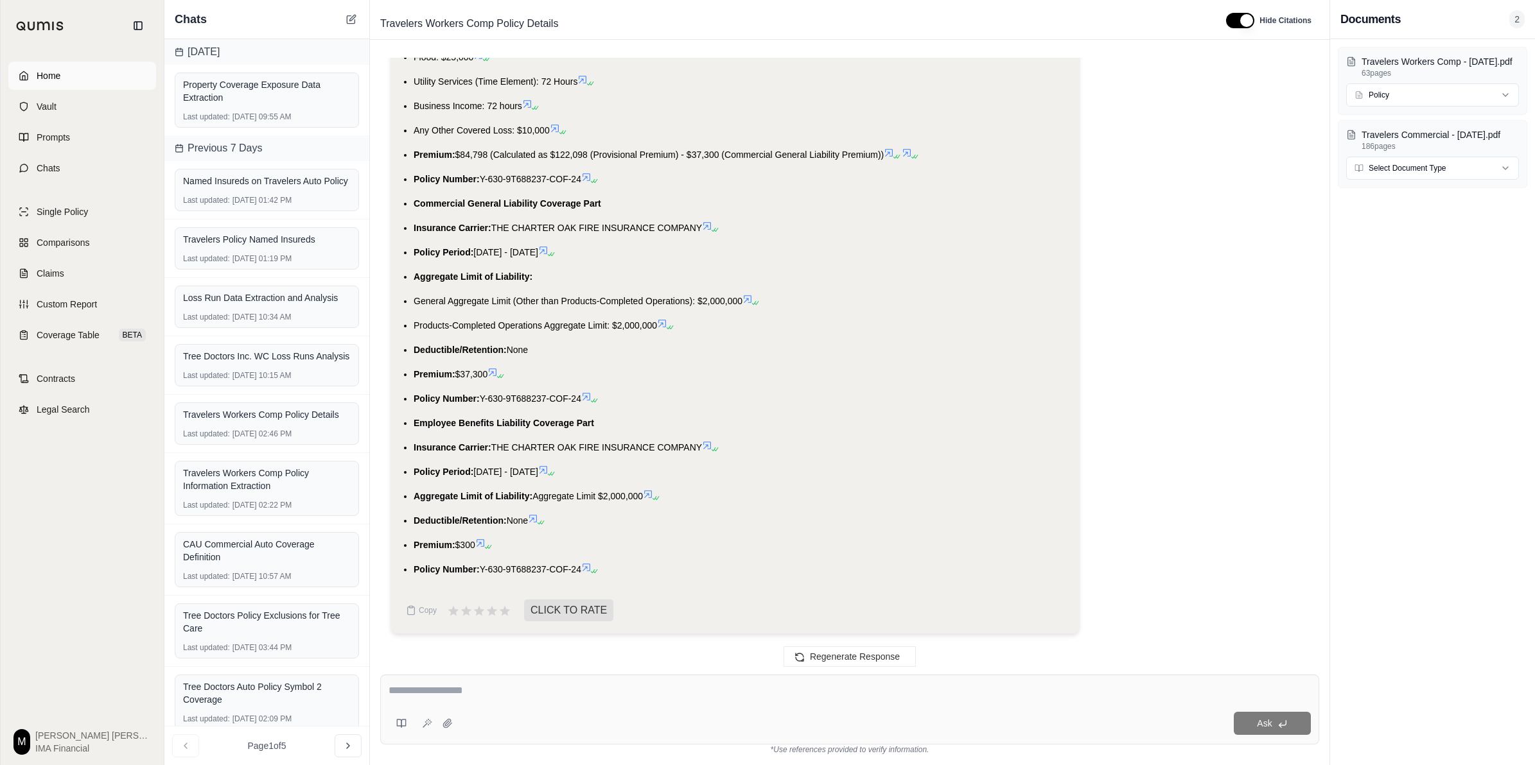
click at [53, 85] on link "Home" at bounding box center [82, 76] width 148 height 28
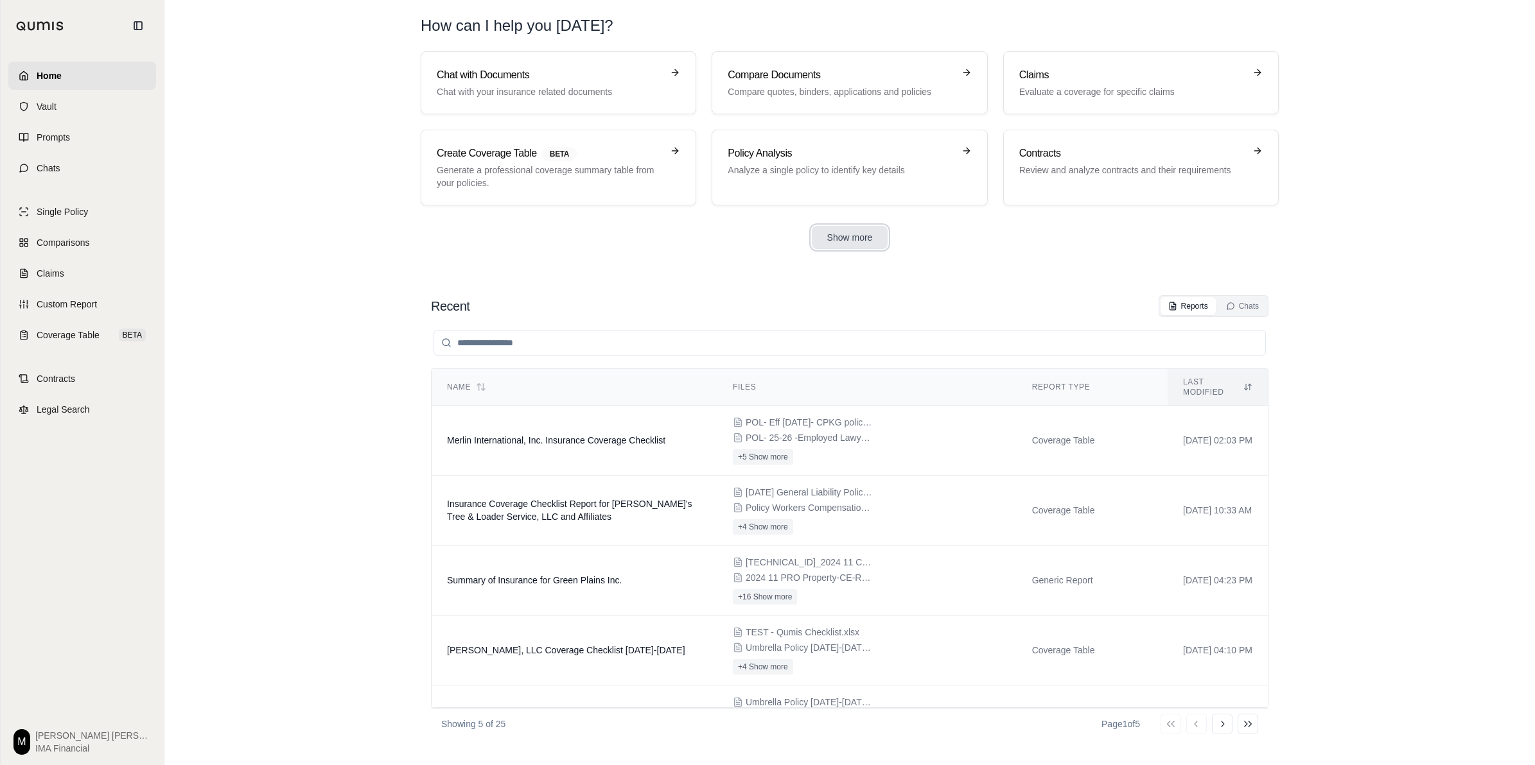
click at [841, 239] on button "Show more" at bounding box center [850, 237] width 76 height 23
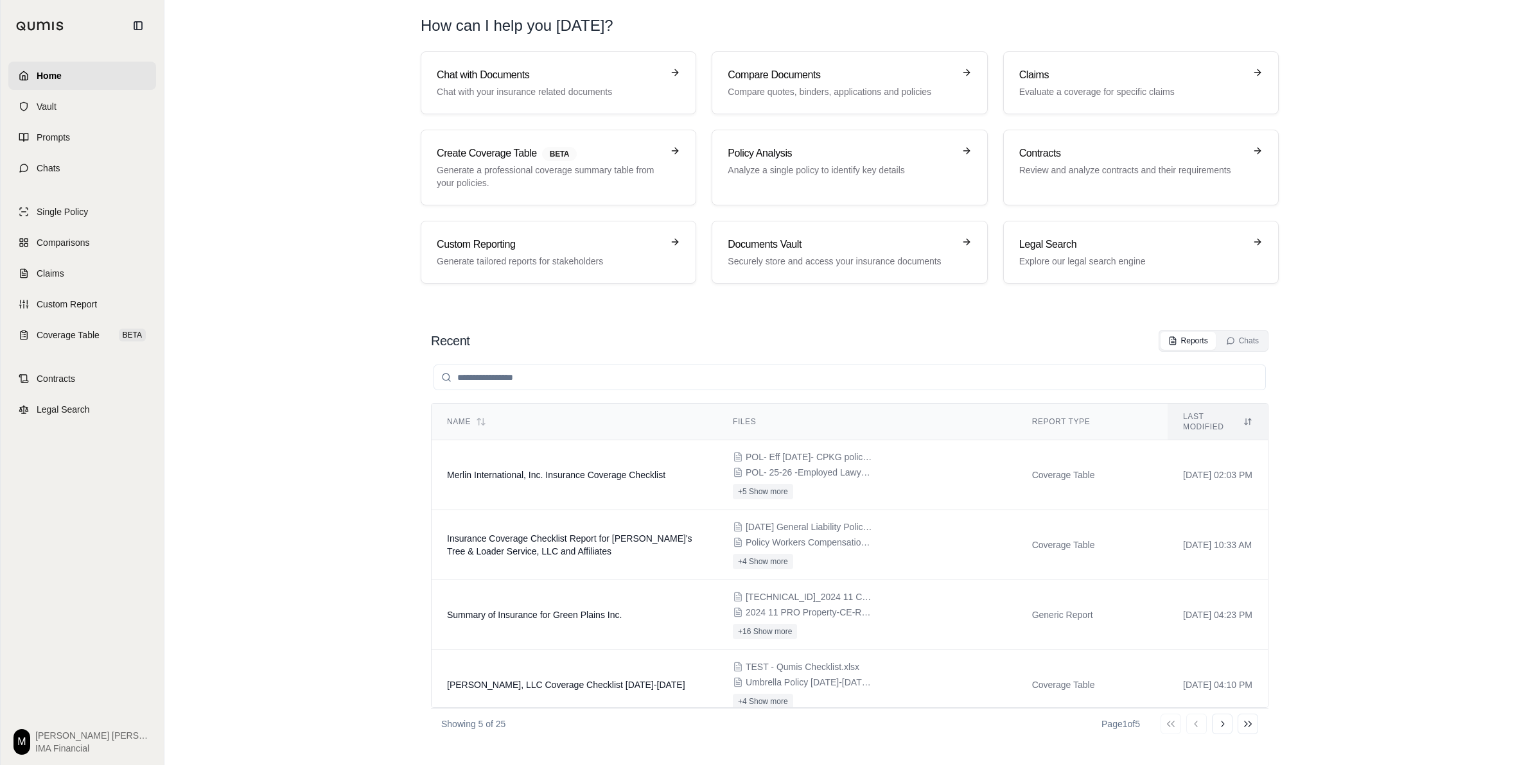
click at [439, 313] on section "Recent Reports Chats Name Files Report Type Last modified Merlin International,…" at bounding box center [850, 534] width 1360 height 461
click at [303, 126] on section "Chat with Documents Chat with your insurance related documents Compare Document…" at bounding box center [850, 177] width 1360 height 253
click at [1227, 605] on section "Recent Reports Chats Name Files Report Type Last modified Merlin International,…" at bounding box center [850, 534] width 1360 height 461
click at [1227, 550] on section "Recent Reports Chats Name Files Report Type Last modified Merlin International,…" at bounding box center [850, 534] width 1360 height 461
click at [382, 277] on section "Chat with Documents Chat with your insurance related documents Compare Document…" at bounding box center [850, 177] width 1360 height 253
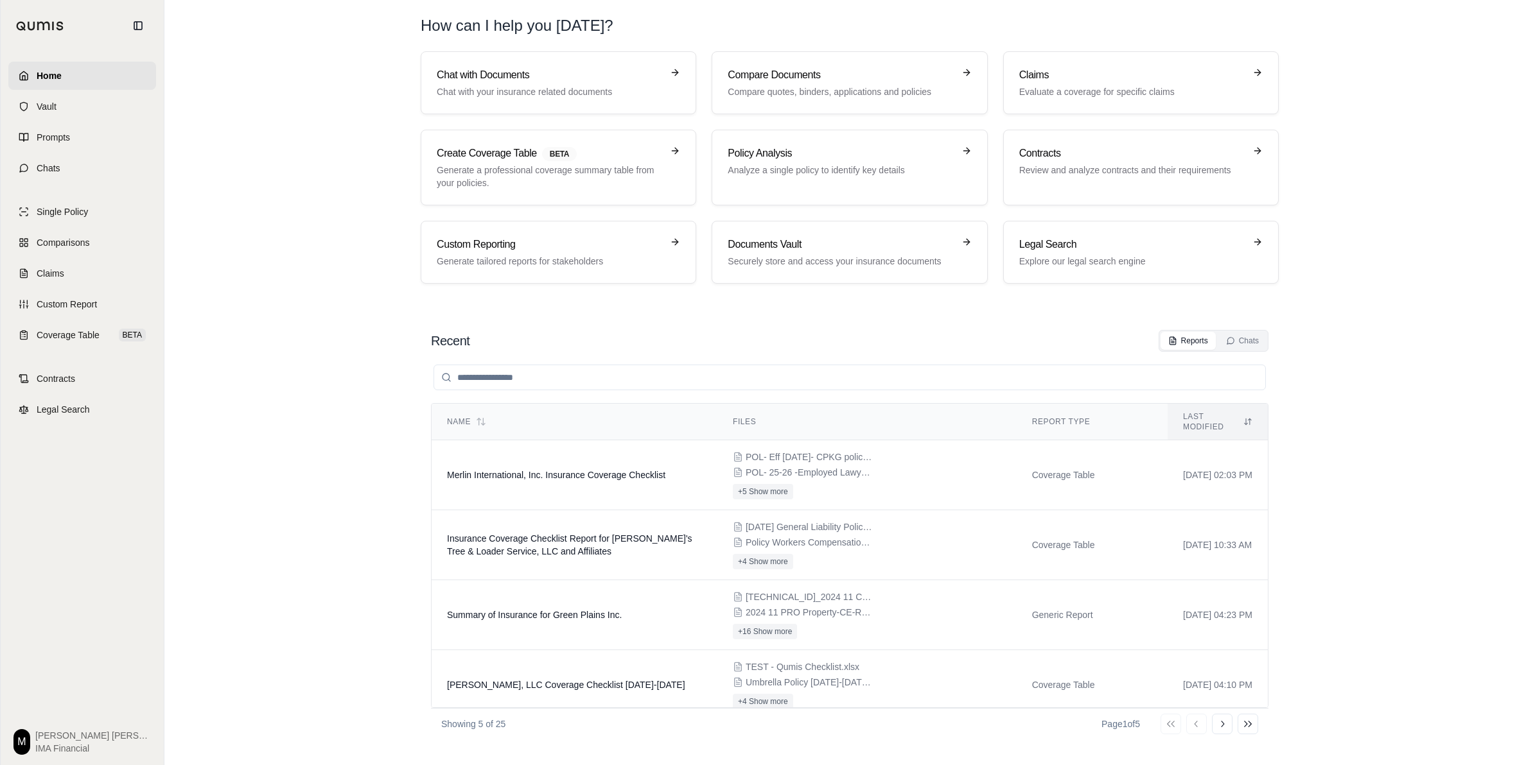
click at [1227, 612] on section "Recent Reports Chats Name Files Report Type Last modified Merlin International,…" at bounding box center [850, 534] width 1360 height 461
click at [82, 169] on link "Chats" at bounding box center [82, 168] width 148 height 28
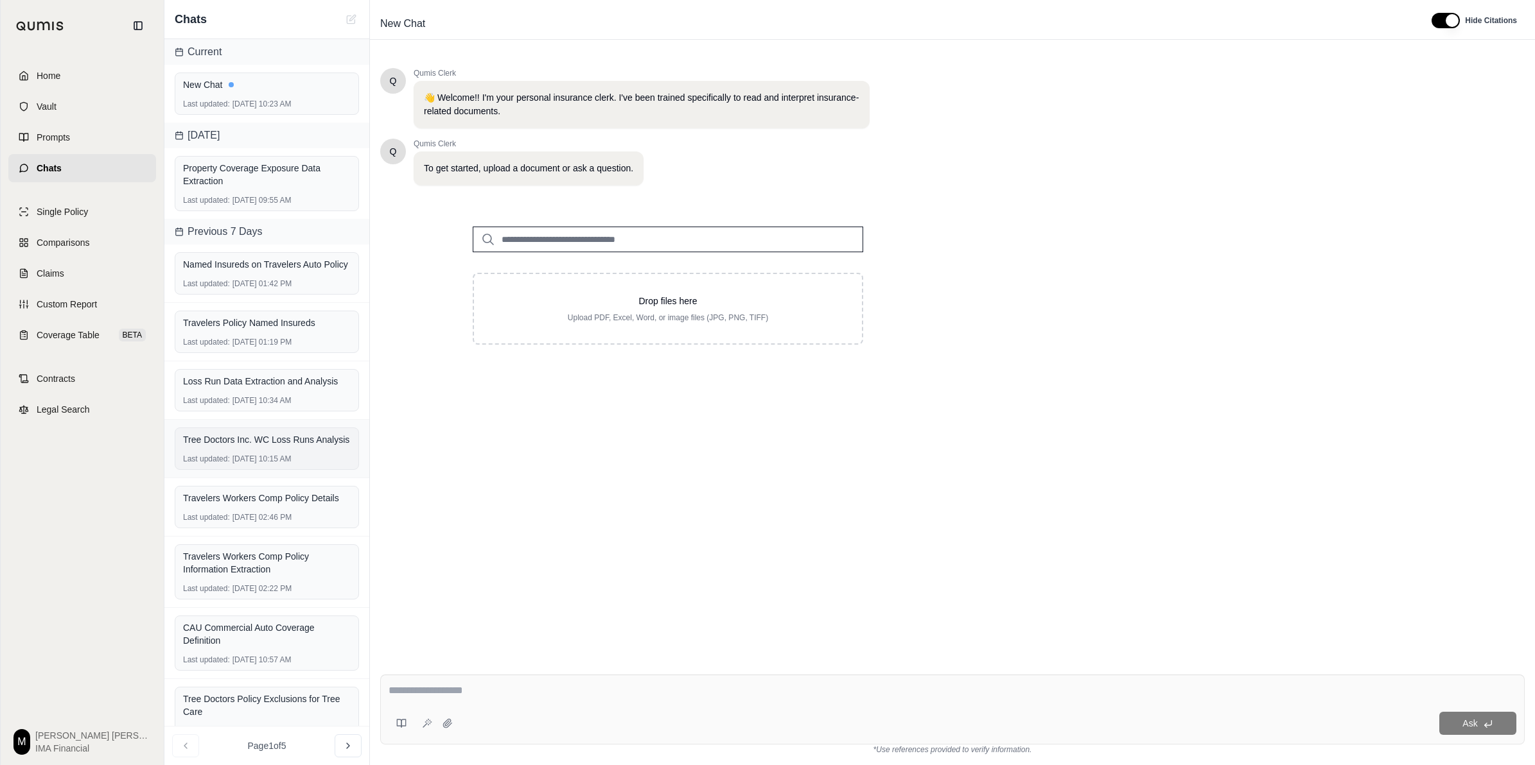
click at [299, 470] on div "Tree Doctors Inc. WC Loss Runs Analysis Last updated: [DATE] 10:15 AM" at bounding box center [267, 449] width 184 height 42
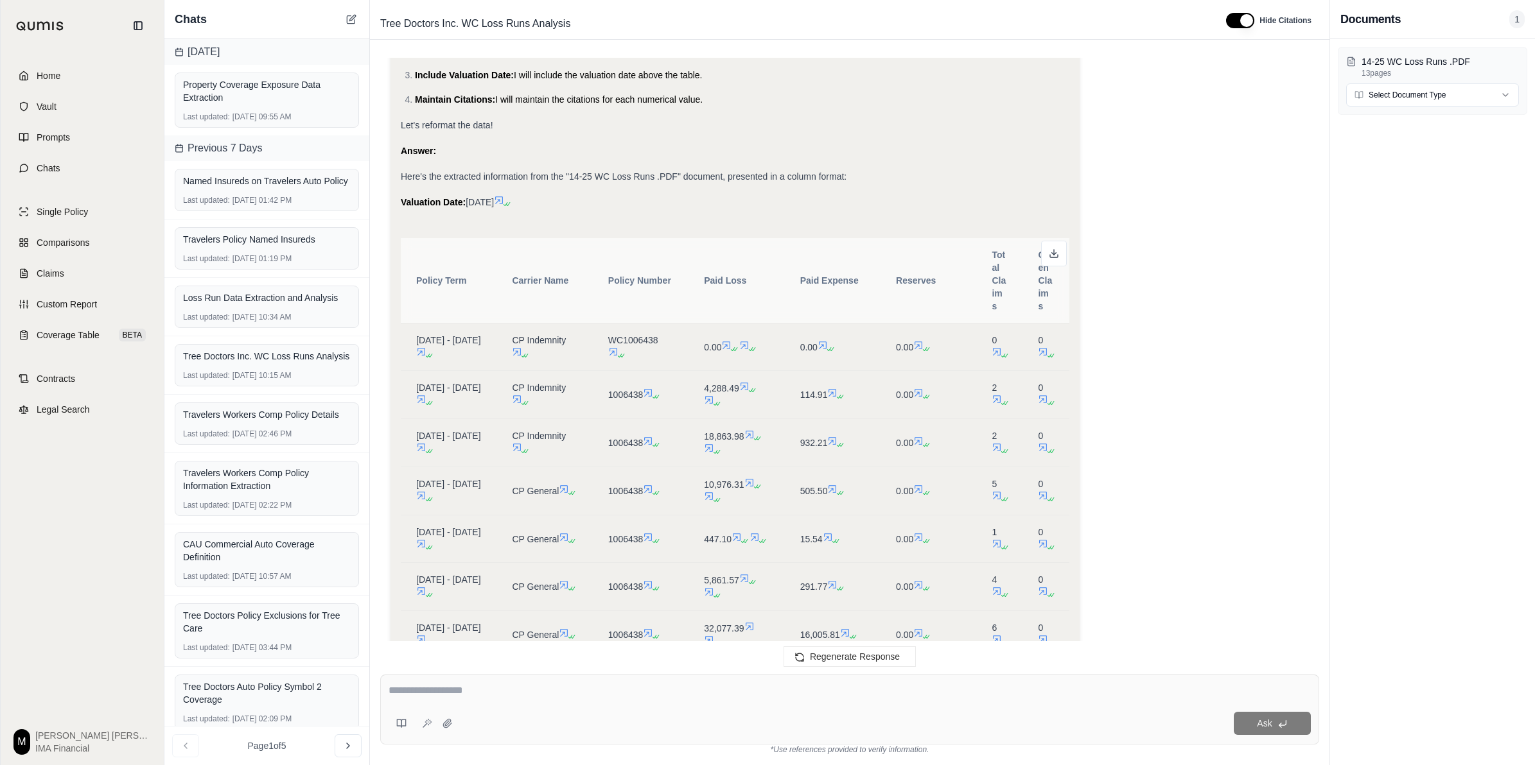
scroll to position [9103, 0]
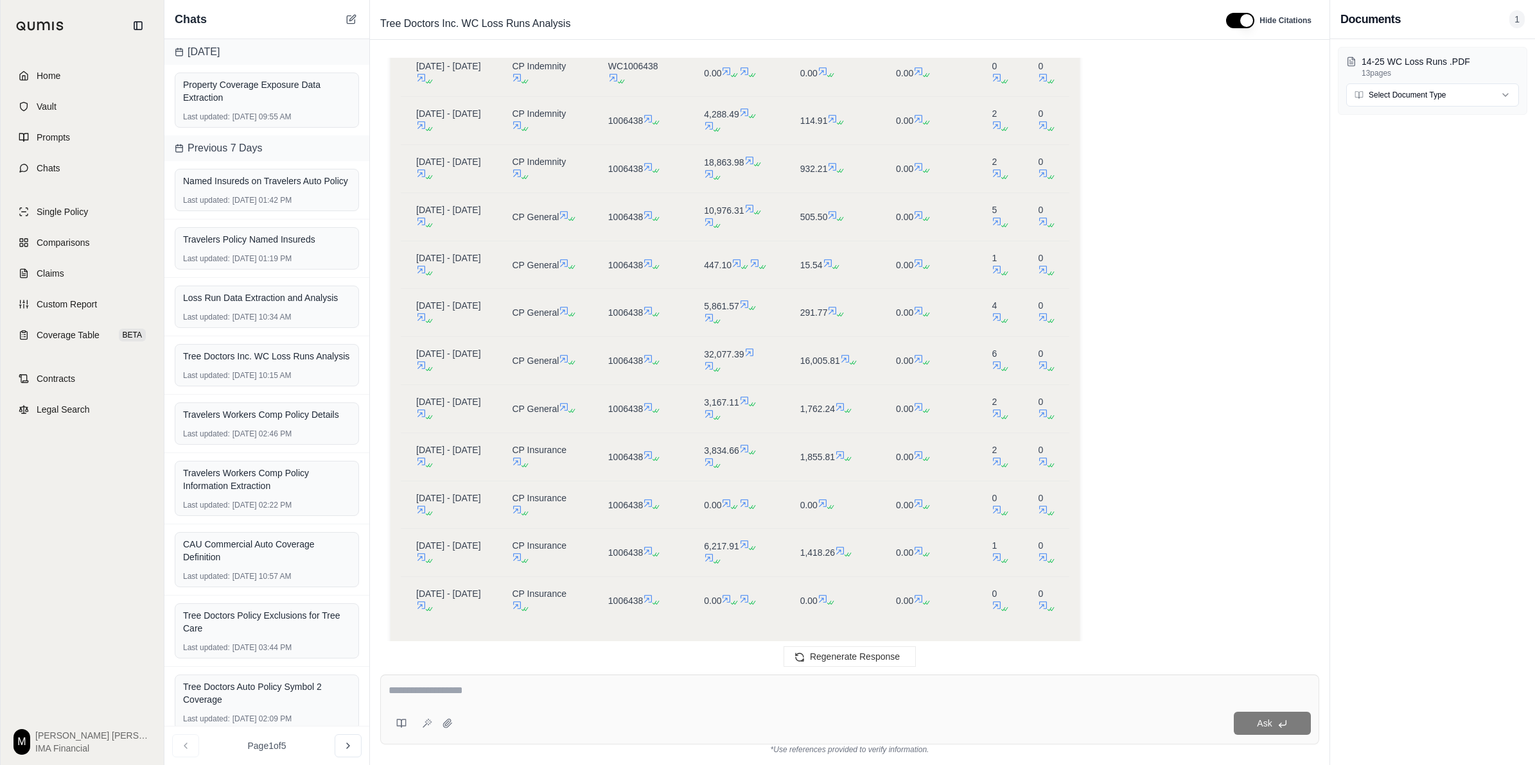
click at [1217, 470] on div "Analysis: Okay, I understand. The user is satisfied with the accuracy of the pr…" at bounding box center [849, 67] width 918 height 1246
click at [1188, 193] on div "Analysis: Okay, I understand. The user is satisfied with the accuracy of the pr…" at bounding box center [849, 67] width 918 height 1246
click at [69, 82] on link "Home" at bounding box center [82, 76] width 148 height 28
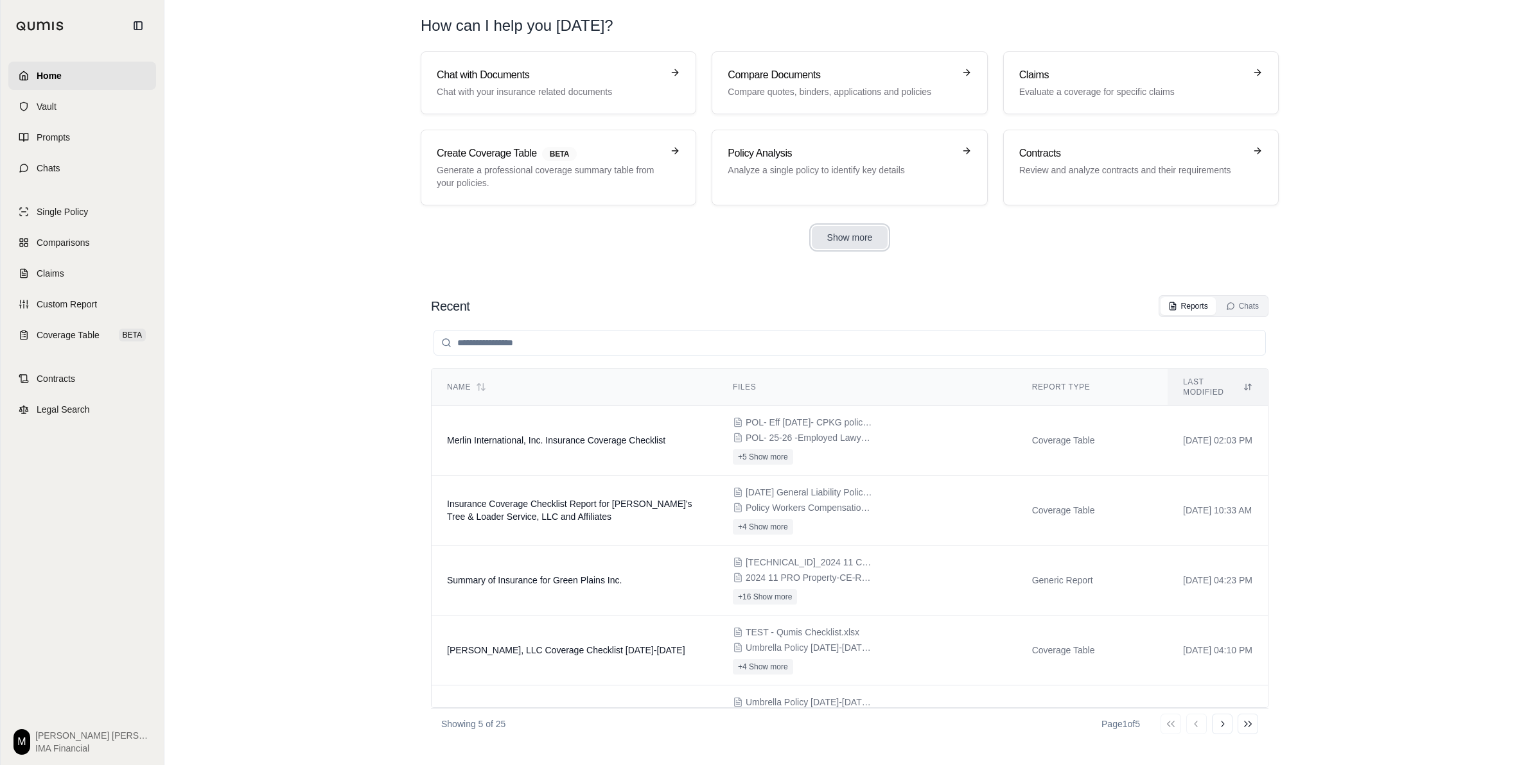
click at [871, 232] on button "Show more" at bounding box center [850, 237] width 76 height 23
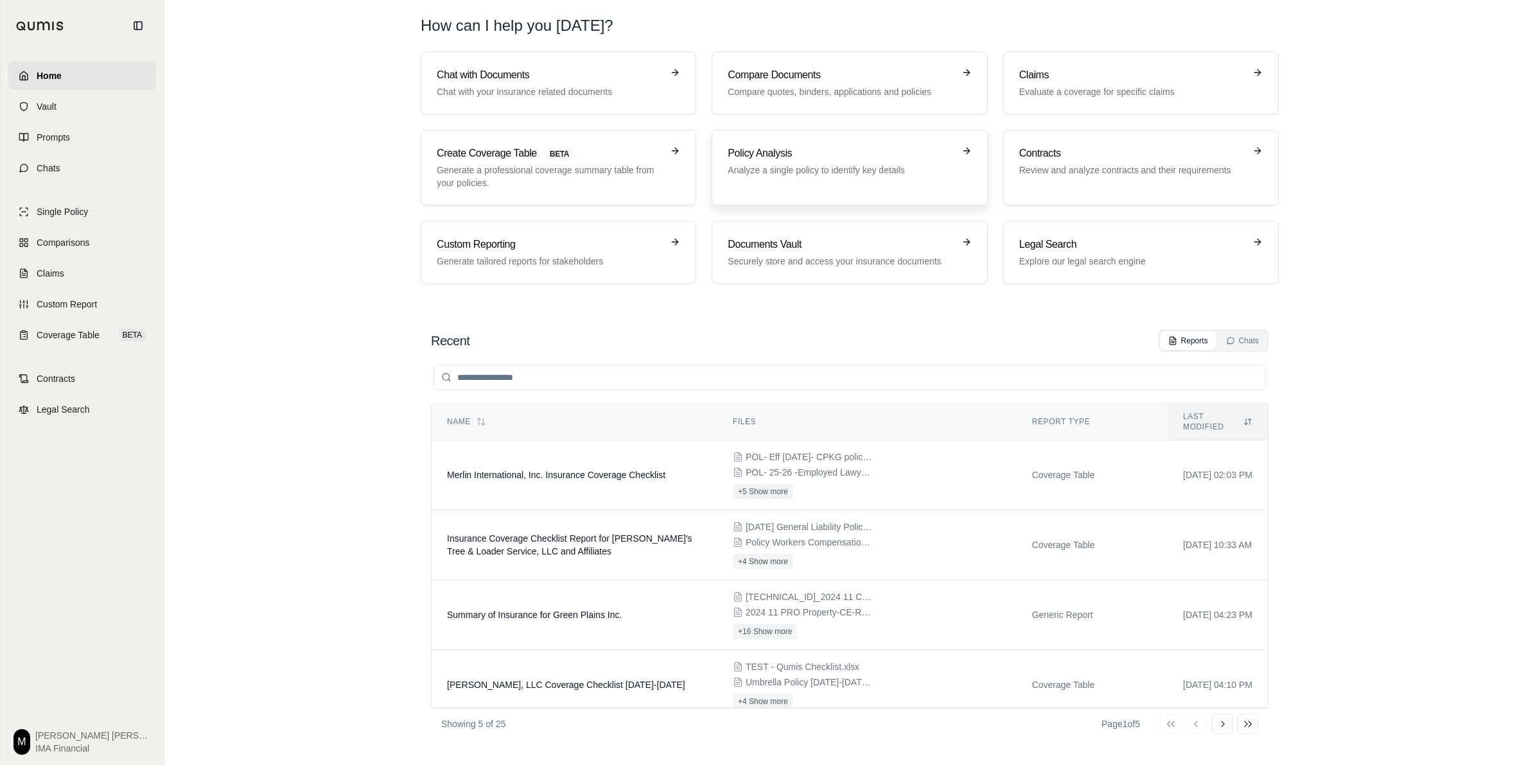
click at [848, 183] on div "Policy Analysis Analyze a single policy to identify key details" at bounding box center [848, 168] width 243 height 44
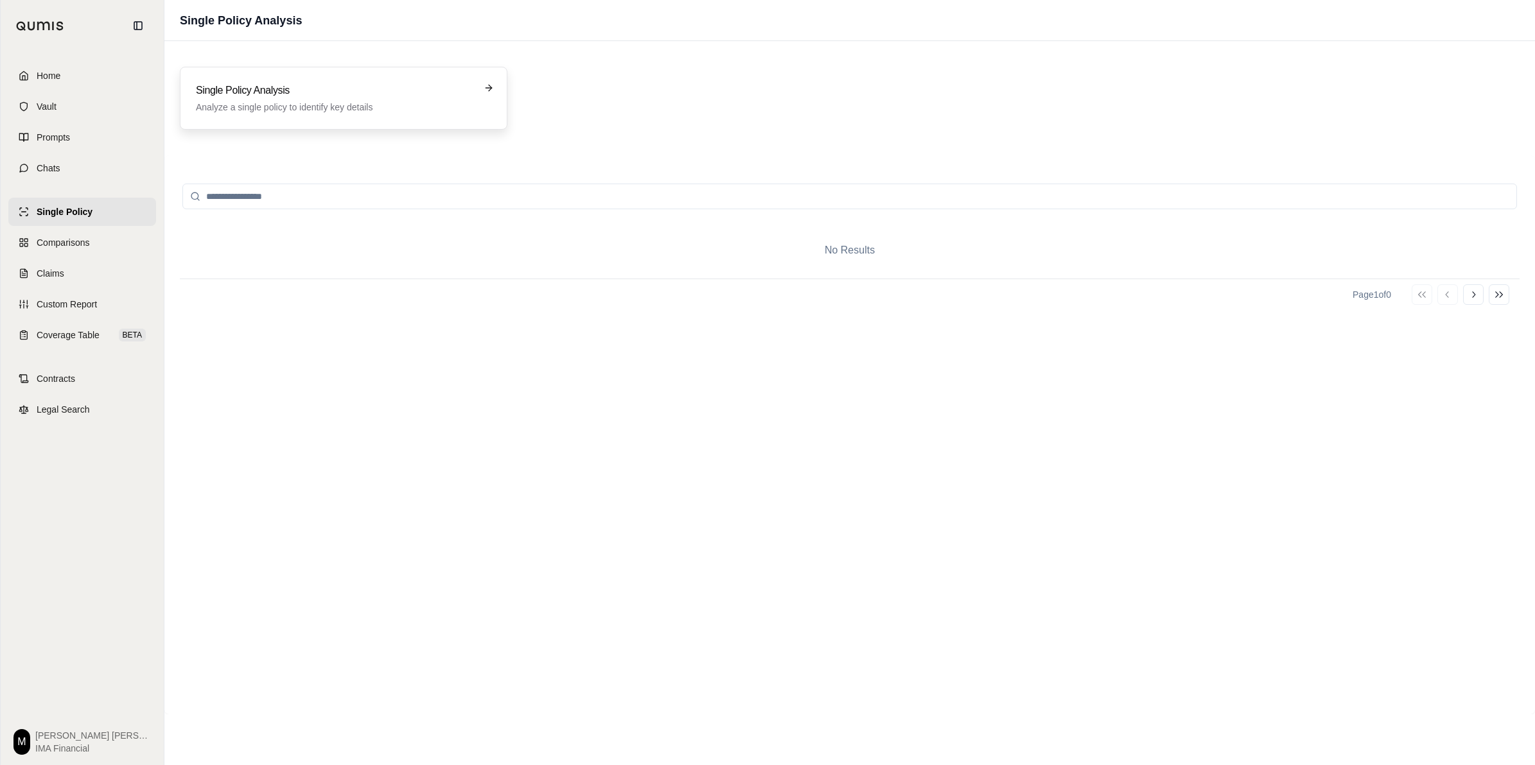
click at [372, 117] on div "Single Policy Analysis Analyze a single policy to identify key details" at bounding box center [343, 98] width 327 height 63
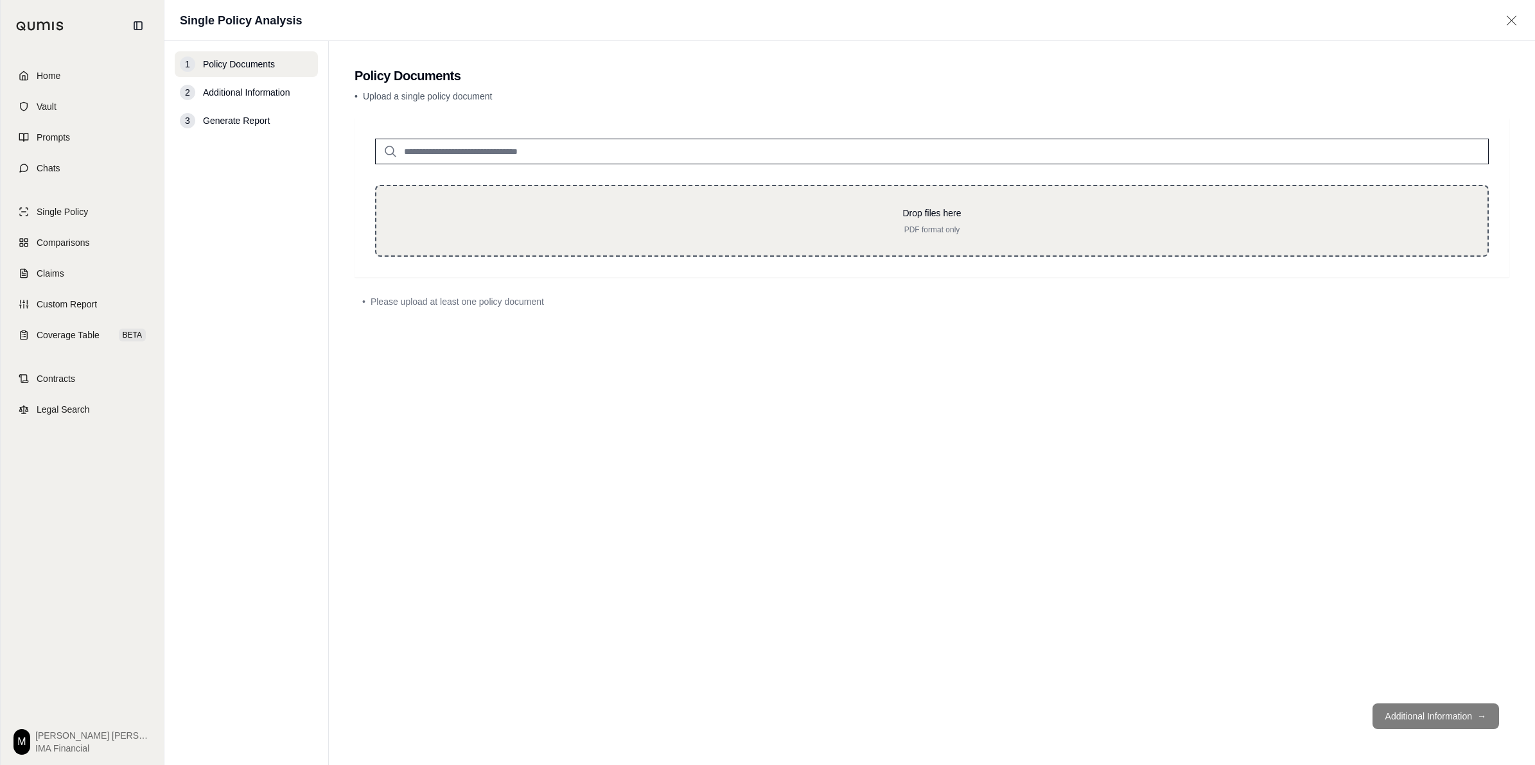
click at [618, 238] on div "Drop files here PDF format only" at bounding box center [931, 221] width 1113 height 72
type input "**********"
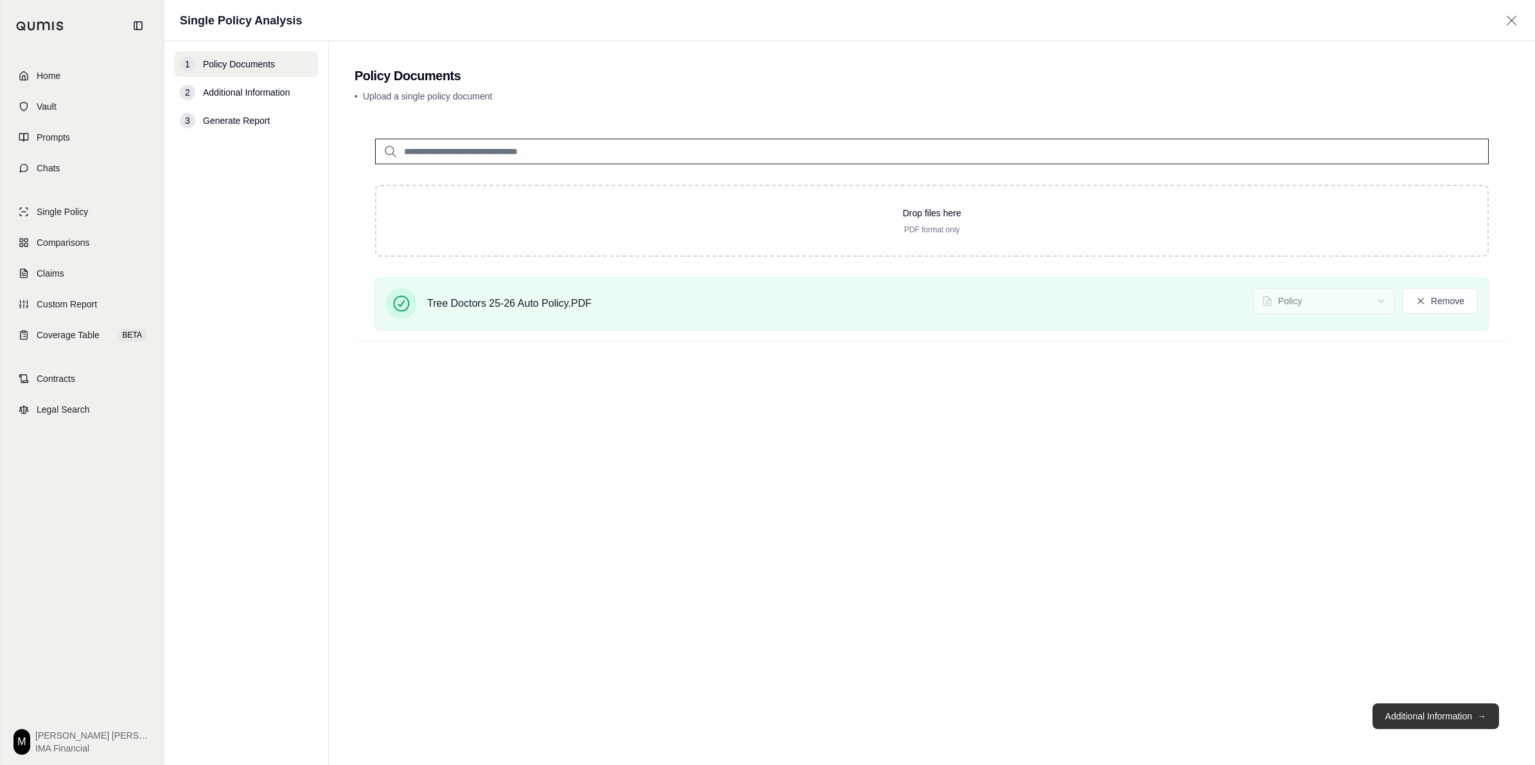
click at [1227, 612] on button "Additional Information →" at bounding box center [1435, 717] width 126 height 26
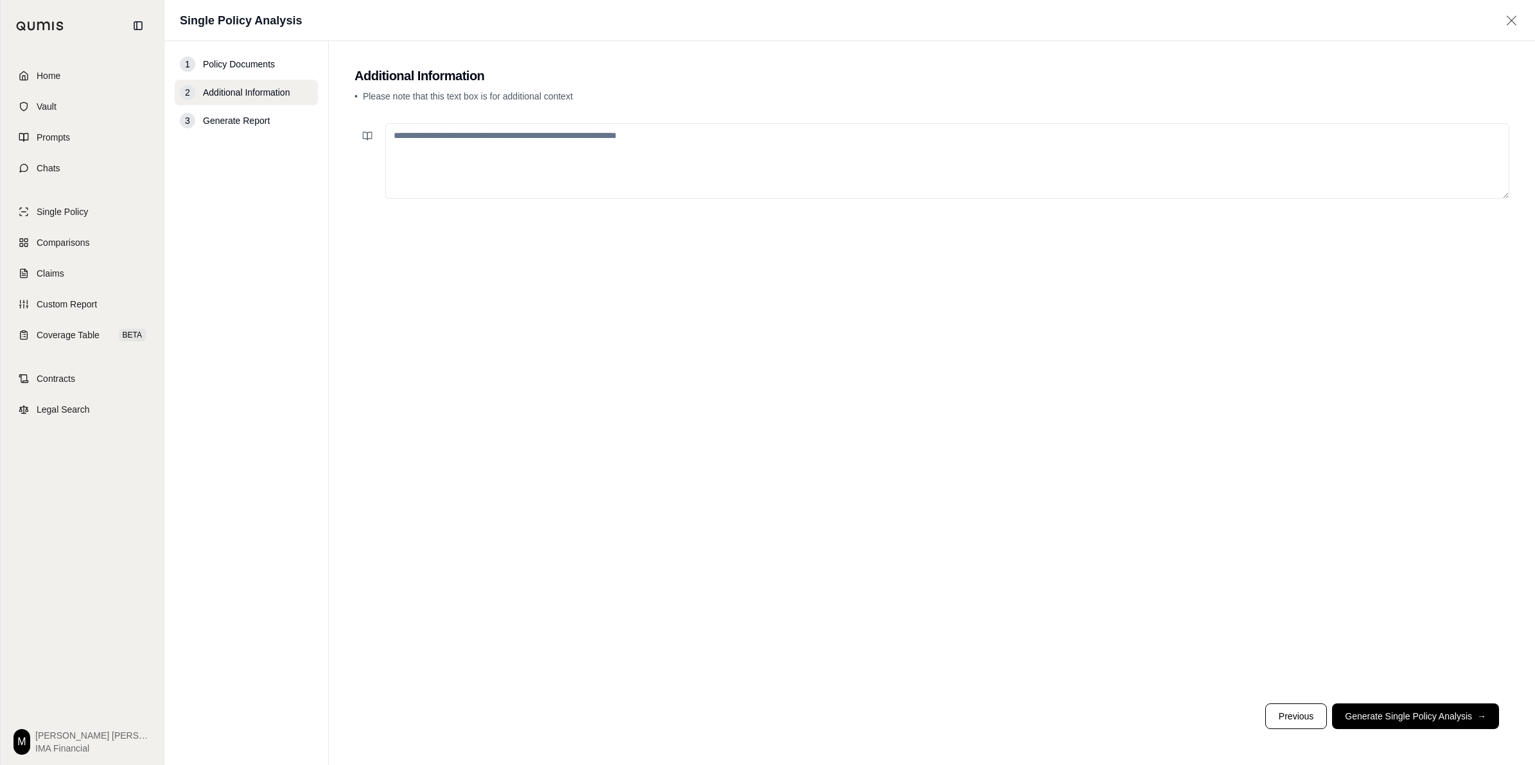
click at [566, 152] on textarea at bounding box center [947, 161] width 1124 height 76
paste textarea "**********"
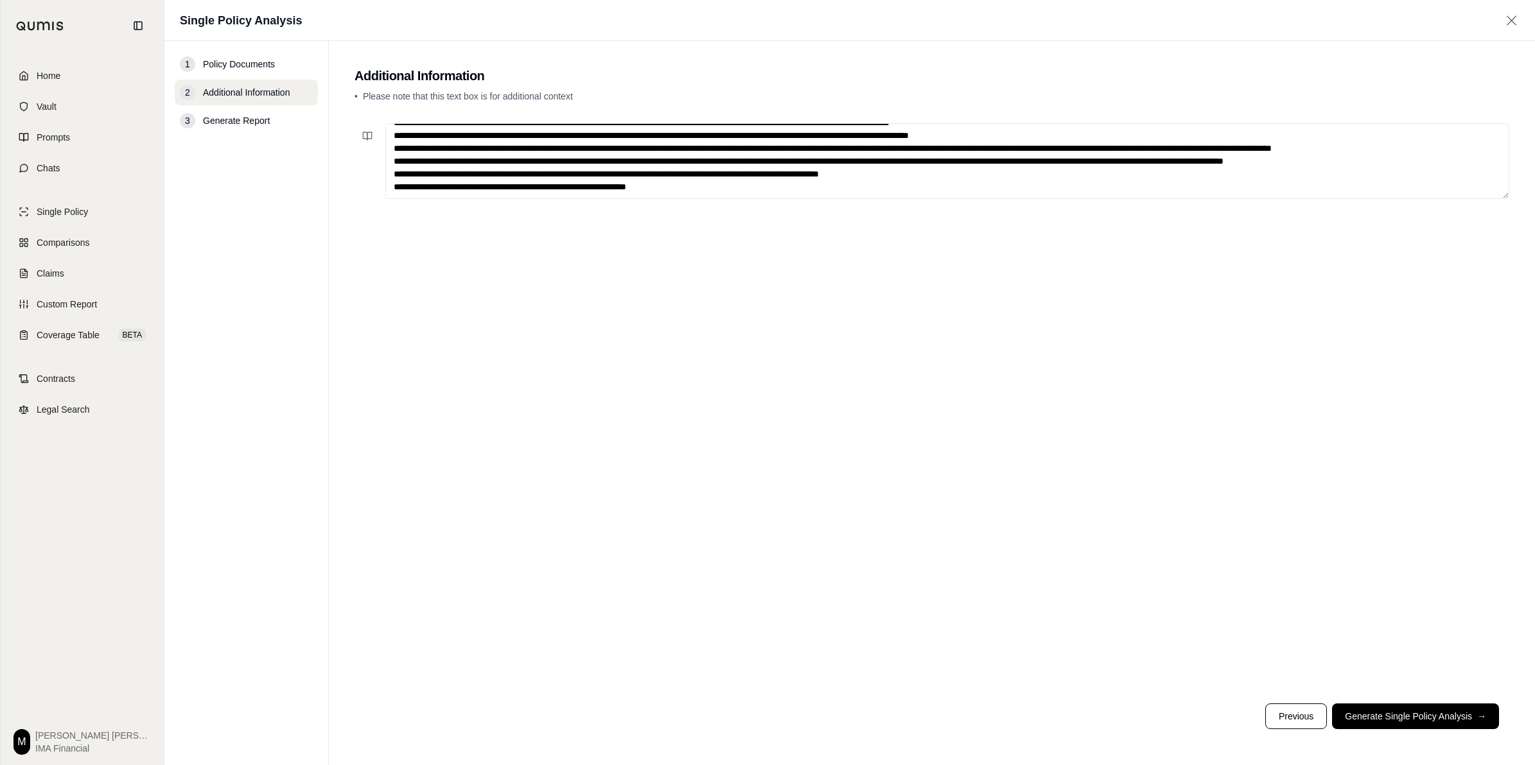
scroll to position [26, 0]
type textarea "**********"
click at [1227, 612] on button "Generate Single Policy Analysis →" at bounding box center [1415, 717] width 167 height 26
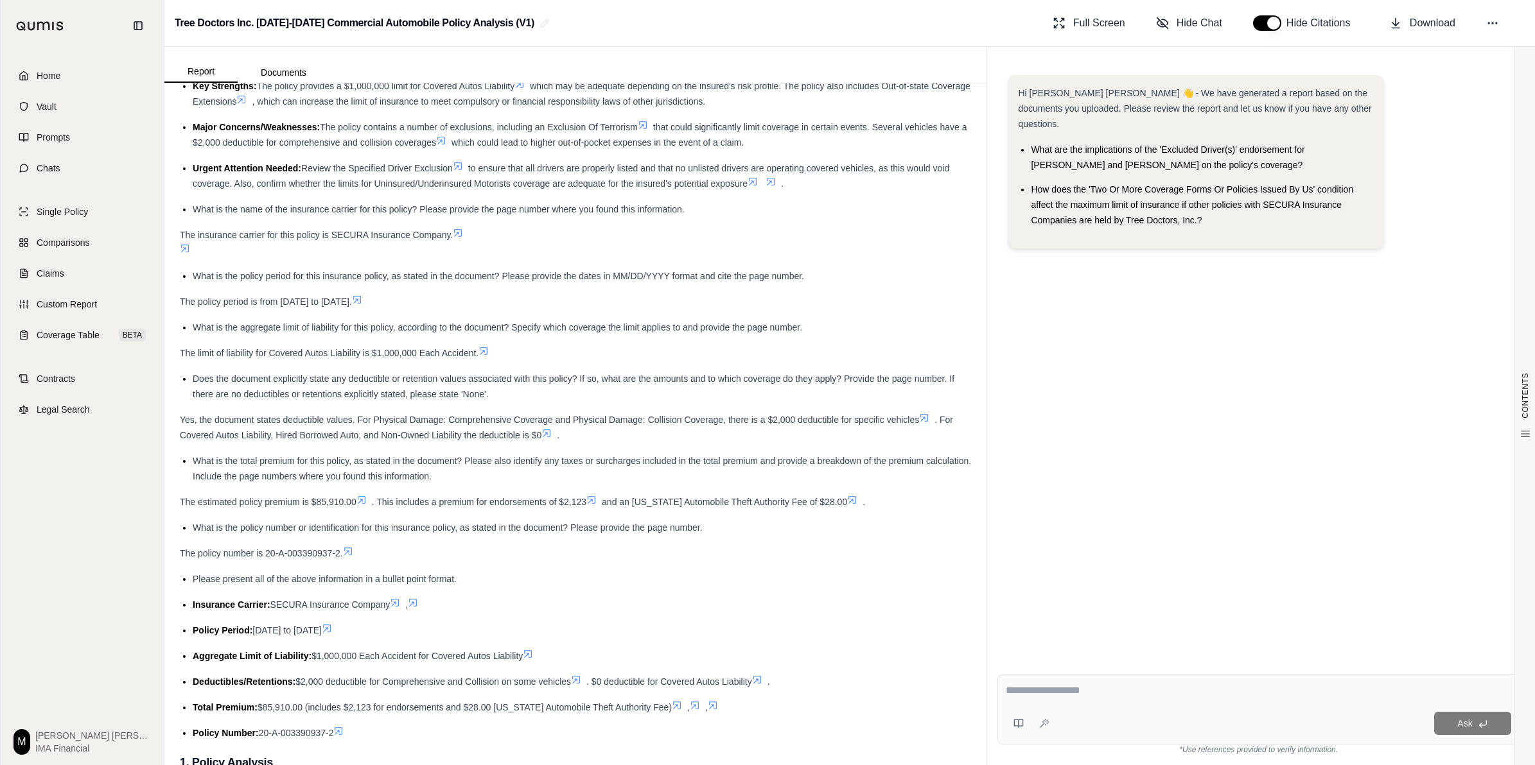
scroll to position [161, 0]
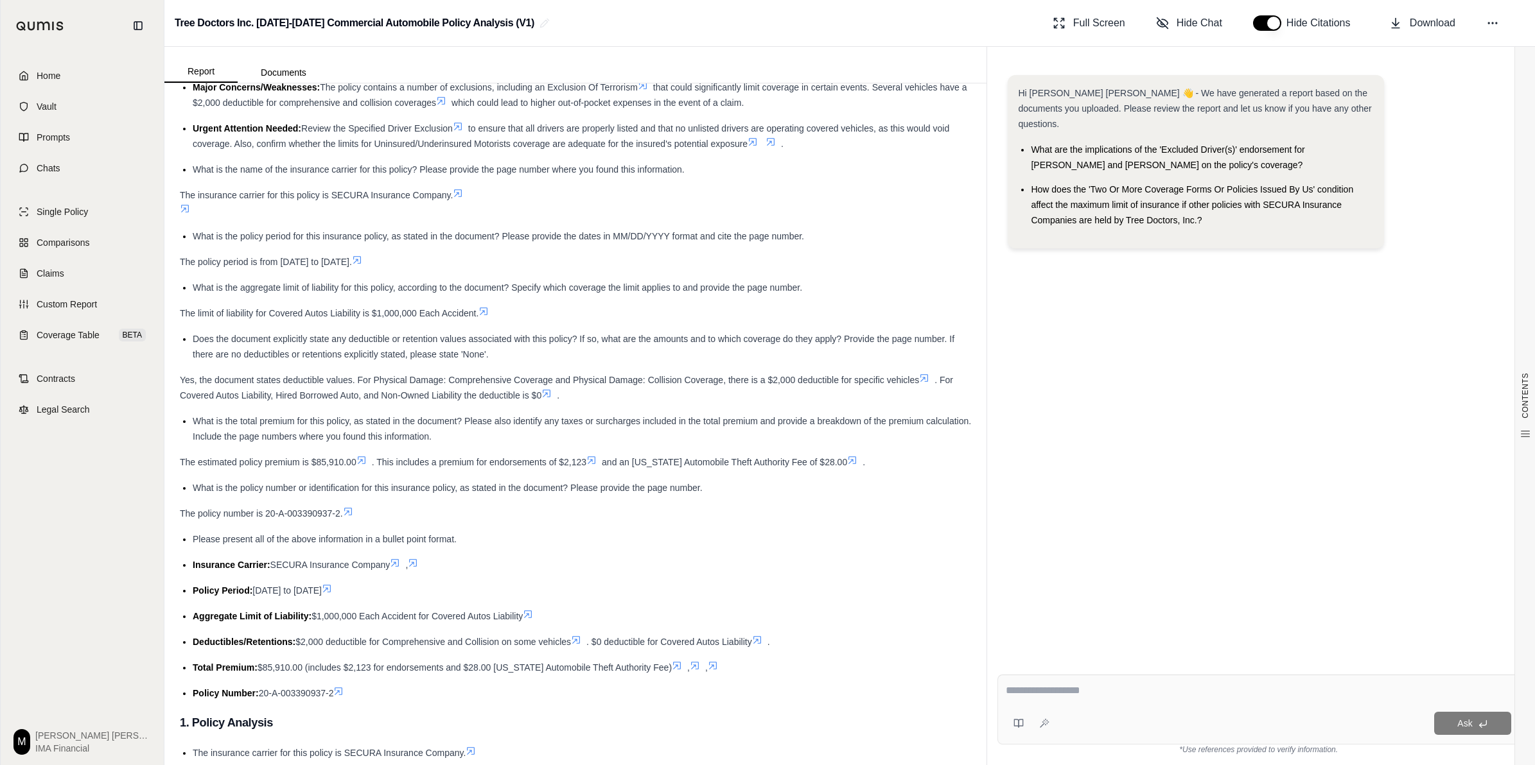
drag, startPoint x: 276, startPoint y: 262, endPoint x: 367, endPoint y: 262, distance: 90.5
click at [352, 262] on span "The policy period is from [DATE] to [DATE]." at bounding box center [266, 262] width 172 height 10
click at [689, 544] on div "Please present all of the above information in a bullet point format." at bounding box center [582, 539] width 778 height 15
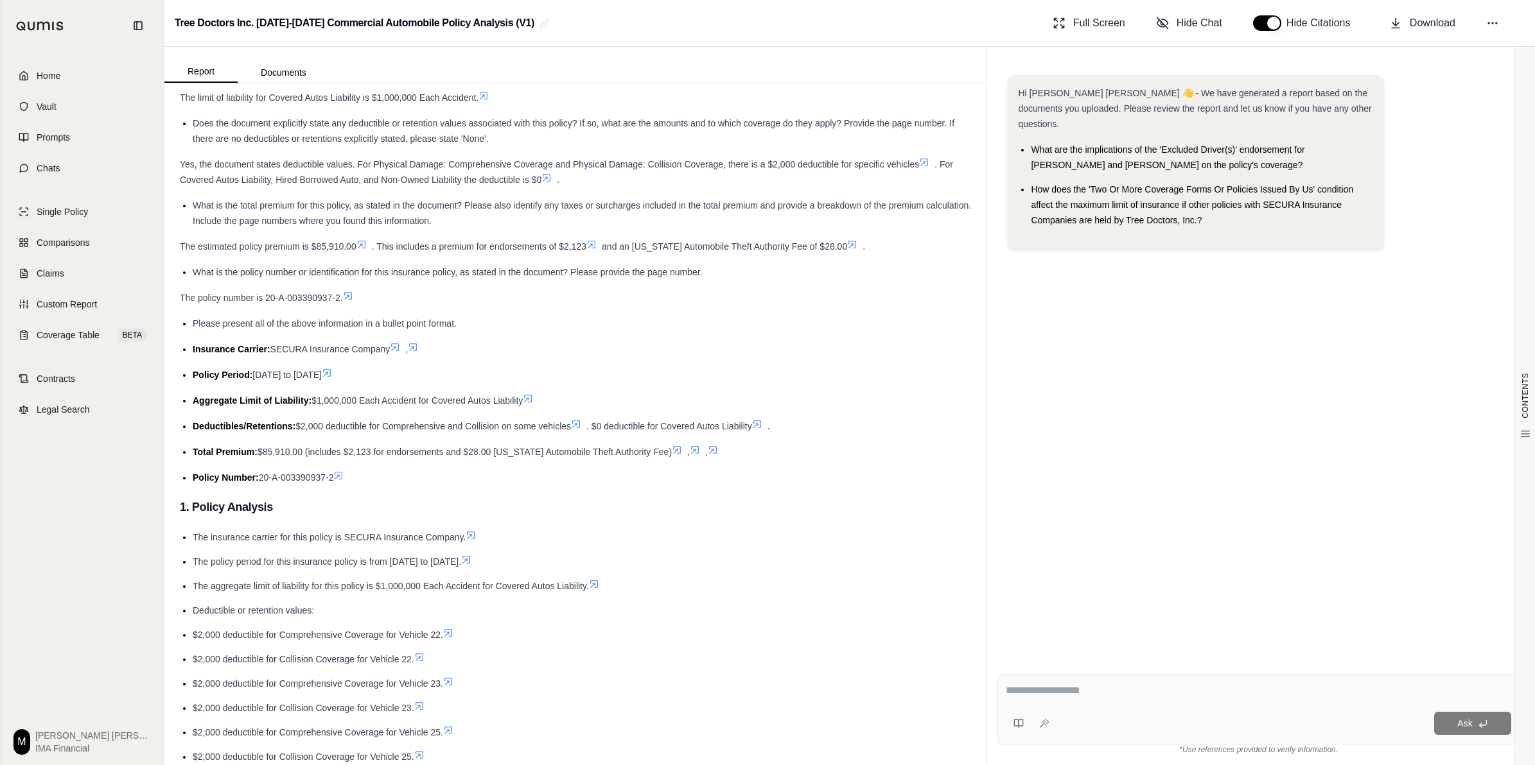
scroll to position [401, 0]
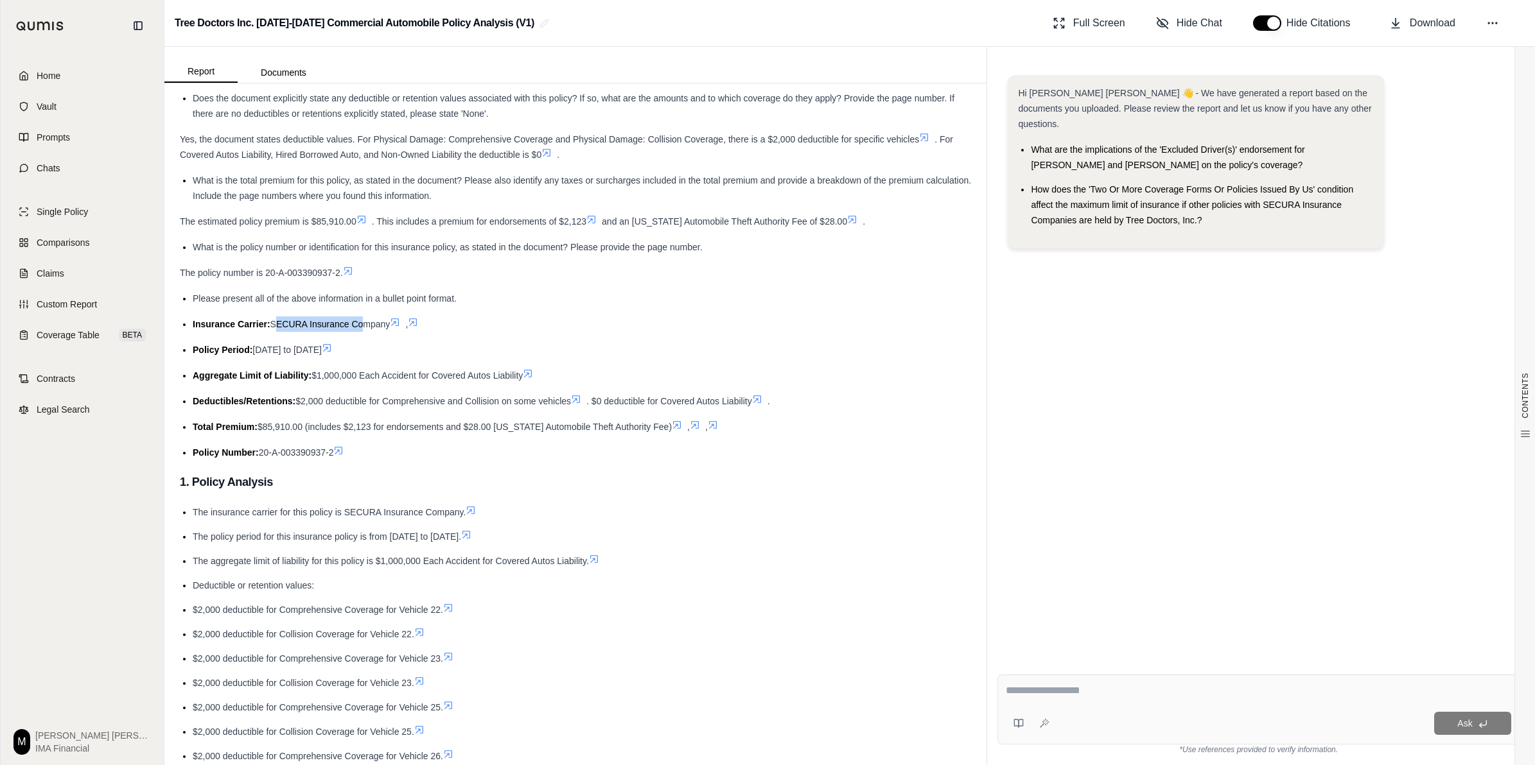
drag, startPoint x: 274, startPoint y: 325, endPoint x: 363, endPoint y: 325, distance: 89.2
click at [363, 325] on span "SECURA Insurance Company" at bounding box center [330, 324] width 120 height 10
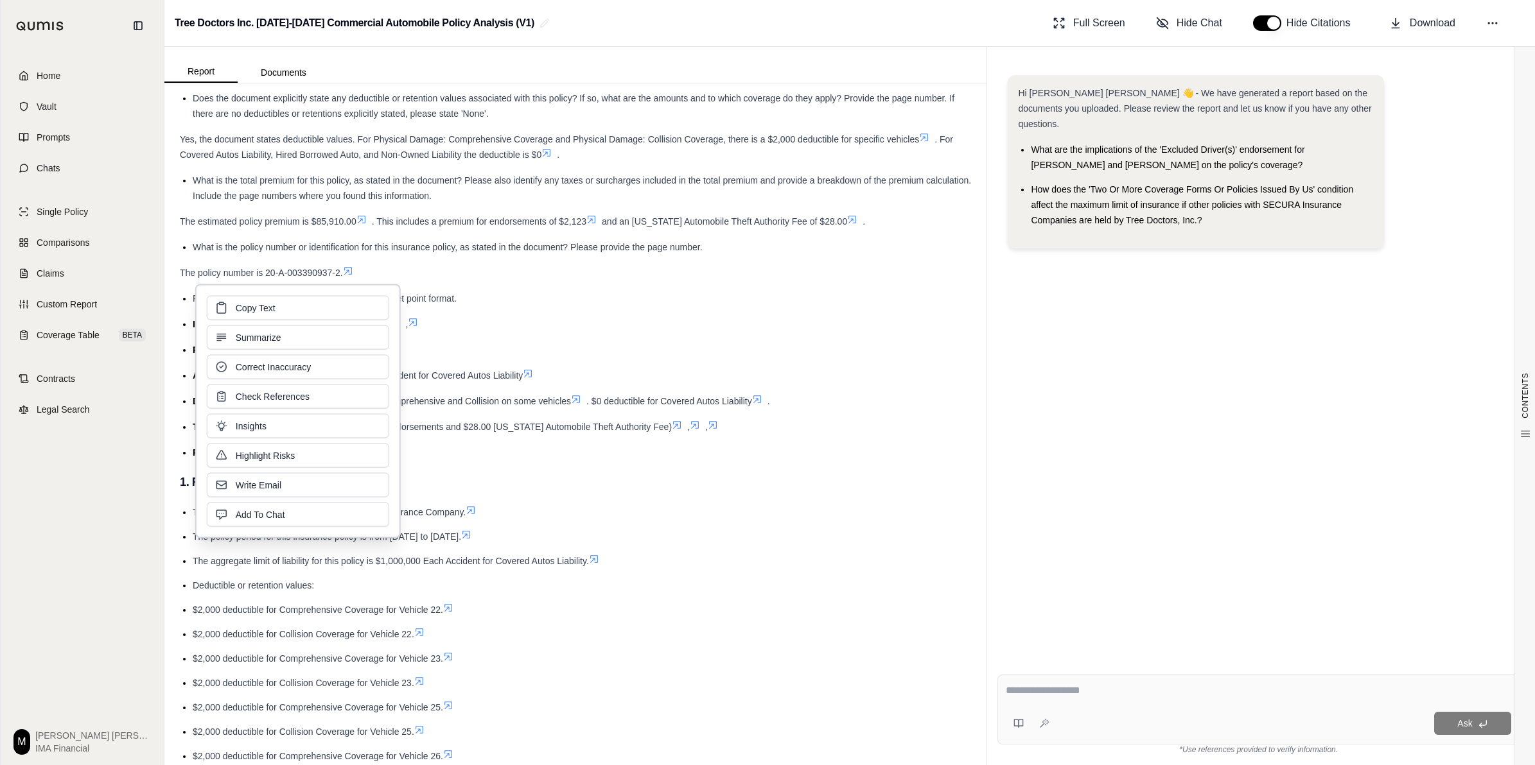
drag, startPoint x: 363, startPoint y: 325, endPoint x: 625, endPoint y: 345, distance: 262.8
click at [625, 345] on div "Policy Period: [DATE] to [DATE]" at bounding box center [582, 349] width 778 height 15
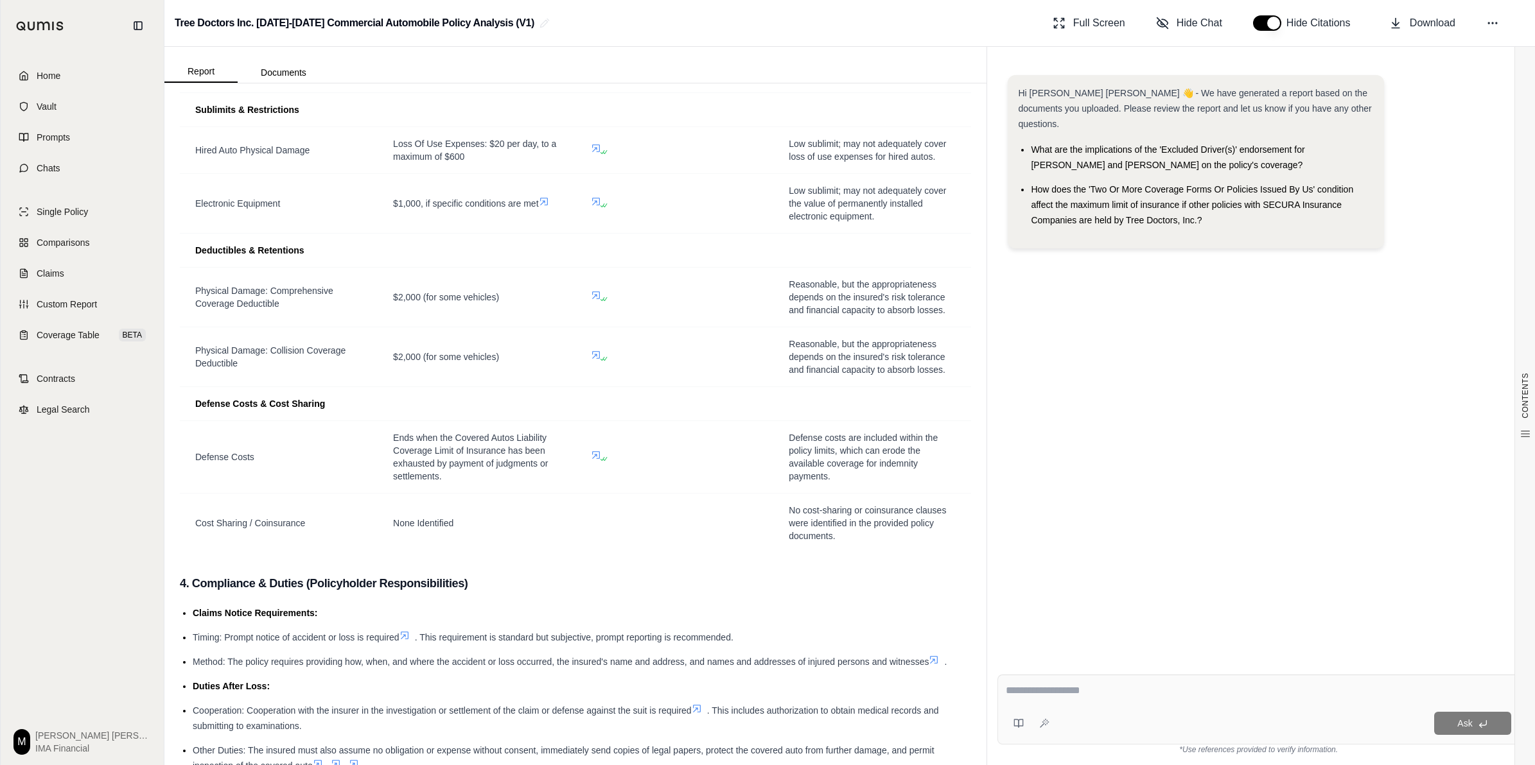
scroll to position [2809, 0]
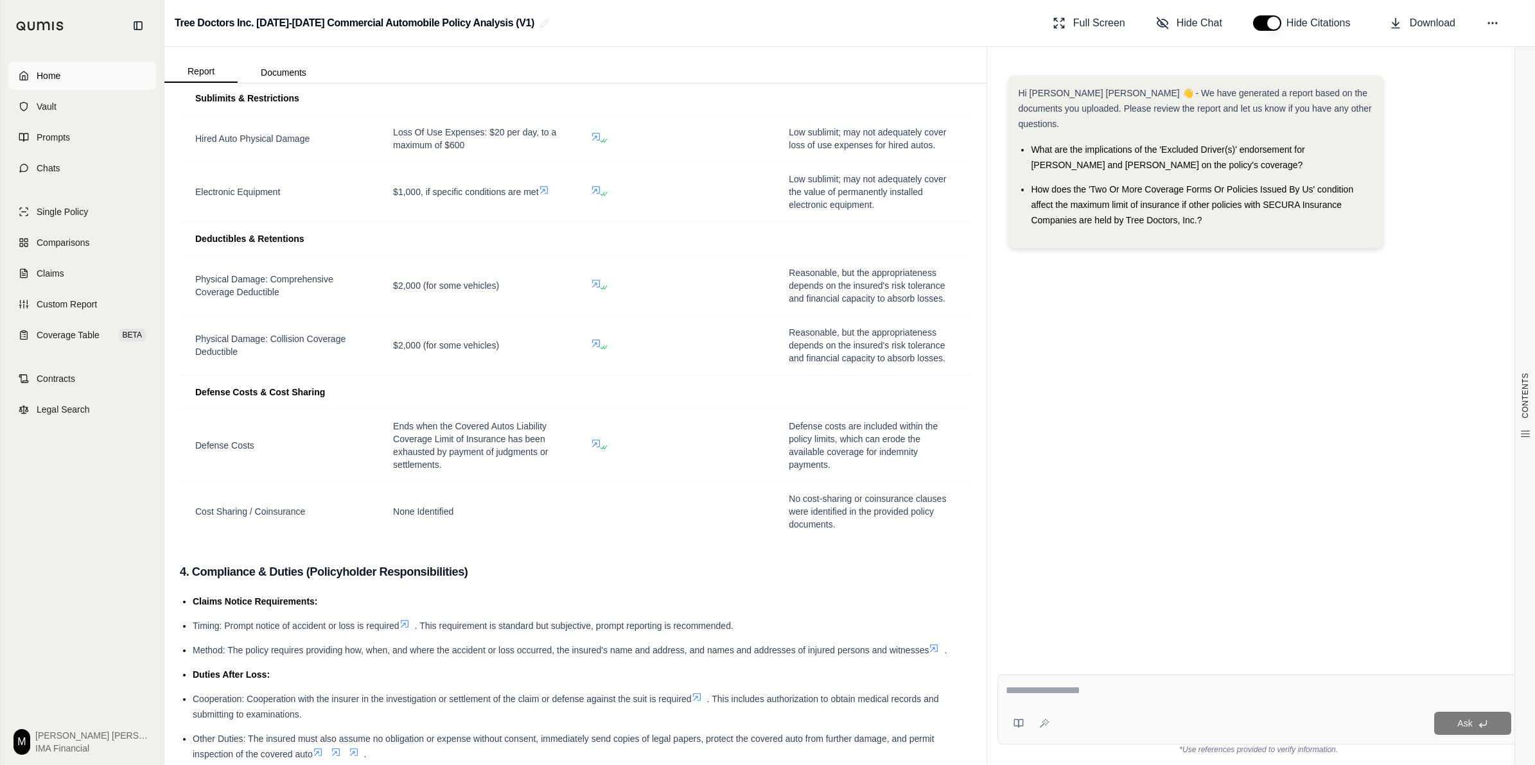
click at [60, 74] on span "Home" at bounding box center [49, 75] width 24 height 13
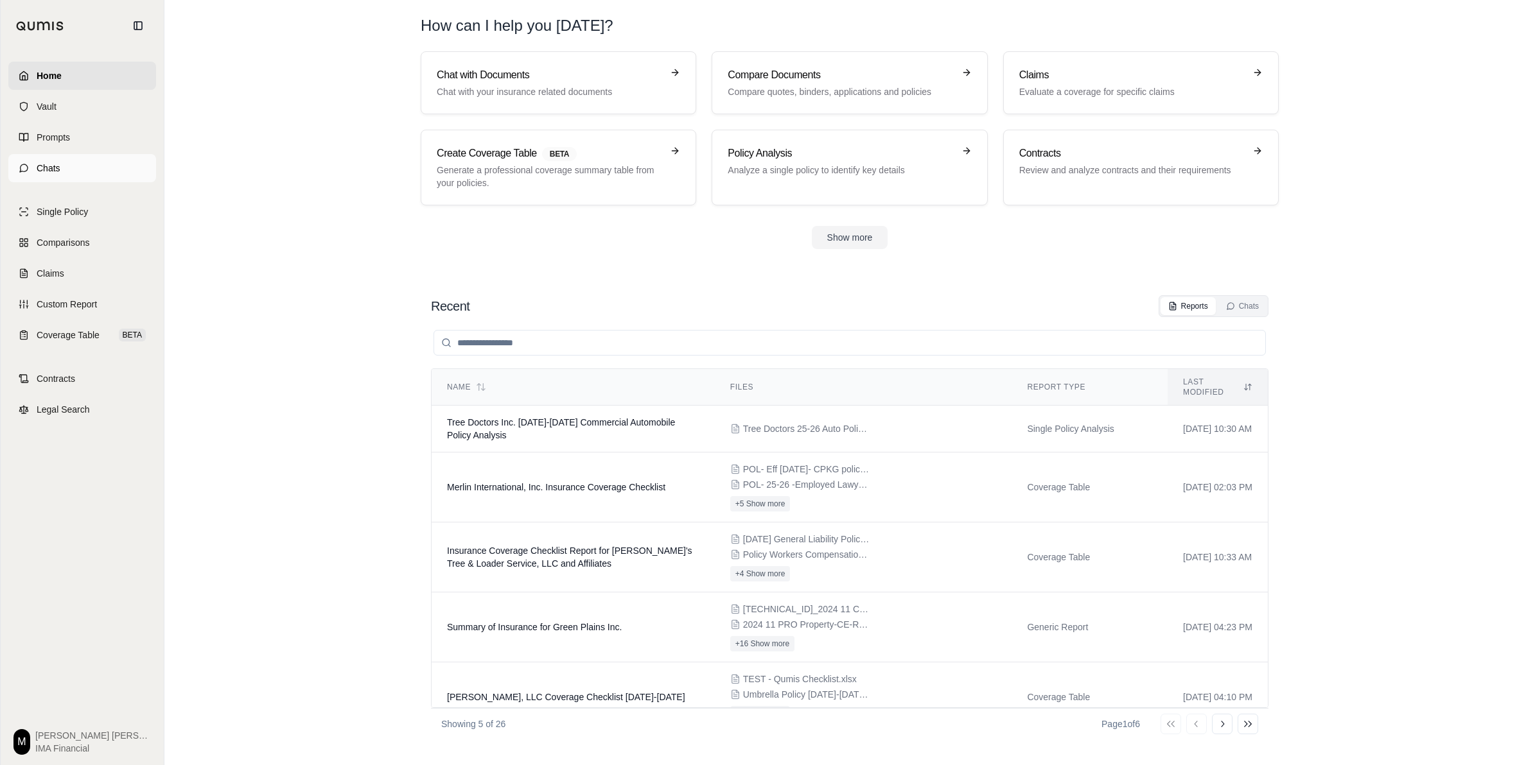
click at [66, 165] on link "Chats" at bounding box center [82, 168] width 148 height 28
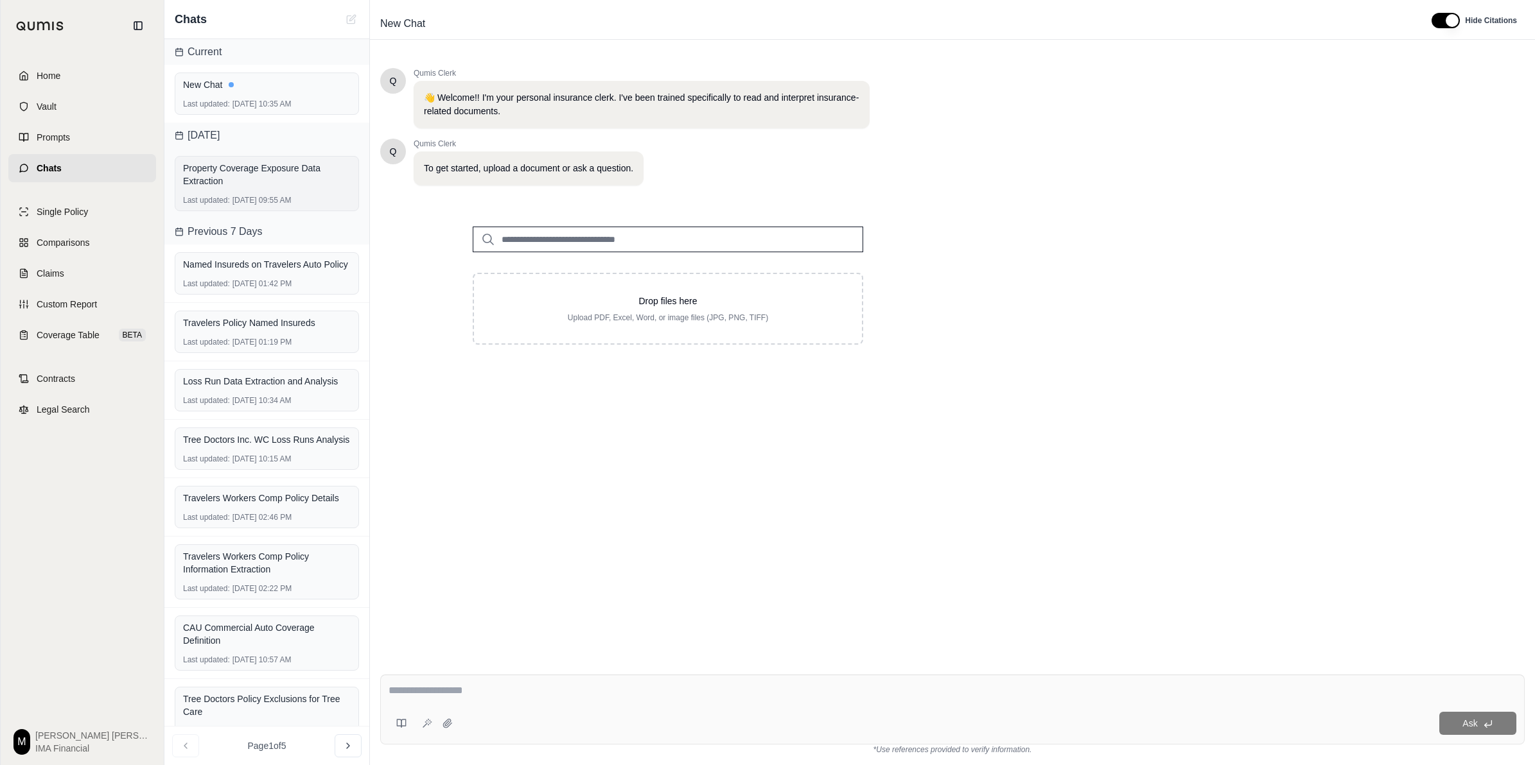
click at [251, 190] on div "Property Coverage Exposure Data Extraction" at bounding box center [267, 174] width 168 height 31
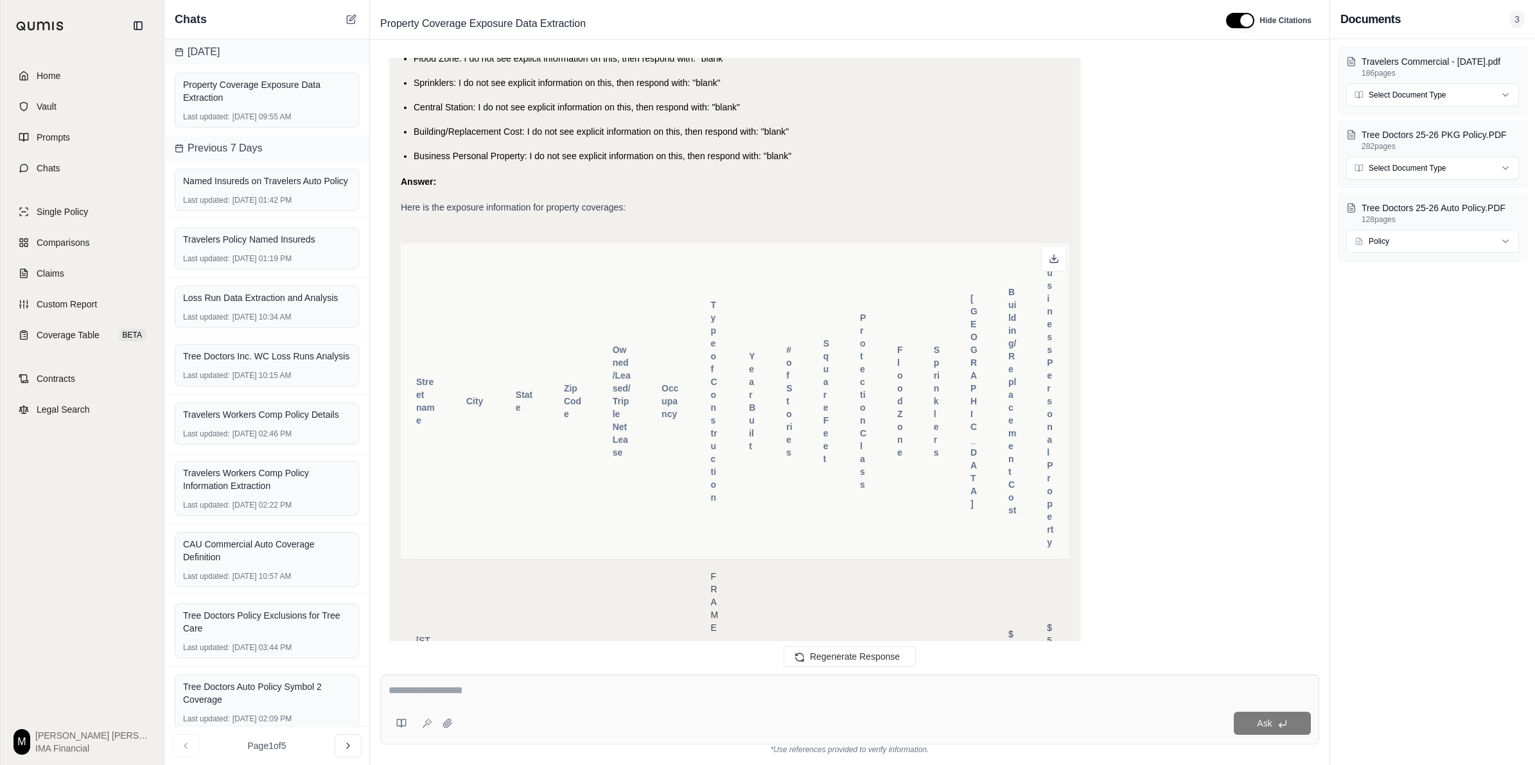
scroll to position [6895, 0]
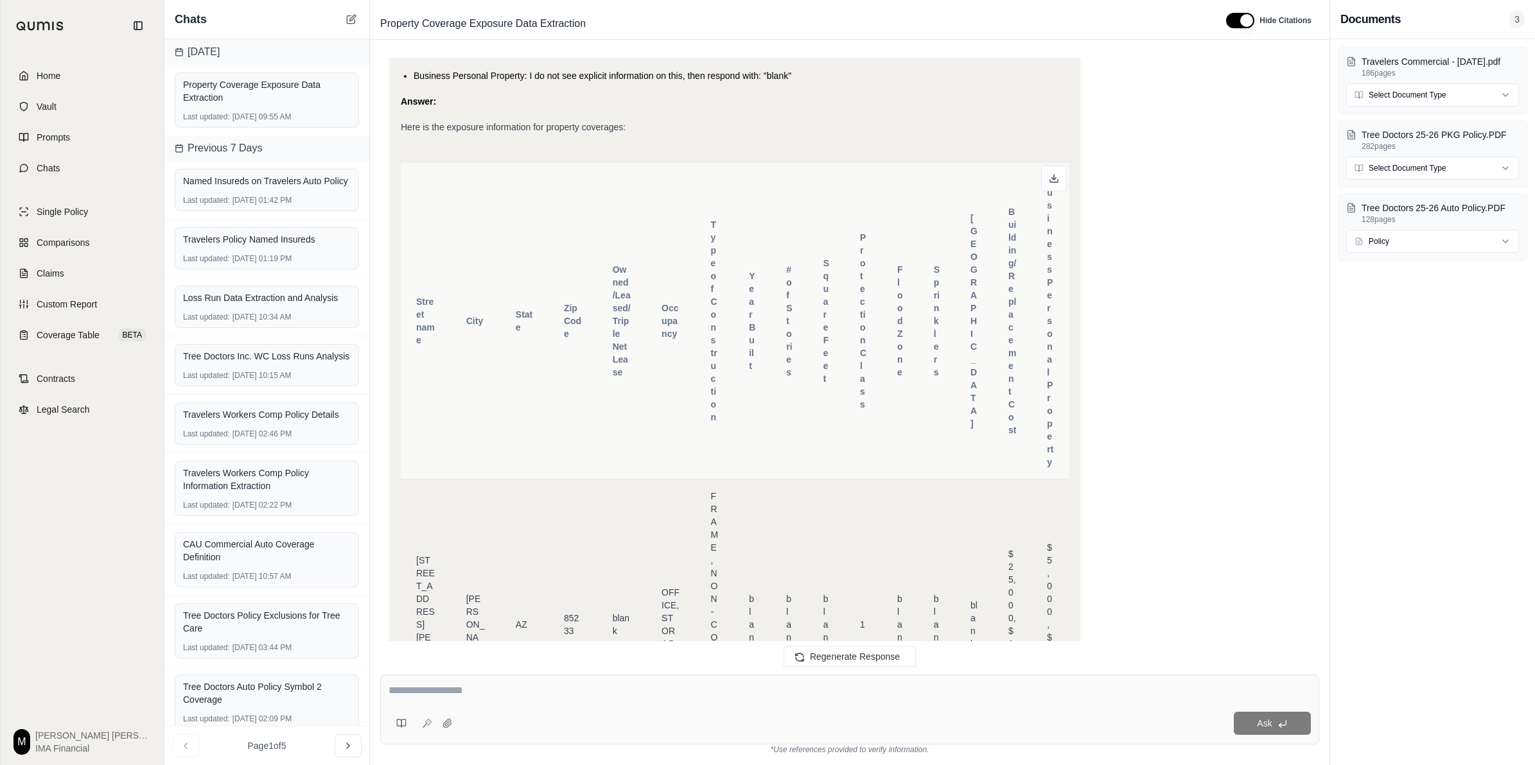
click at [657, 612] on div "Regenerate Response" at bounding box center [849, 656] width 959 height 31
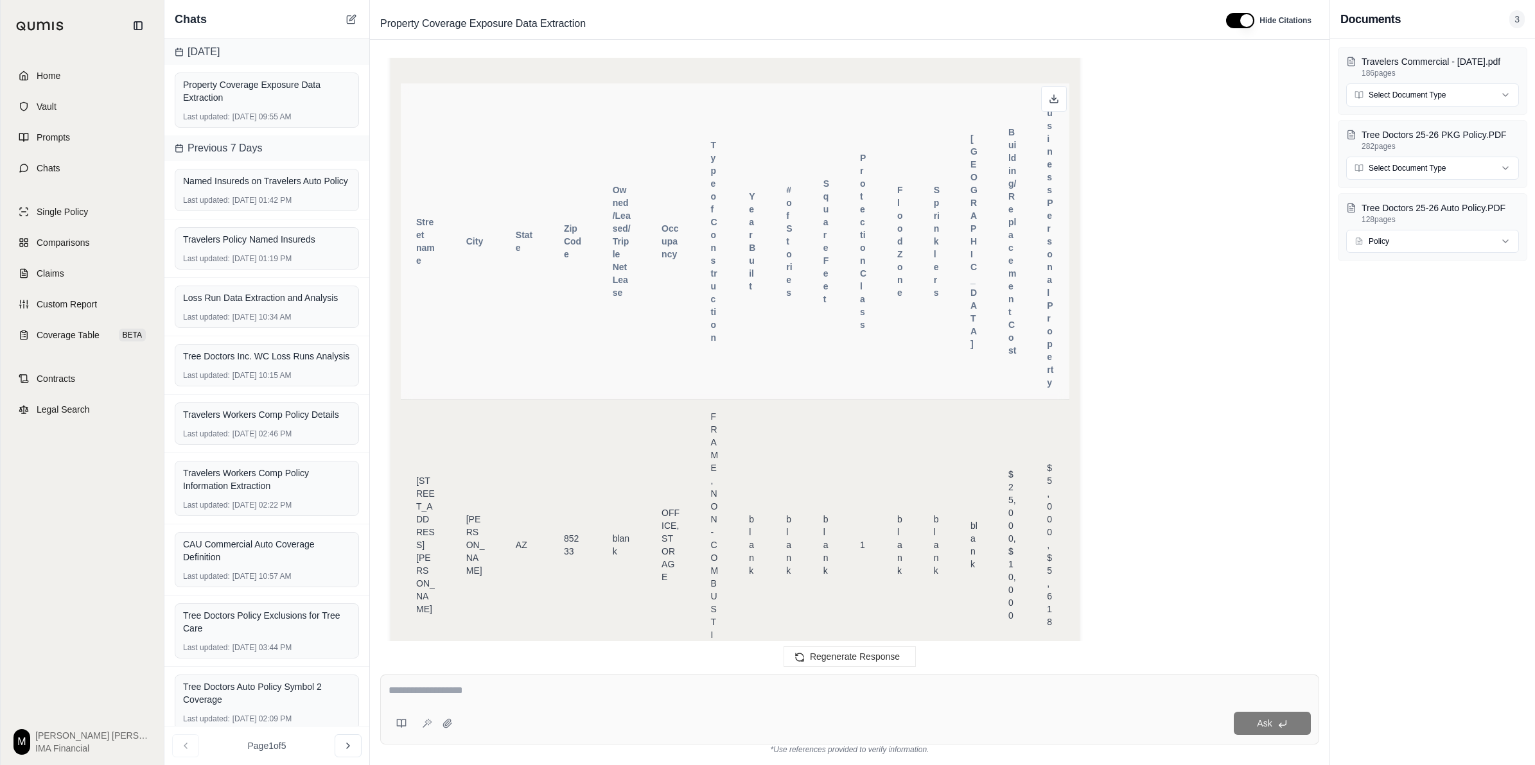
scroll to position [6975, 0]
drag, startPoint x: 711, startPoint y: 248, endPoint x: 717, endPoint y: 299, distance: 51.7
click at [717, 411] on span "FRAME, NON-COMBUSTIBLE" at bounding box center [715, 544] width 8 height 267
click at [755, 474] on td "blank" at bounding box center [751, 544] width 37 height 291
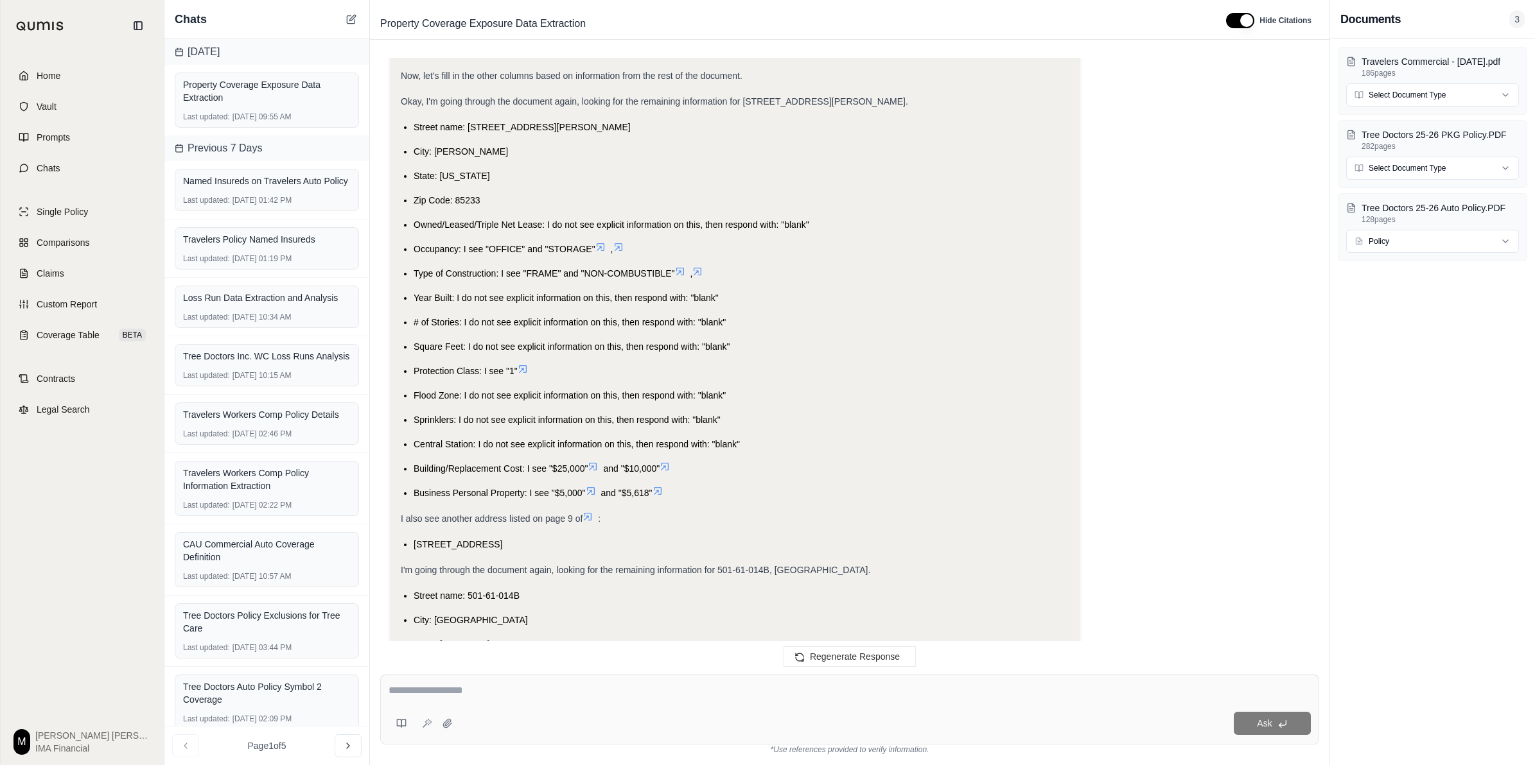
scroll to position [5932, 0]
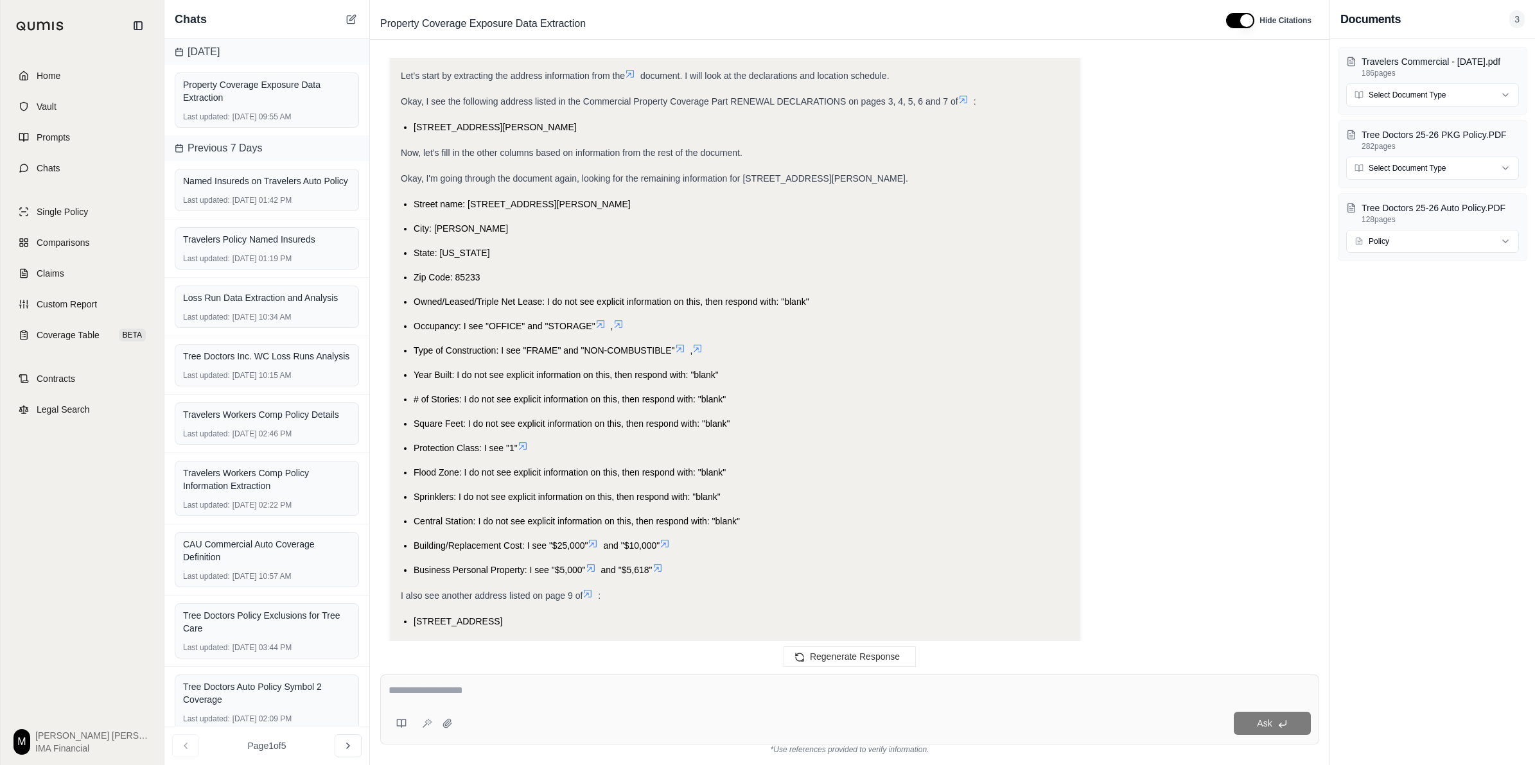
click at [588, 590] on icon at bounding box center [588, 594] width 8 height 8
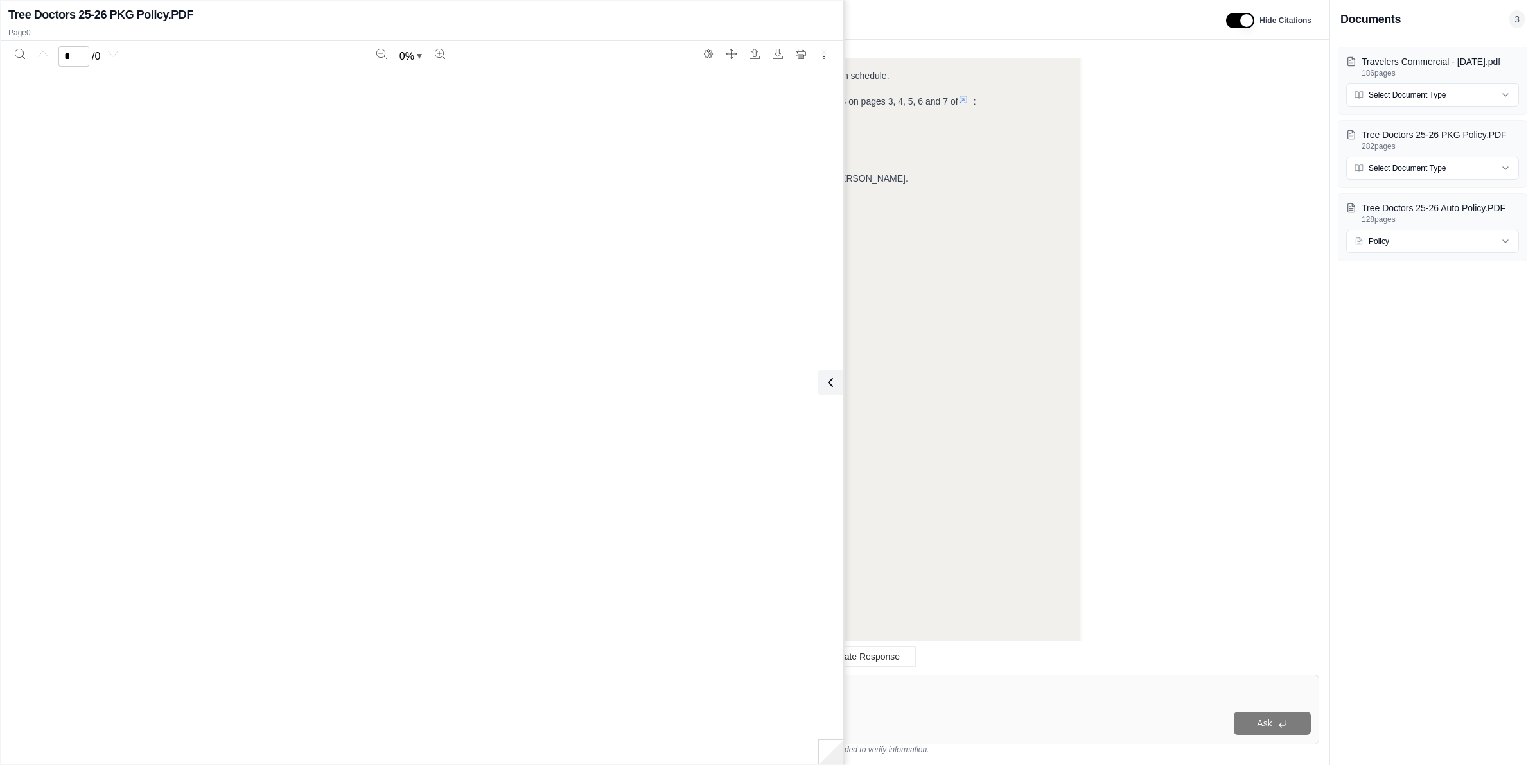
scroll to position [12513, 0]
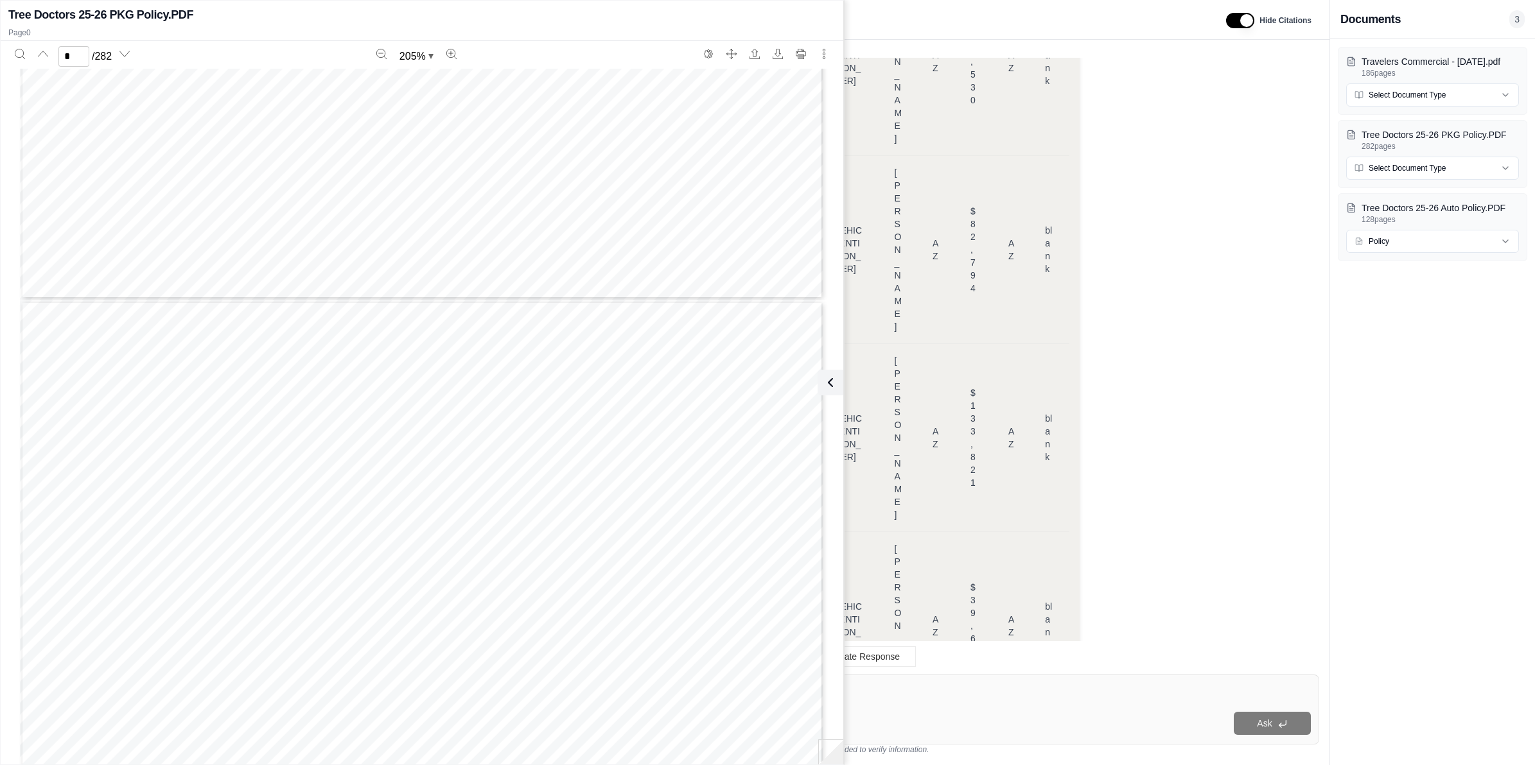
type input "*"
click at [593, 408] on div "SECURA Insurance Company COMMERCIAL PROTECTION POLICY Commercial Property Cover…" at bounding box center [422, 743] width 804 height 1040
type input "*****"
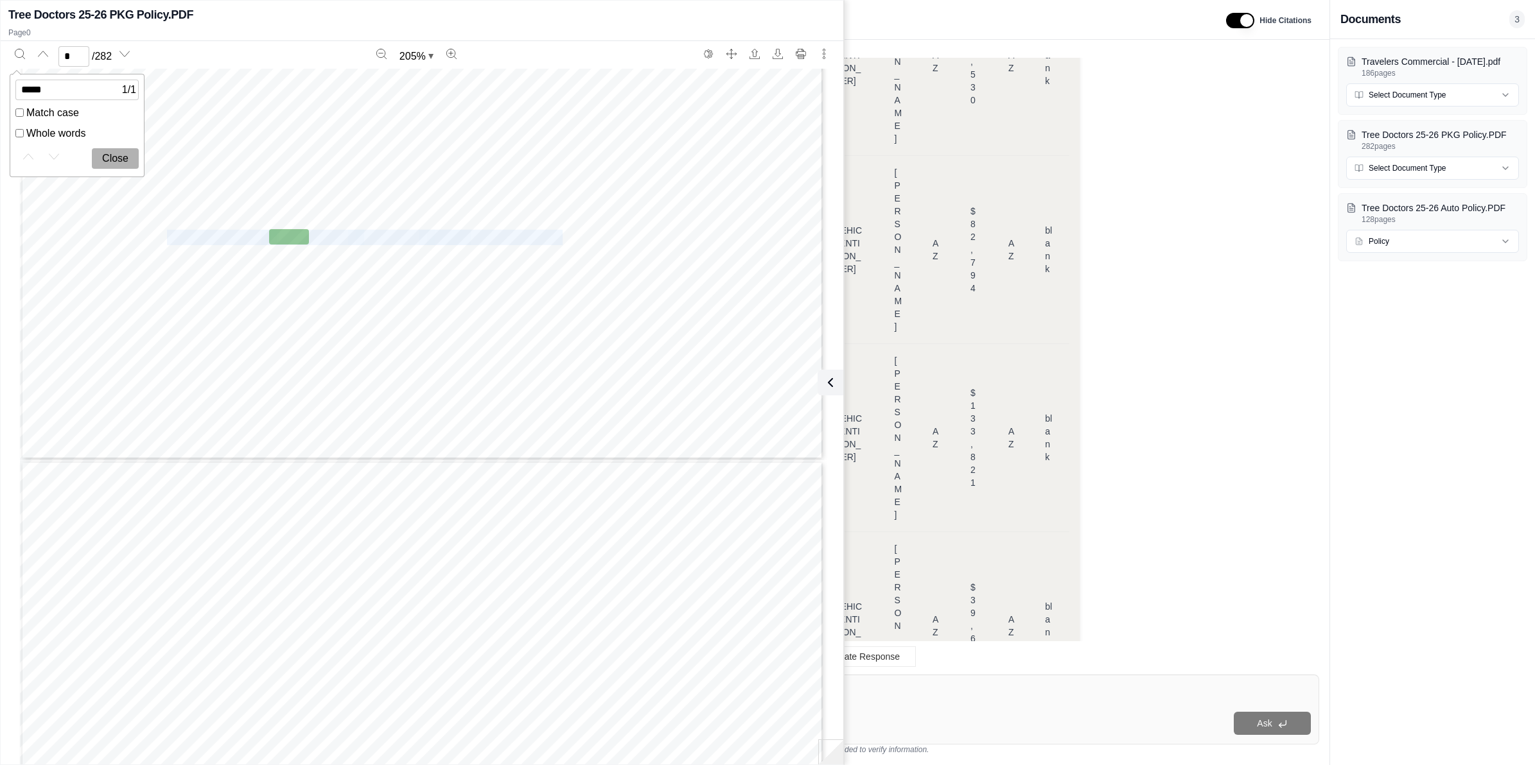
drag, startPoint x: 458, startPoint y: 234, endPoint x: 161, endPoint y: 239, distance: 296.7
drag, startPoint x: 161, startPoint y: 239, endPoint x: 345, endPoint y: 299, distance: 192.9
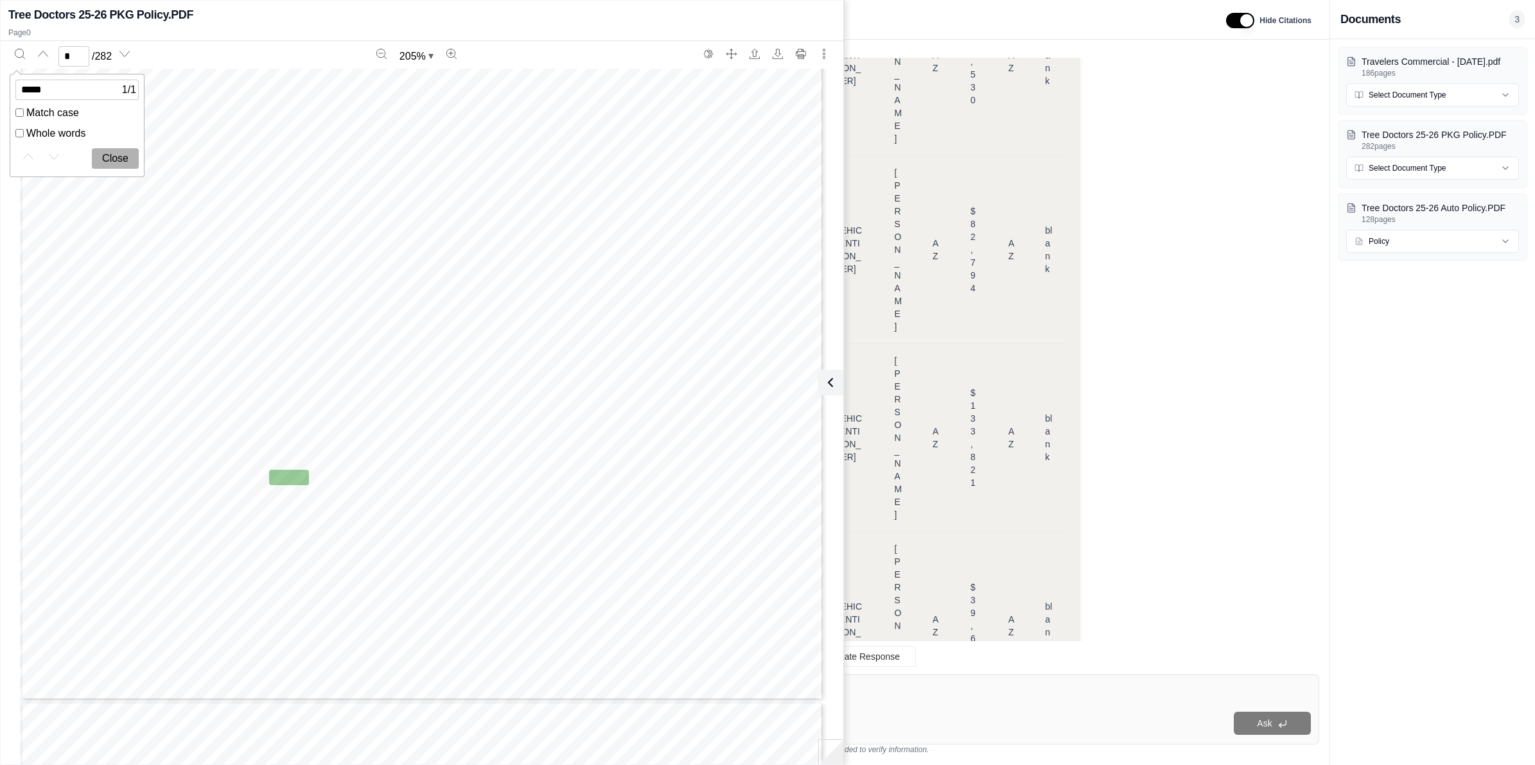
click at [94, 96] on input "*****" at bounding box center [76, 90] width 123 height 21
type input "*"
click at [119, 156] on button "Close" at bounding box center [115, 158] width 47 height 21
click at [830, 384] on icon at bounding box center [827, 382] width 15 height 15
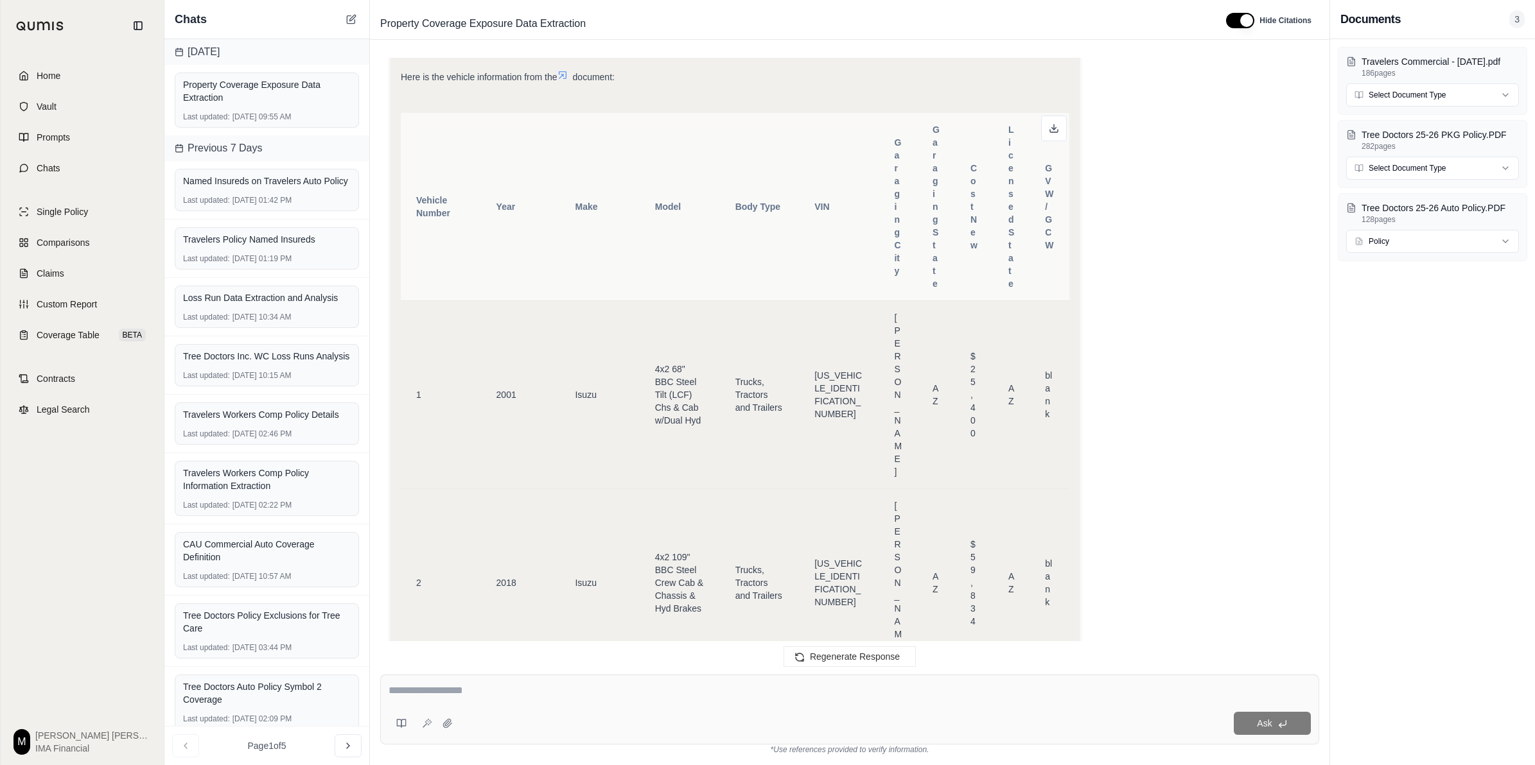
scroll to position [12513, 0]
